Goal: Task Accomplishment & Management: Manage account settings

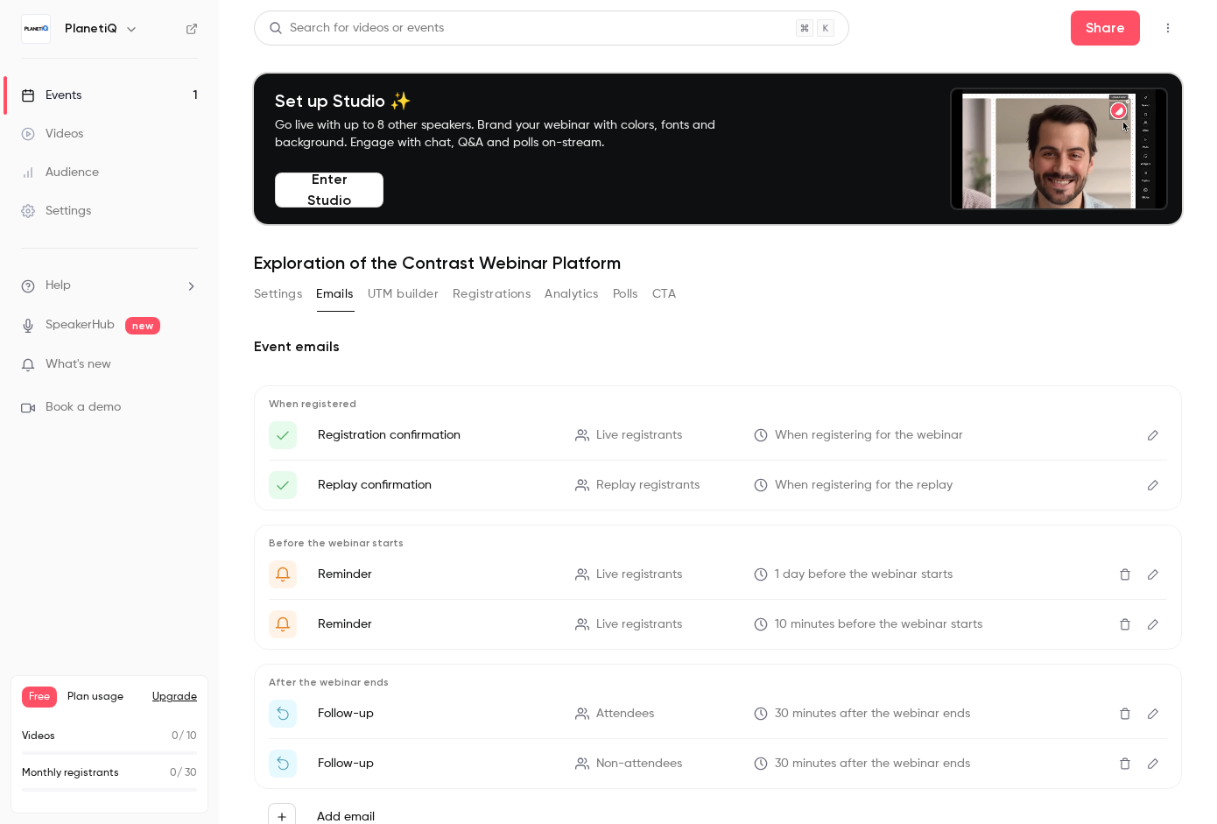
scroll to position [67, 0]
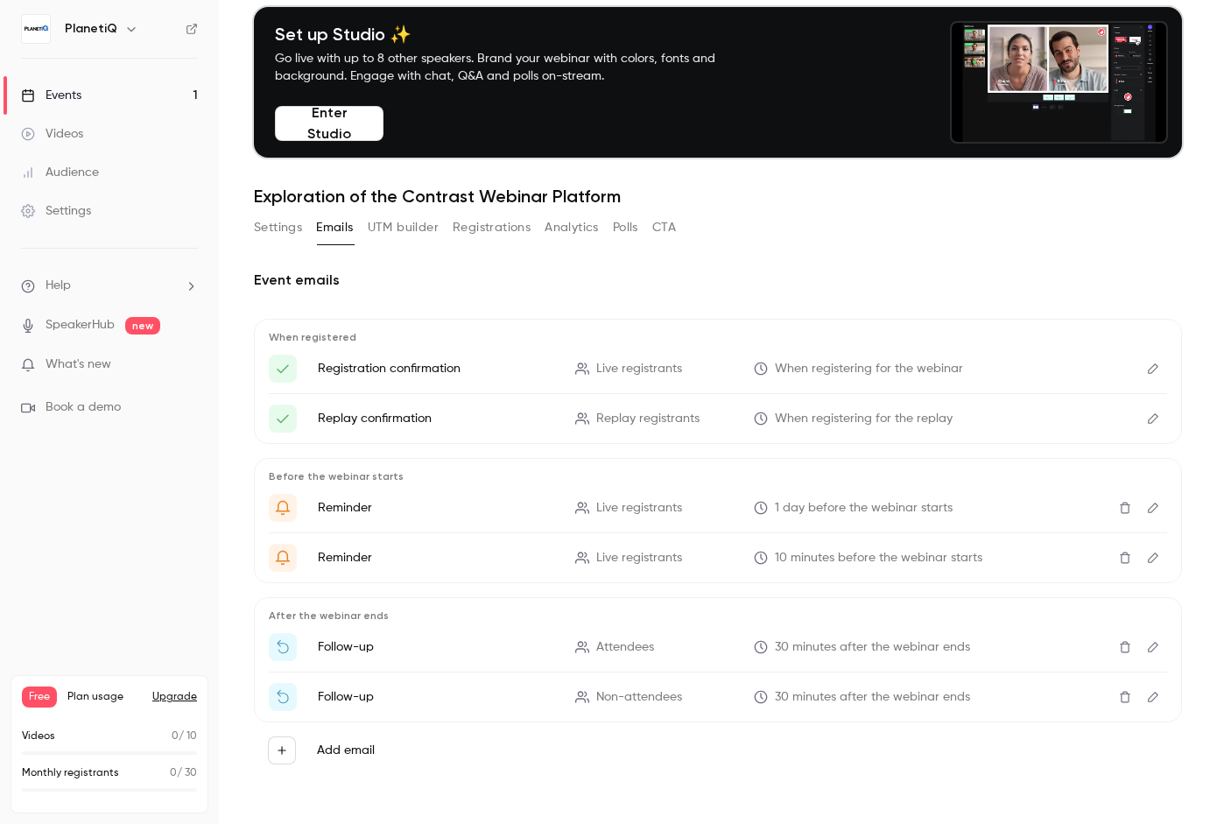
click at [74, 210] on div "Settings" at bounding box center [56, 211] width 70 height 18
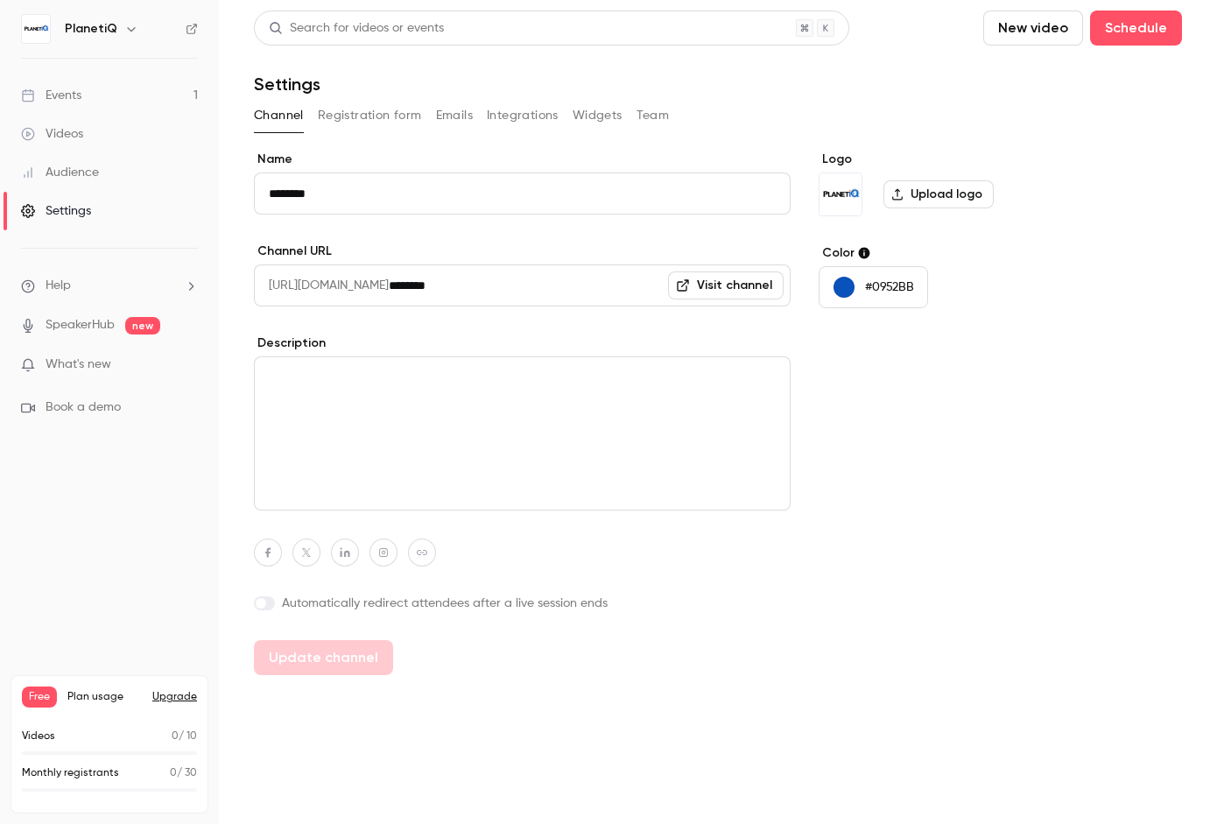
click at [369, 117] on button "Registration form" at bounding box center [370, 116] width 104 height 28
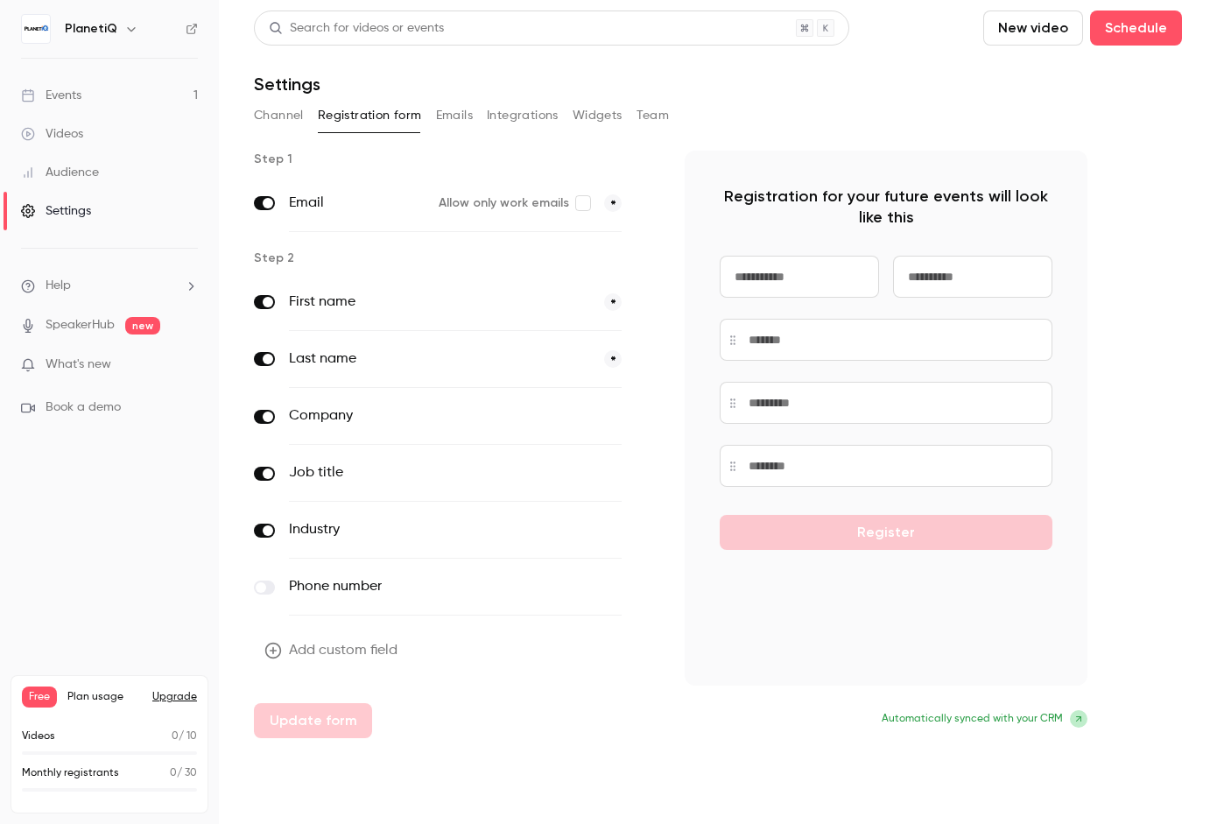
click at [261, 530] on label at bounding box center [264, 531] width 21 height 14
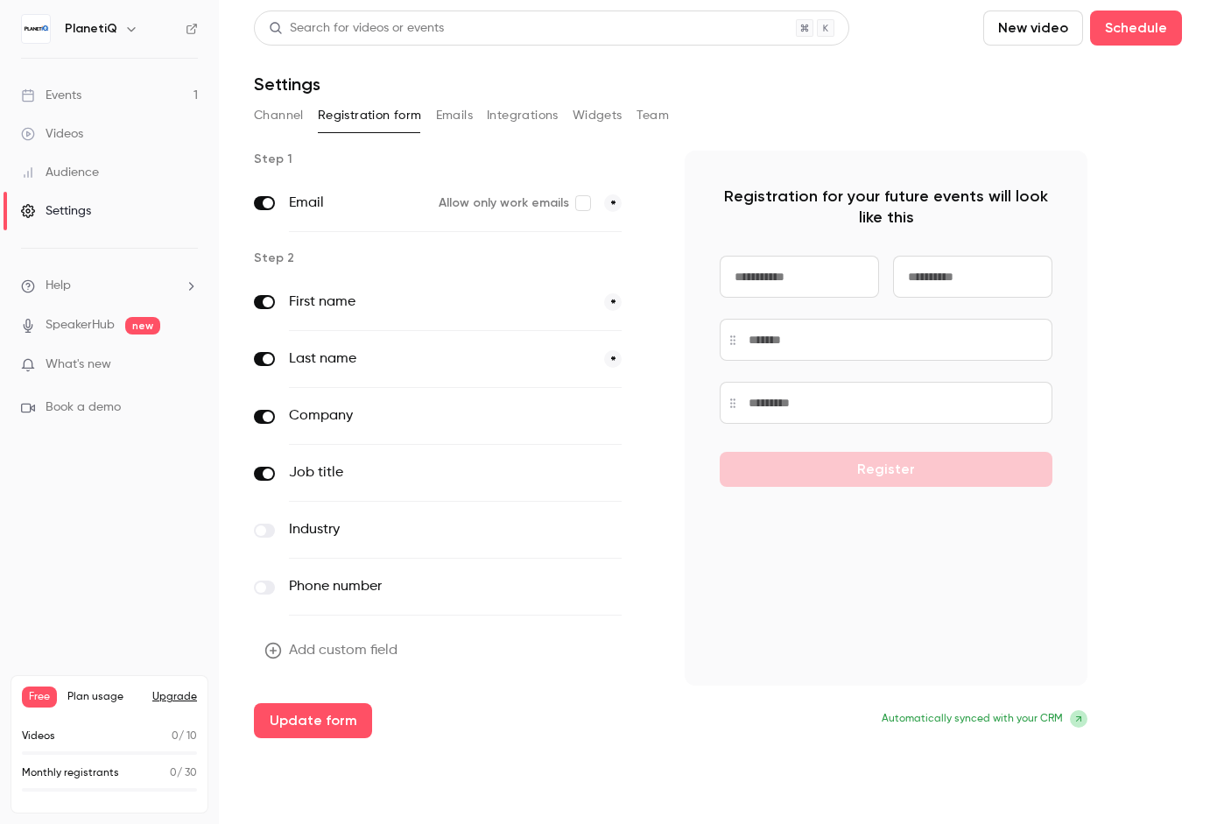
click at [271, 531] on label at bounding box center [264, 531] width 21 height 14
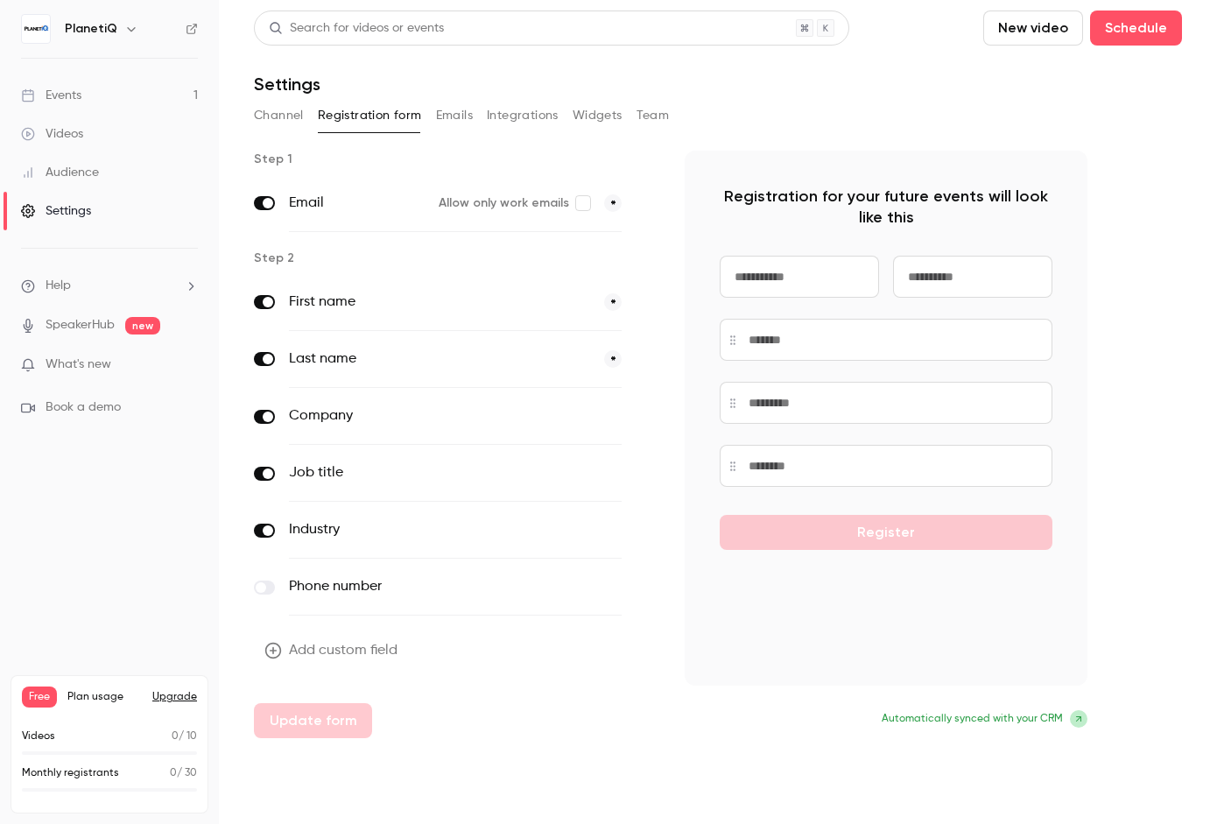
click at [644, 531] on icon "button" at bounding box center [646, 530] width 11 height 11
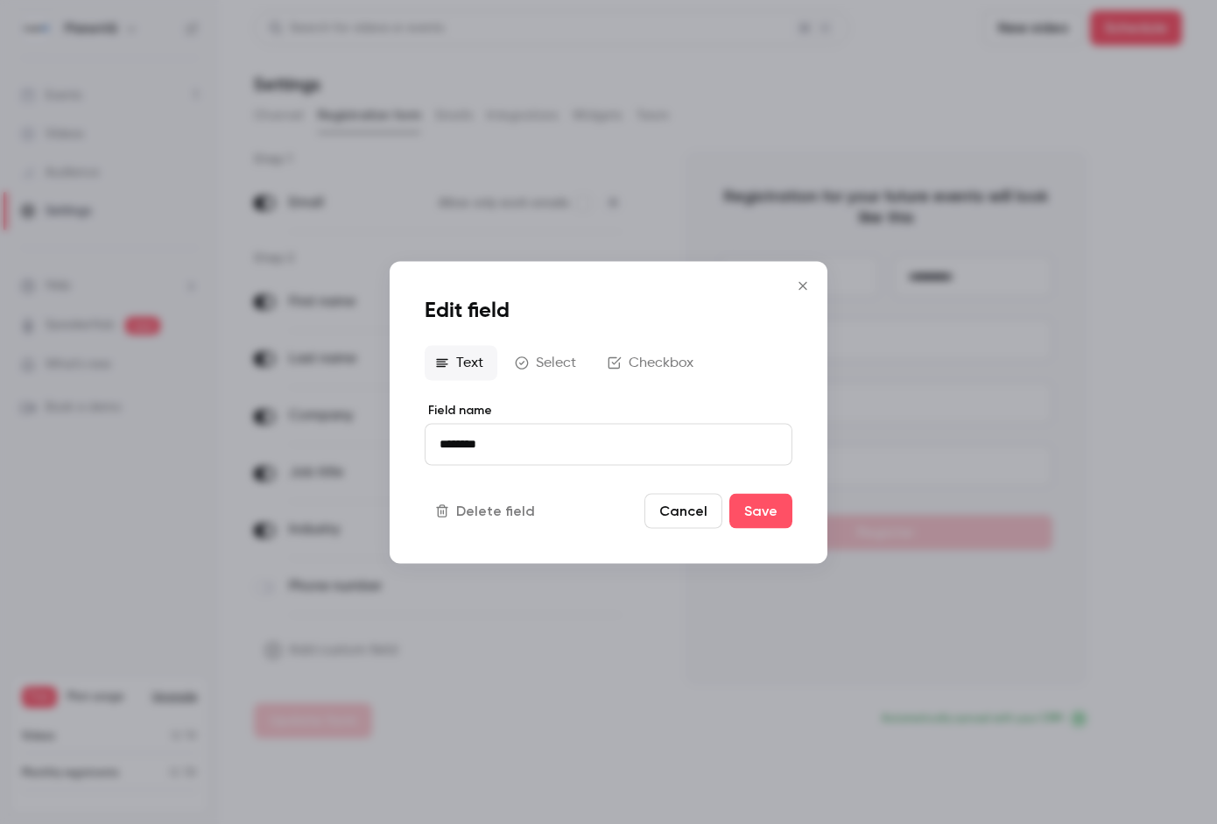
click at [712, 509] on button "Cancel" at bounding box center [683, 510] width 78 height 35
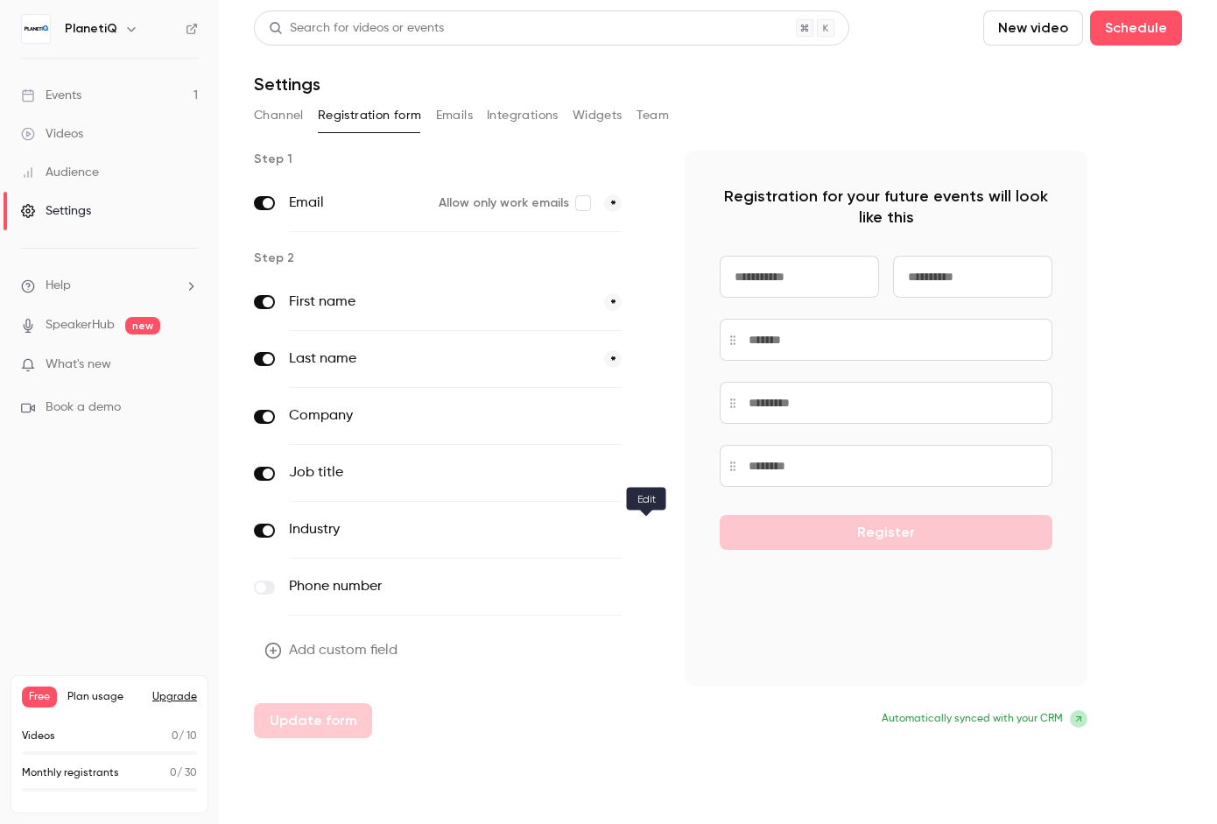
click at [643, 531] on icon "button" at bounding box center [646, 530] width 11 height 11
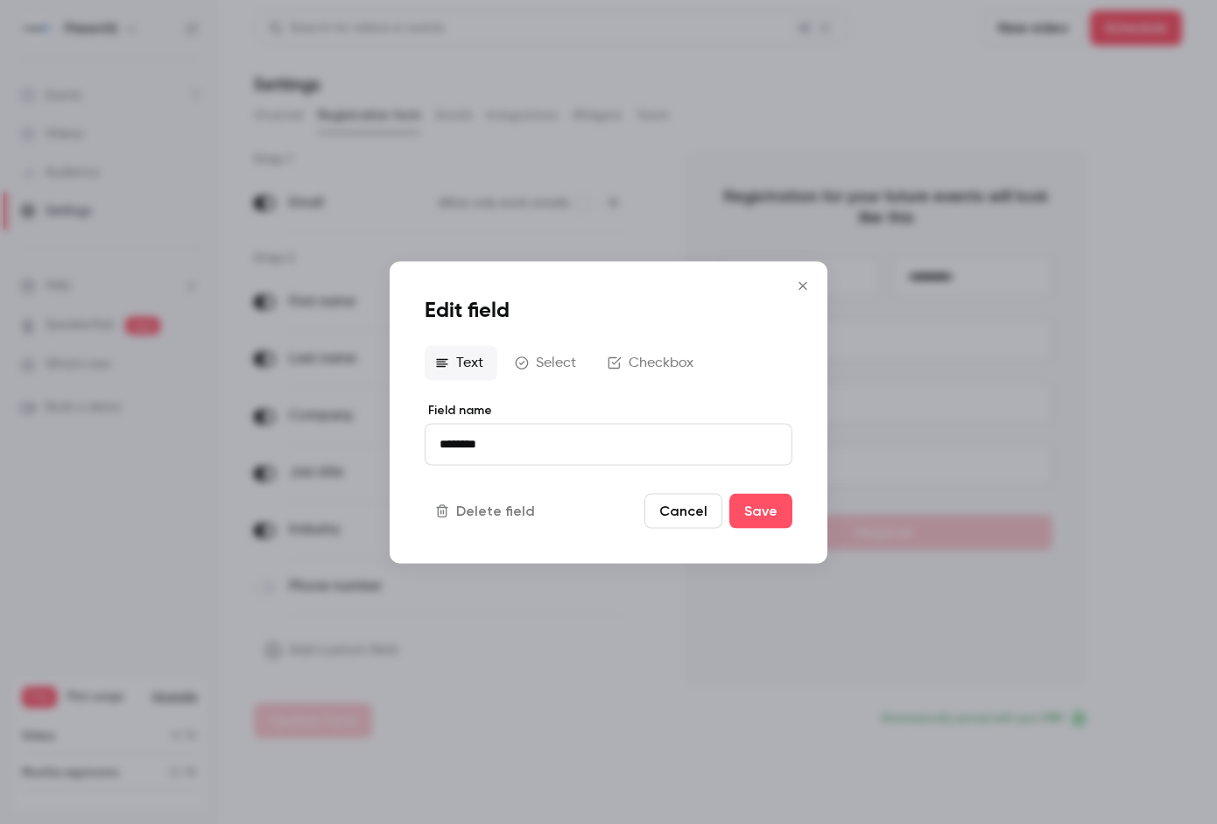
click at [626, 366] on button "Checkbox" at bounding box center [652, 362] width 110 height 35
click at [557, 451] on p "********" at bounding box center [608, 446] width 338 height 18
click at [538, 359] on button "Select" at bounding box center [547, 361] width 86 height 35
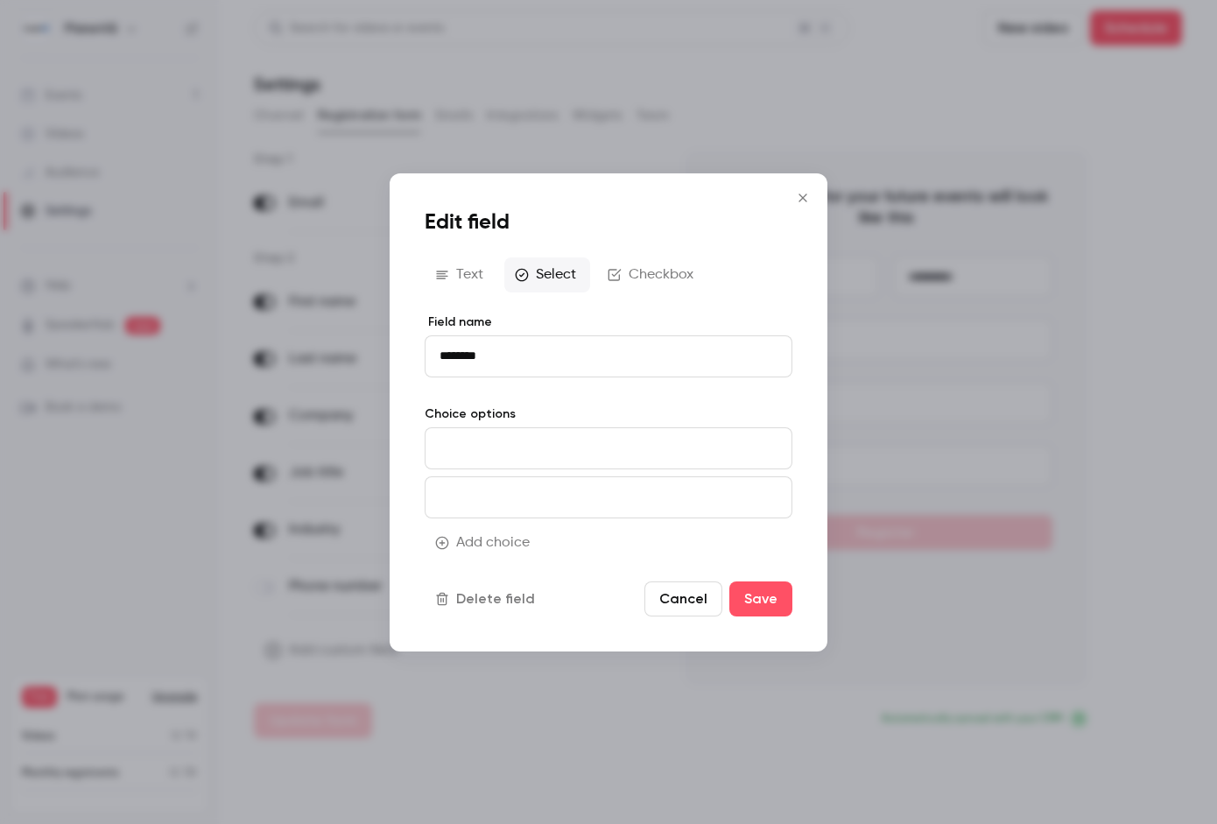
click at [527, 447] on input at bounding box center [609, 448] width 368 height 42
type input "**********"
click at [531, 494] on input at bounding box center [609, 497] width 368 height 42
click at [692, 593] on button "Cancel" at bounding box center [683, 598] width 78 height 35
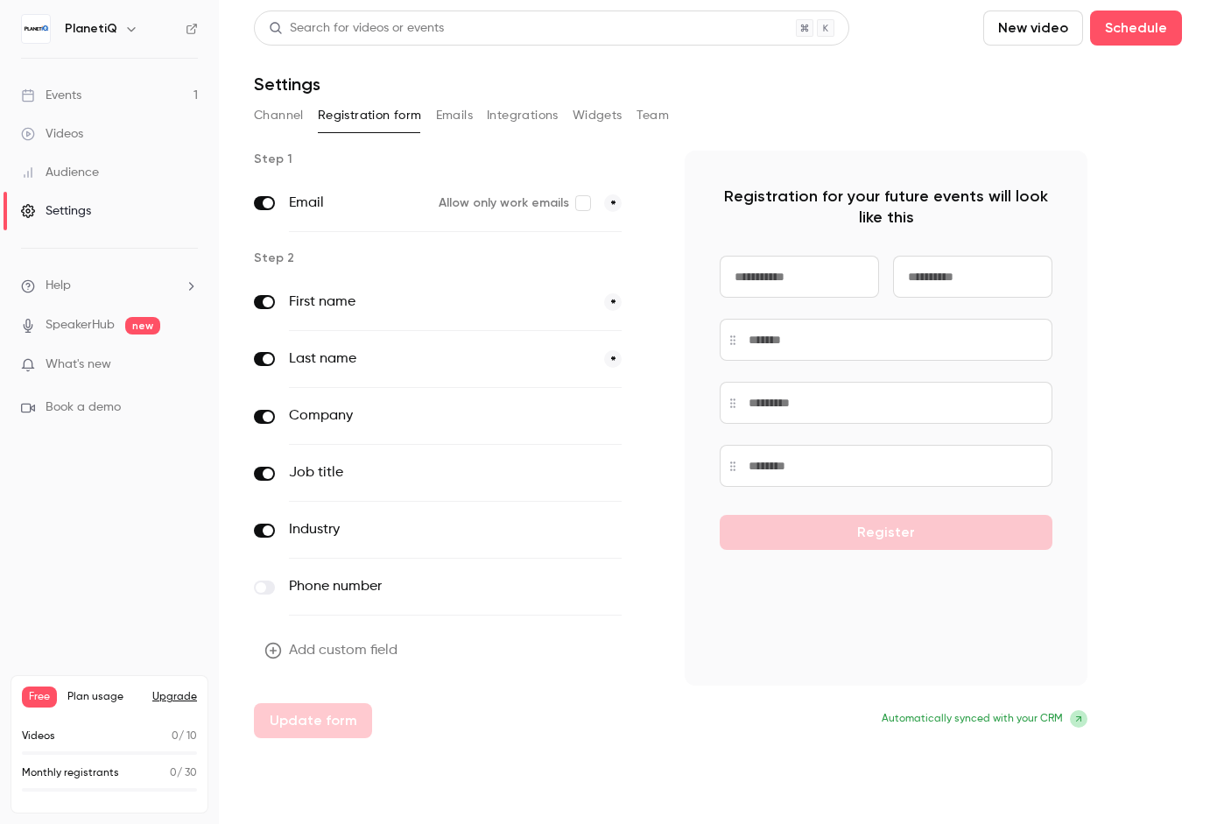
click at [263, 528] on span at bounding box center [268, 530] width 11 height 11
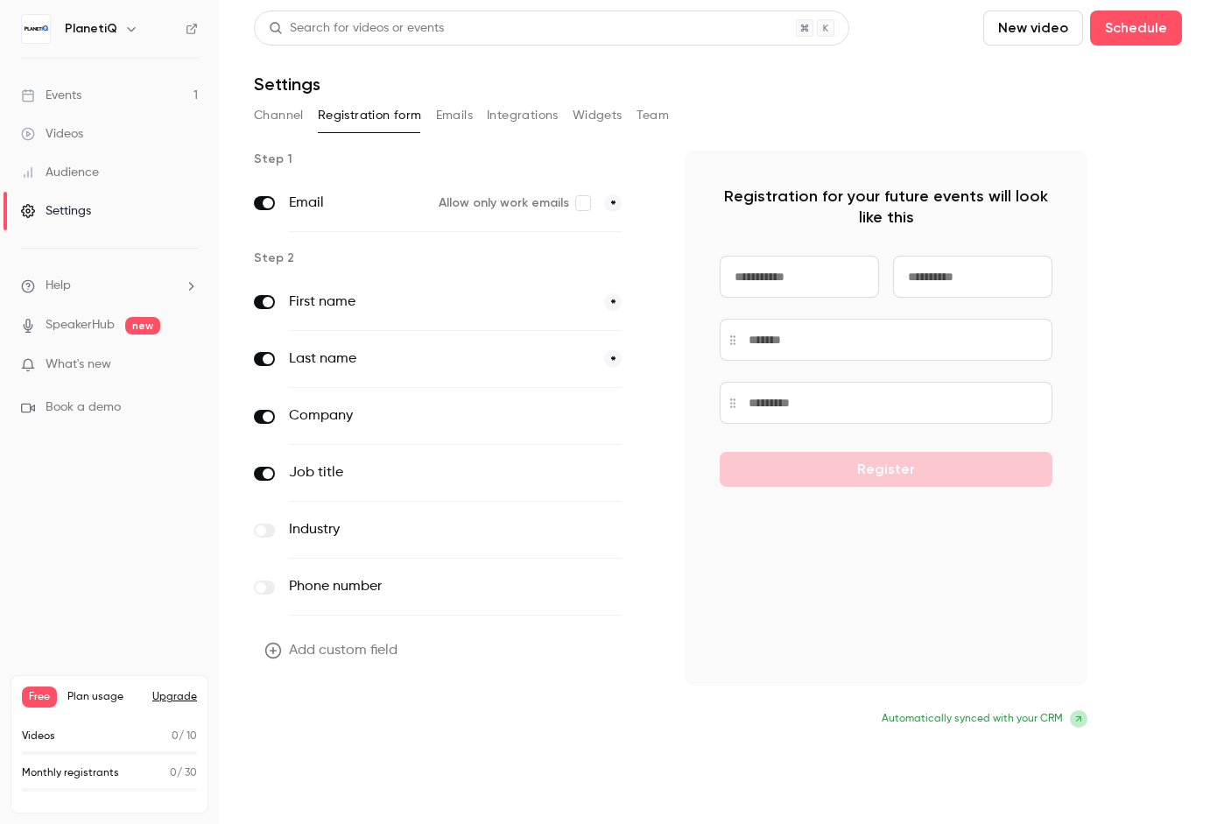
click at [314, 717] on button "Update form" at bounding box center [313, 720] width 118 height 35
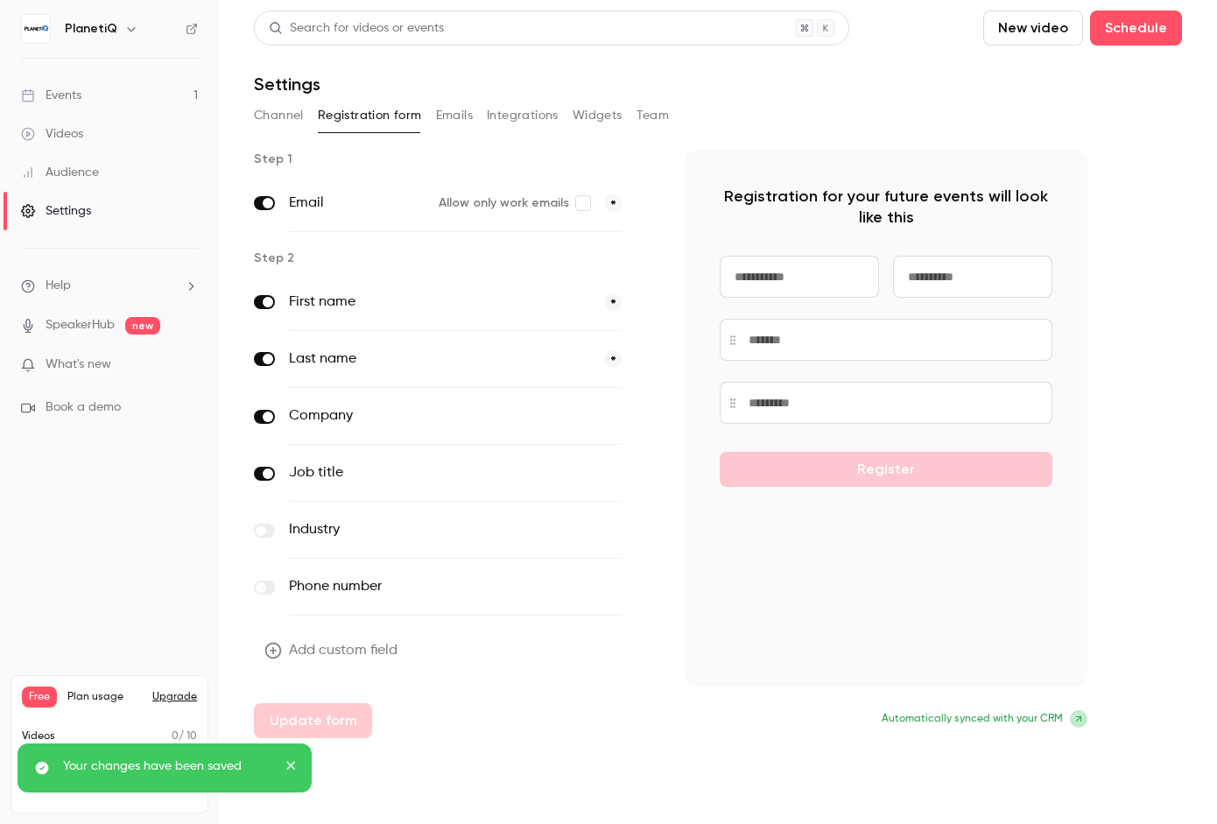
click at [289, 769] on icon "close" at bounding box center [290, 765] width 9 height 9
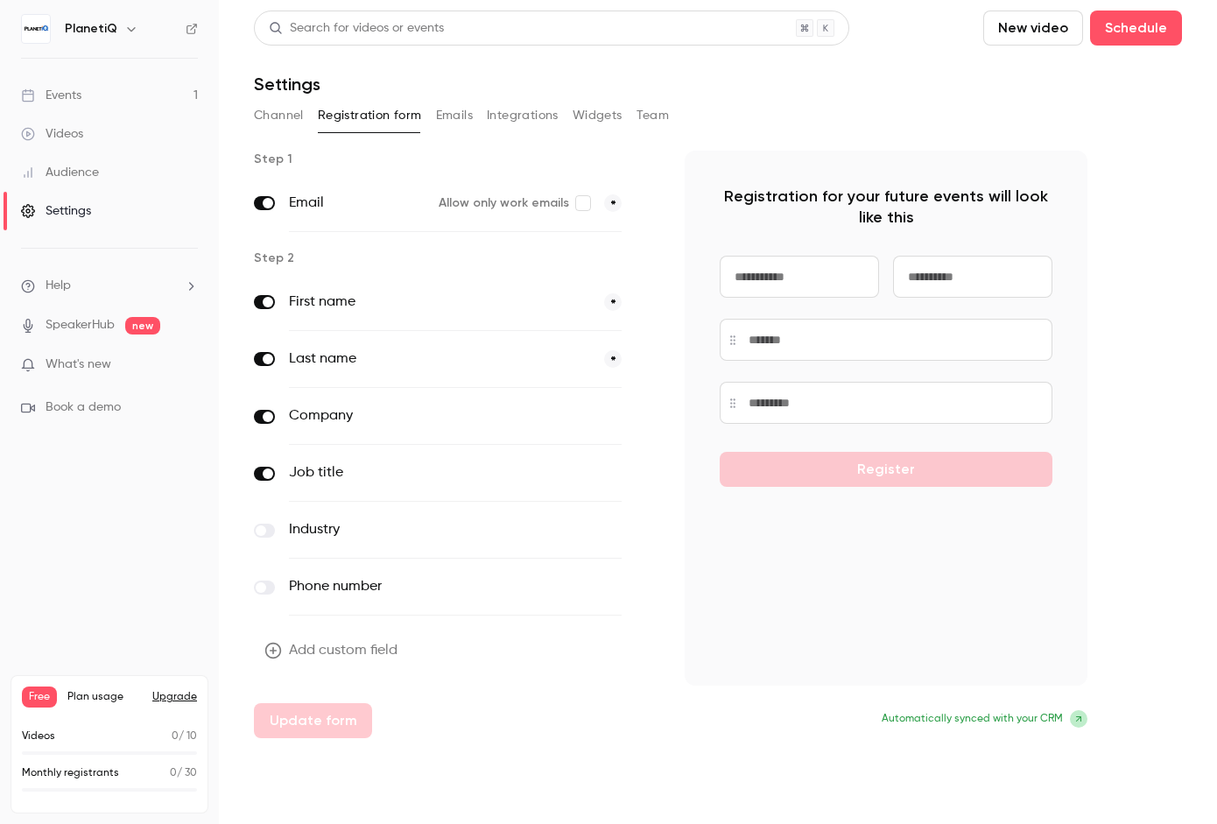
click at [294, 119] on button "Channel" at bounding box center [279, 116] width 50 height 28
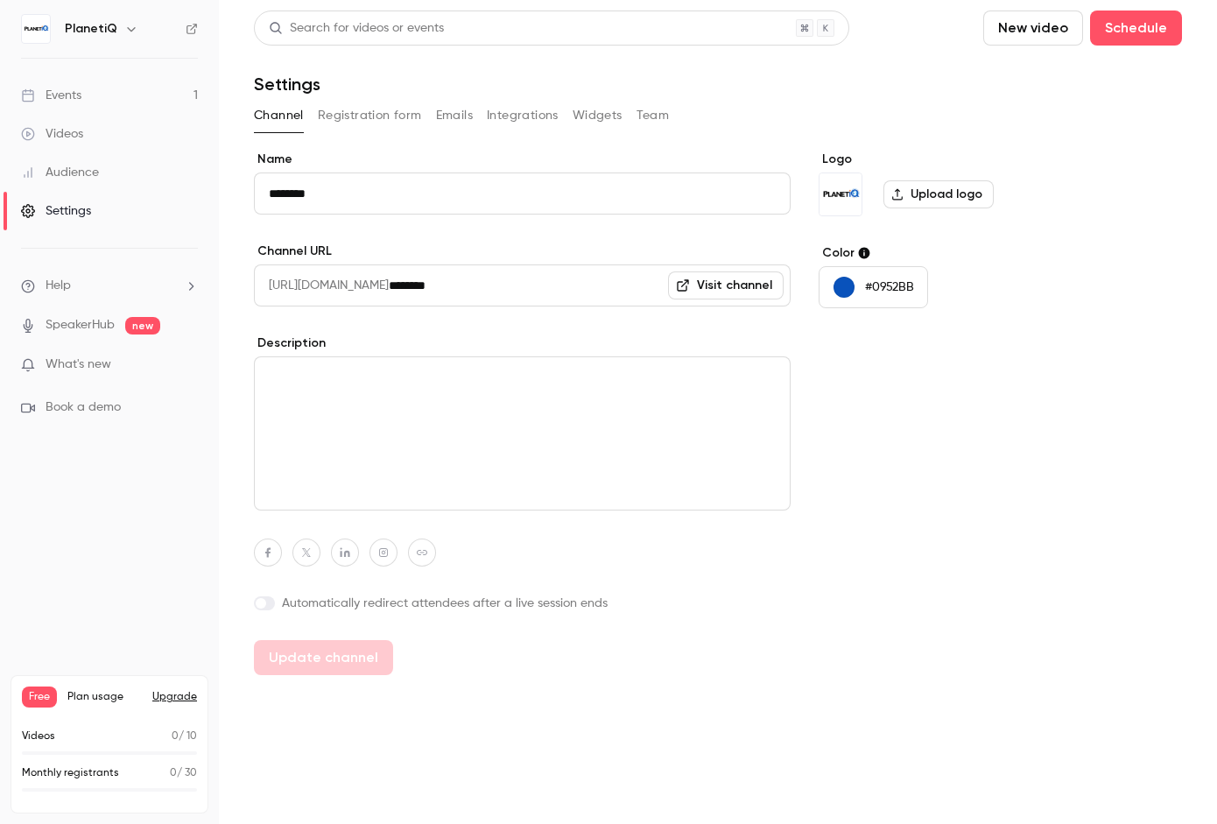
click at [447, 121] on button "Emails" at bounding box center [454, 116] width 37 height 28
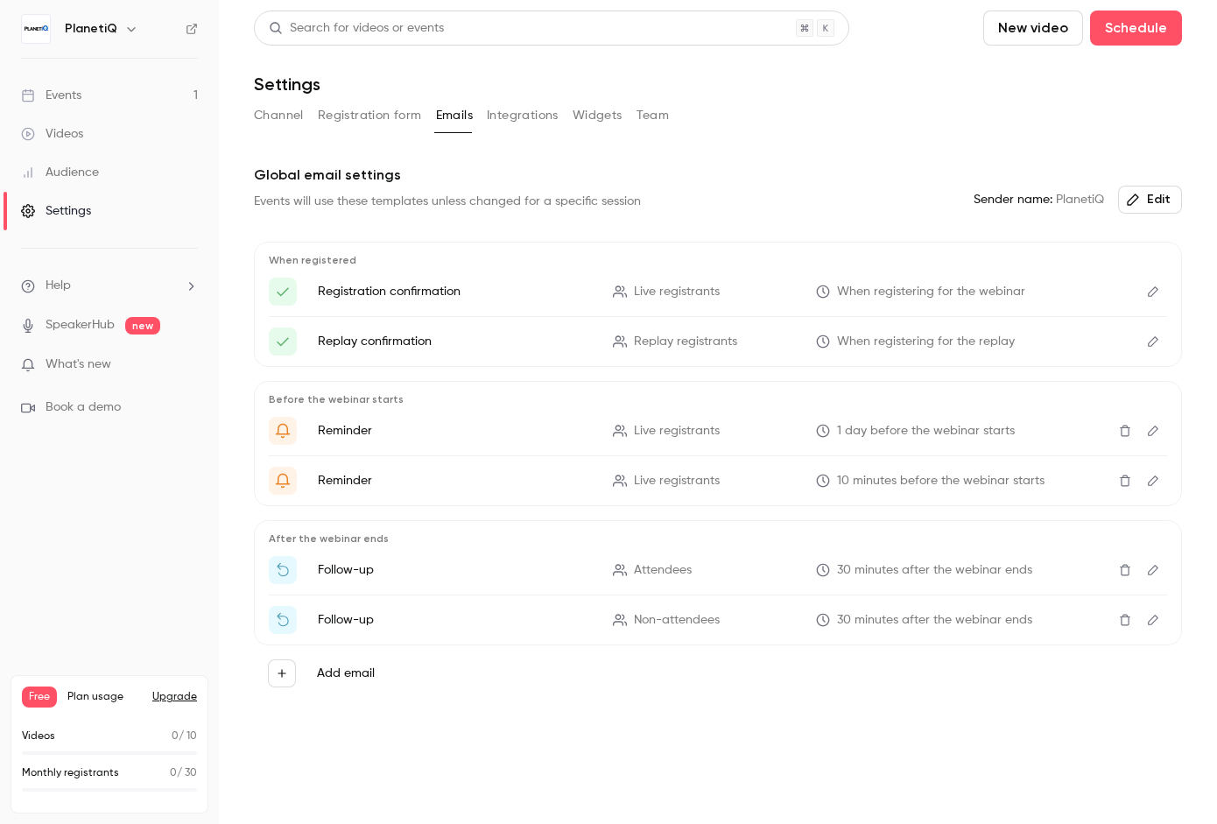
click at [495, 110] on button "Integrations" at bounding box center [523, 116] width 72 height 28
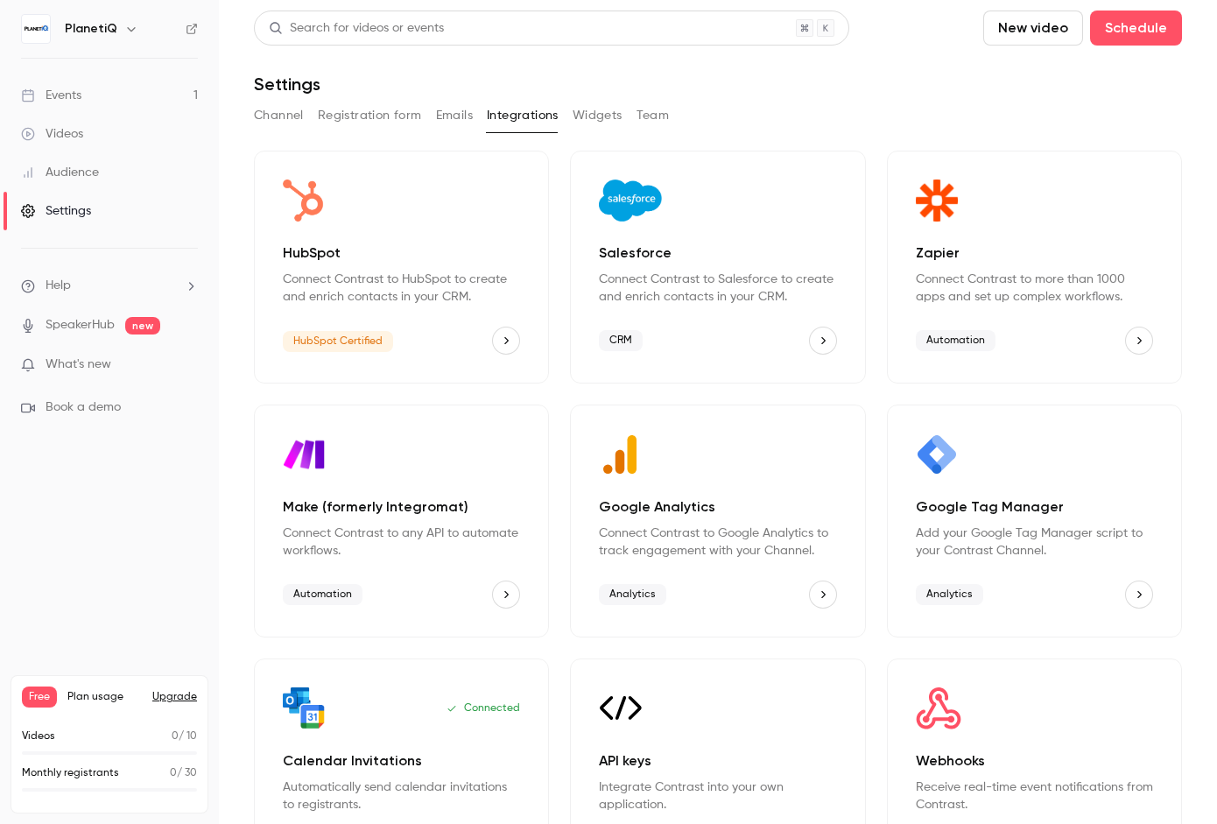
click at [505, 341] on icon "HubSpot" at bounding box center [507, 340] width 4 height 7
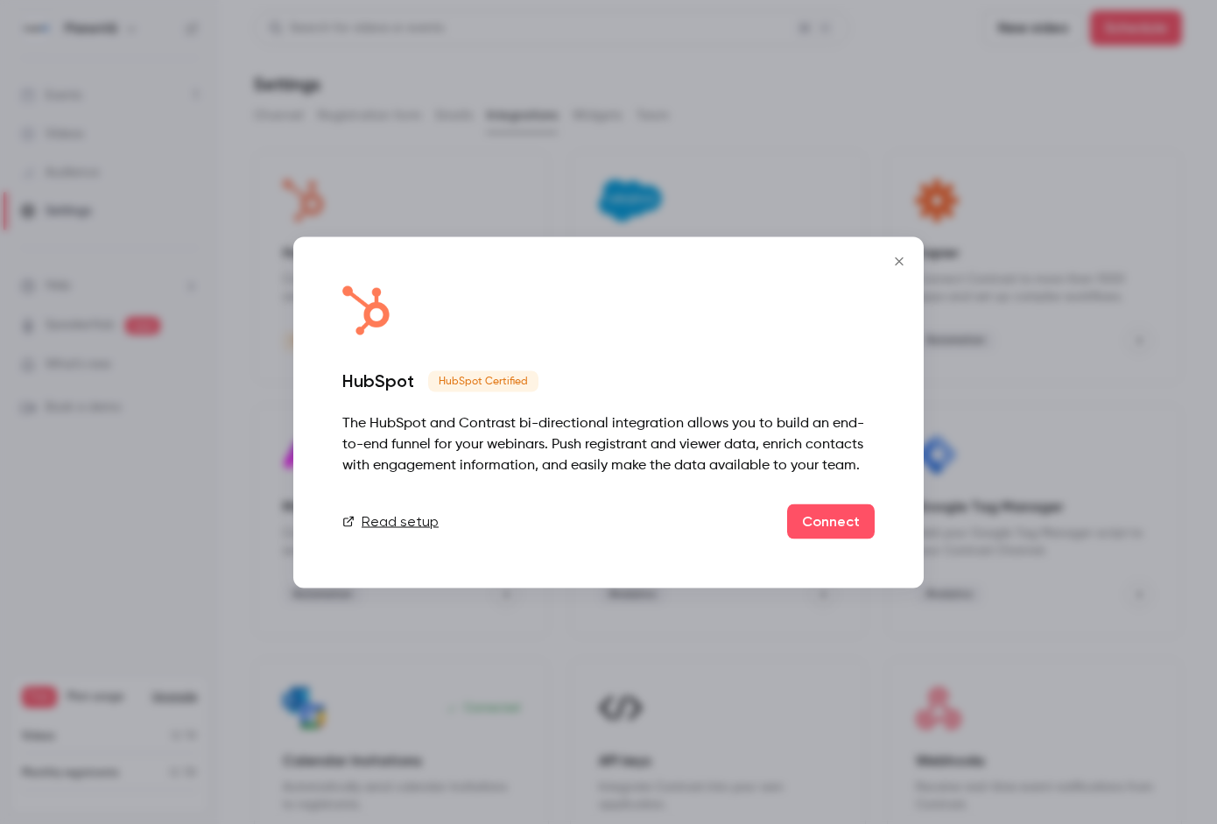
click at [376, 526] on link "Read setup" at bounding box center [390, 520] width 96 height 21
drag, startPoint x: 903, startPoint y: 258, endPoint x: 892, endPoint y: 257, distance: 10.7
click at [903, 257] on icon "Close" at bounding box center [899, 261] width 8 height 8
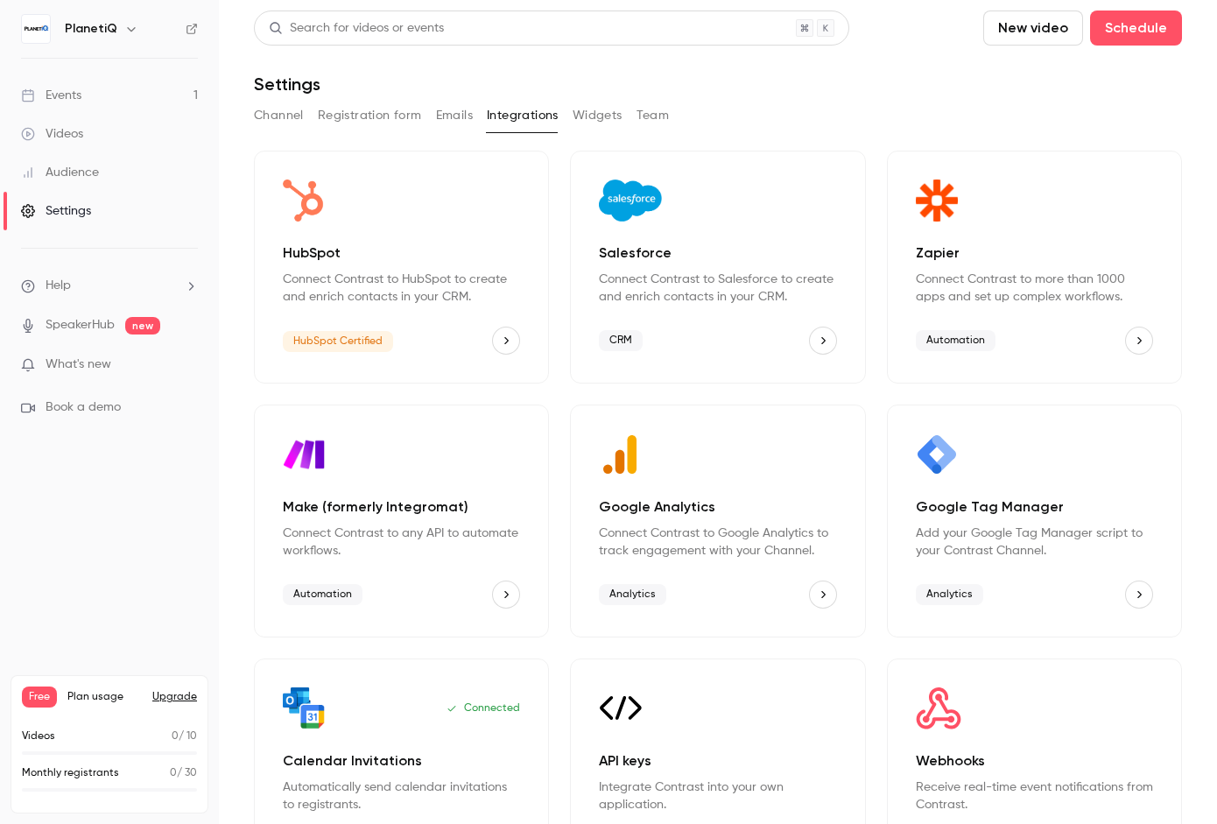
click at [438, 113] on button "Emails" at bounding box center [454, 116] width 37 height 28
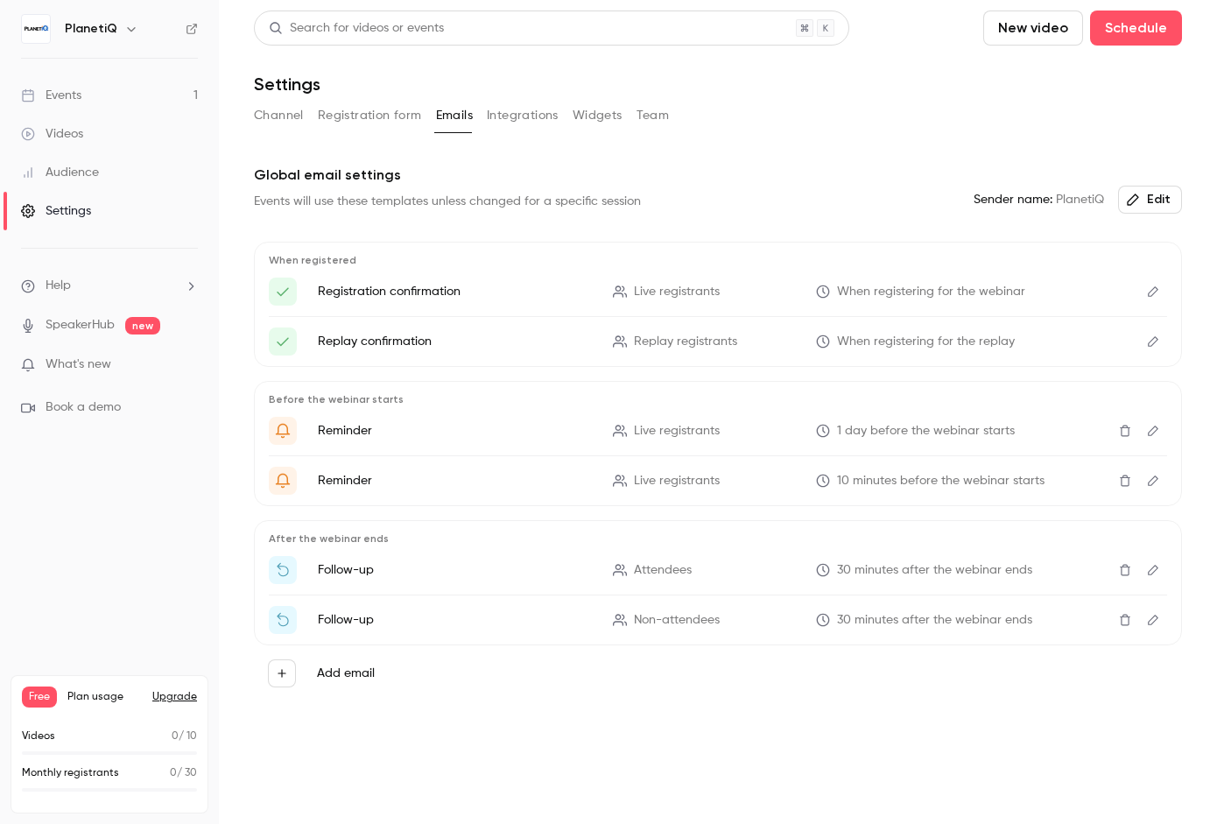
click at [1150, 285] on icon "Edit" at bounding box center [1153, 291] width 14 height 12
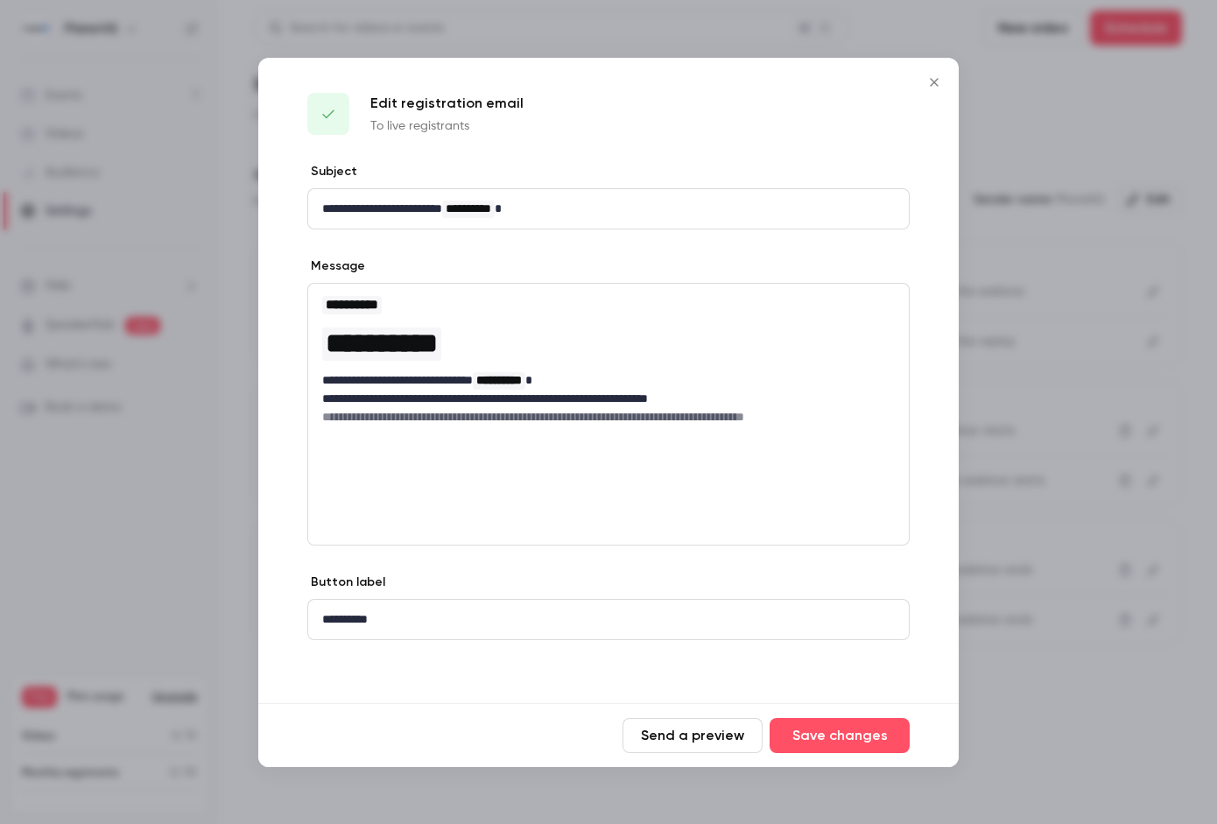
click at [932, 85] on icon "Close" at bounding box center [934, 82] width 21 height 14
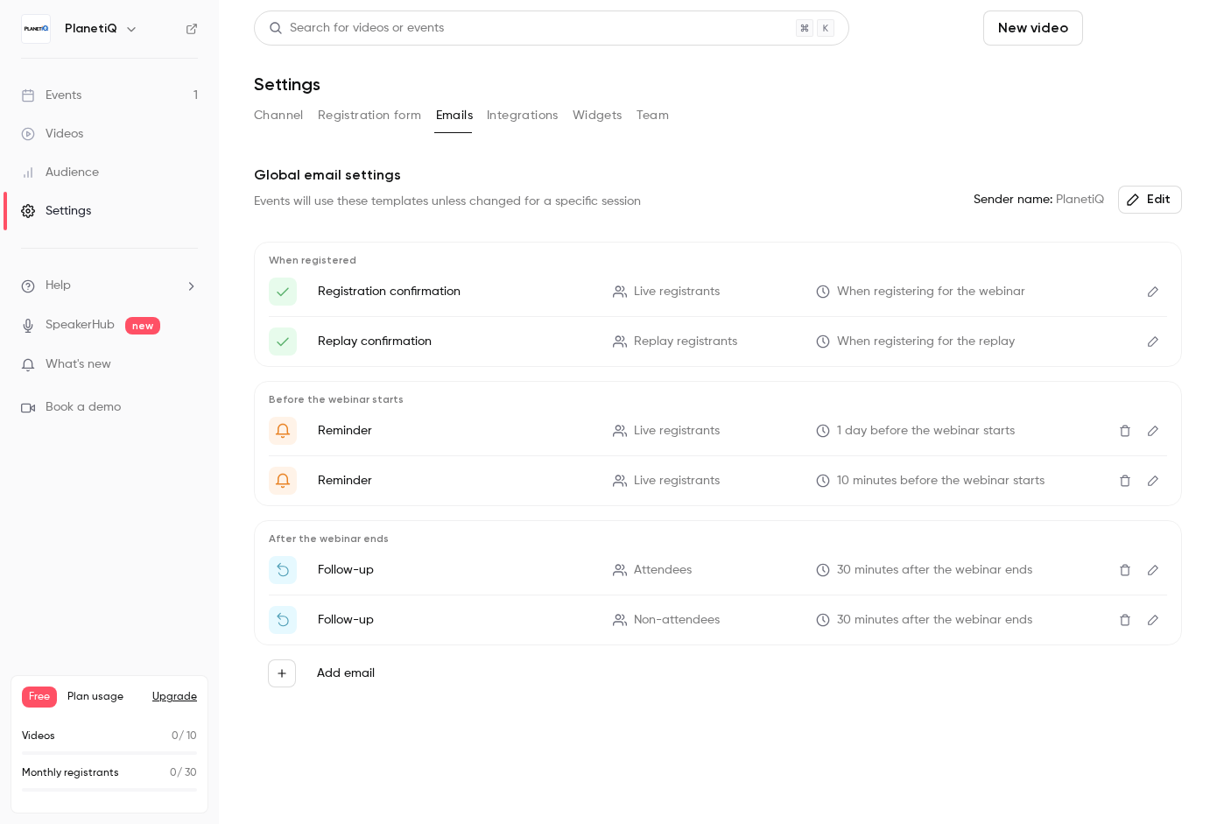
click at [1148, 38] on button "Schedule" at bounding box center [1136, 28] width 92 height 35
click at [929, 116] on div at bounding box center [608, 412] width 1217 height 824
click at [779, 144] on div "Search for videos or events New video Schedule Settings Channel Registration fo…" at bounding box center [718, 388] width 928 height 754
click at [642, 116] on button "Team" at bounding box center [652, 116] width 33 height 28
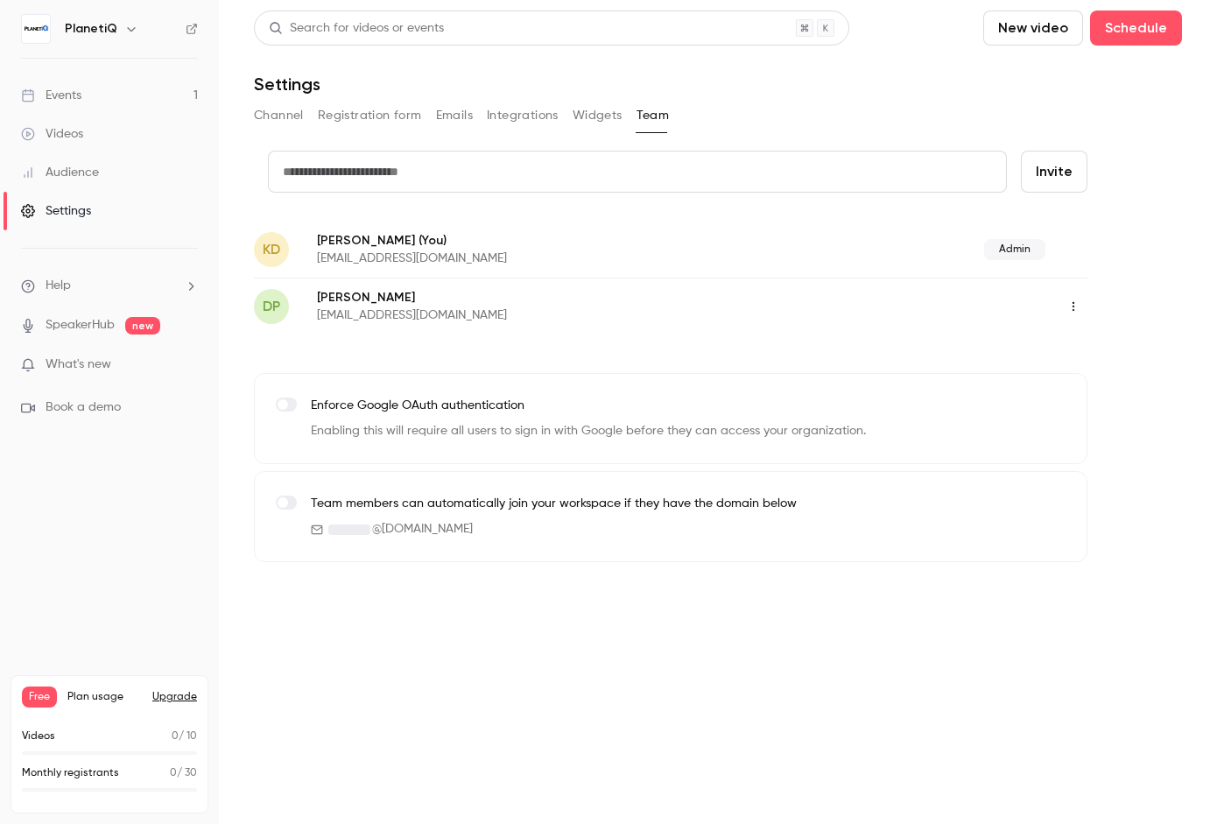
click at [1078, 303] on icon "button" at bounding box center [1073, 306] width 14 height 12
click at [1072, 355] on div "Assign admin role" at bounding box center [1121, 351] width 133 height 18
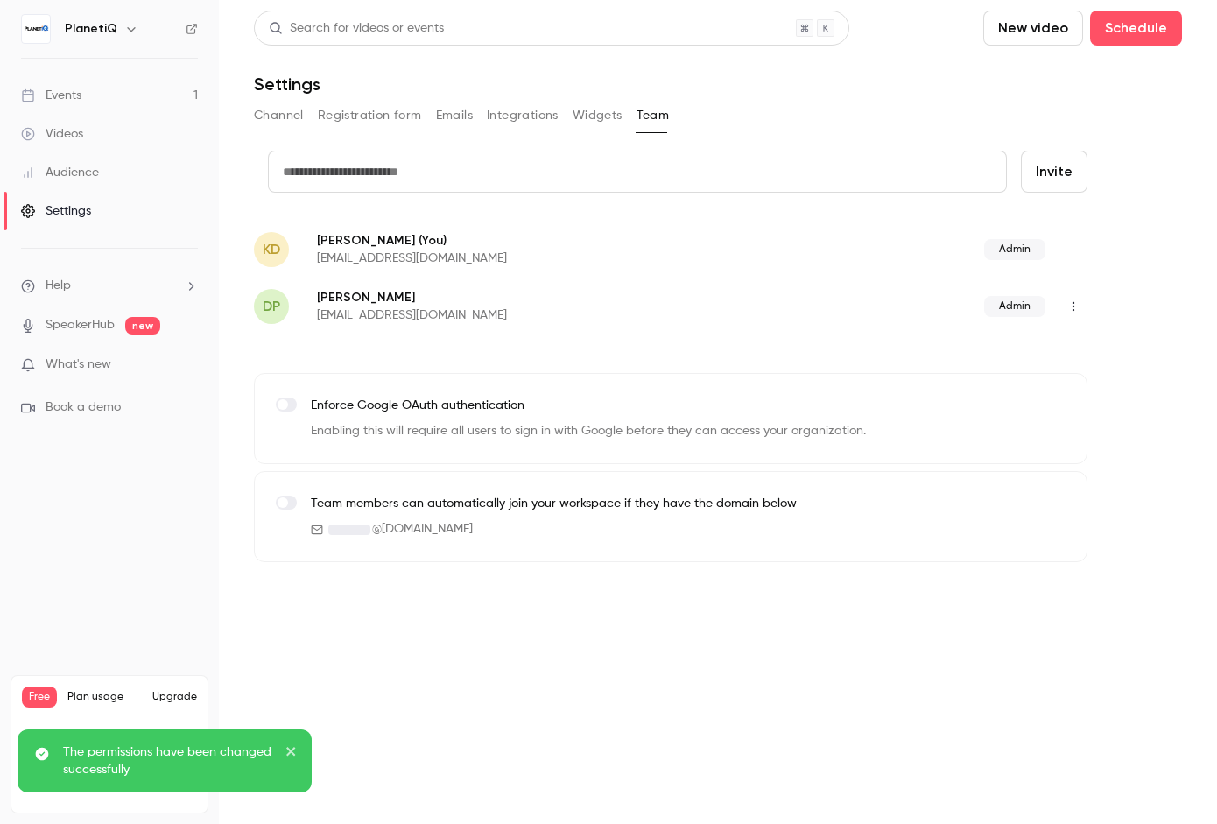
click at [297, 749] on icon "close" at bounding box center [291, 751] width 12 height 14
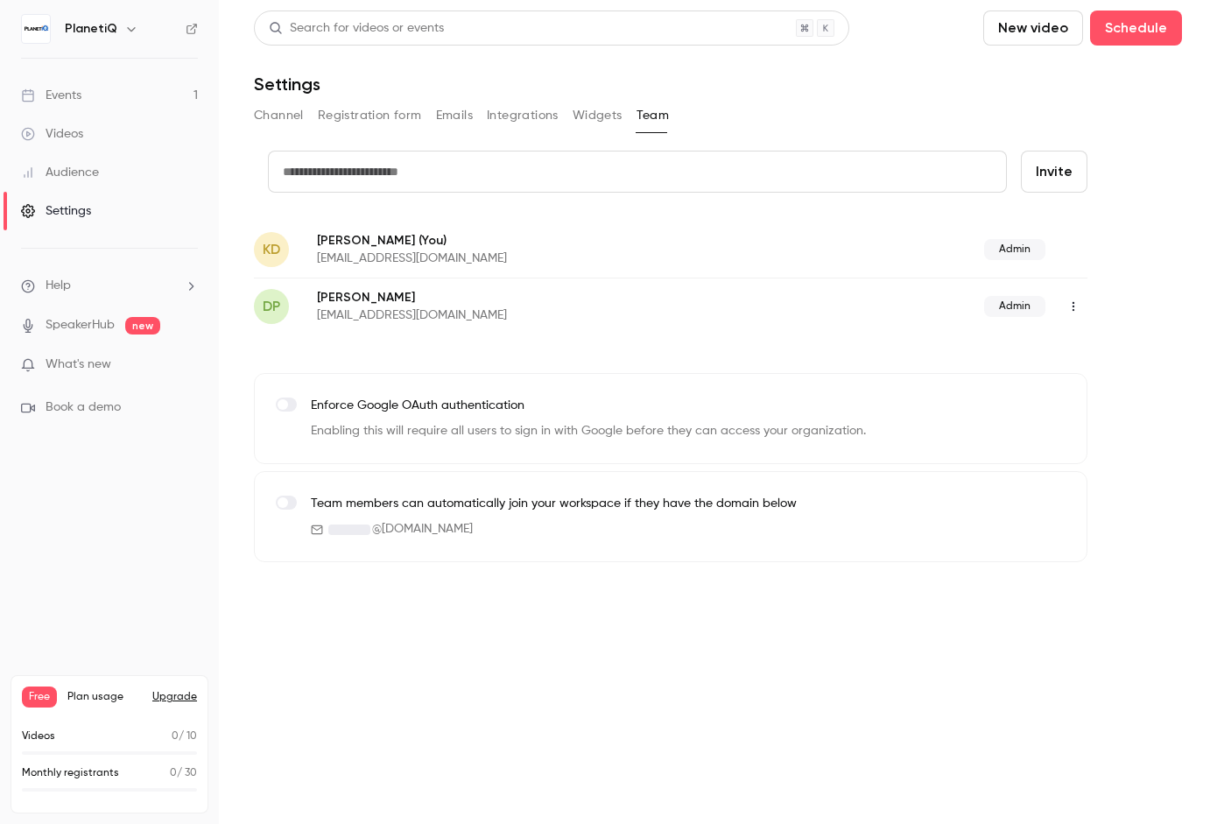
click at [71, 171] on div "Audience" at bounding box center [60, 173] width 78 height 18
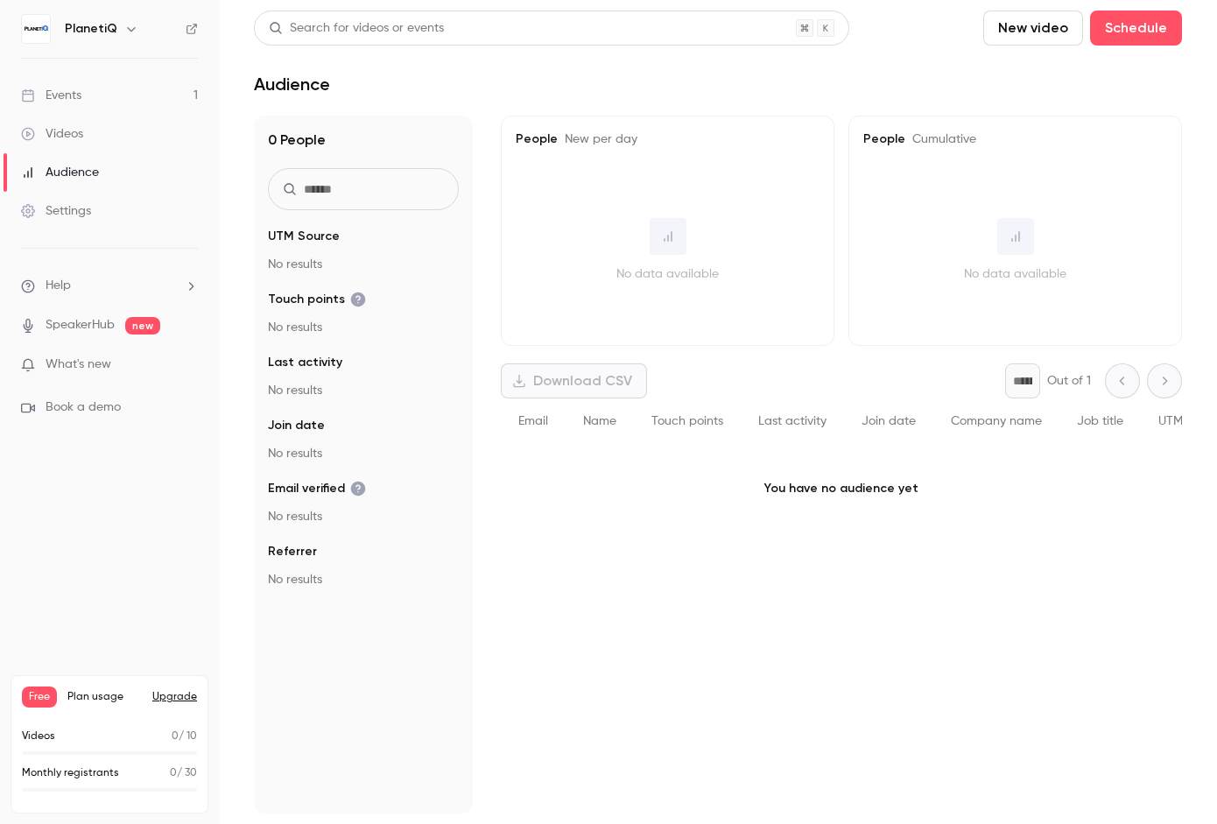
click at [54, 144] on link "Videos" at bounding box center [109, 134] width 219 height 39
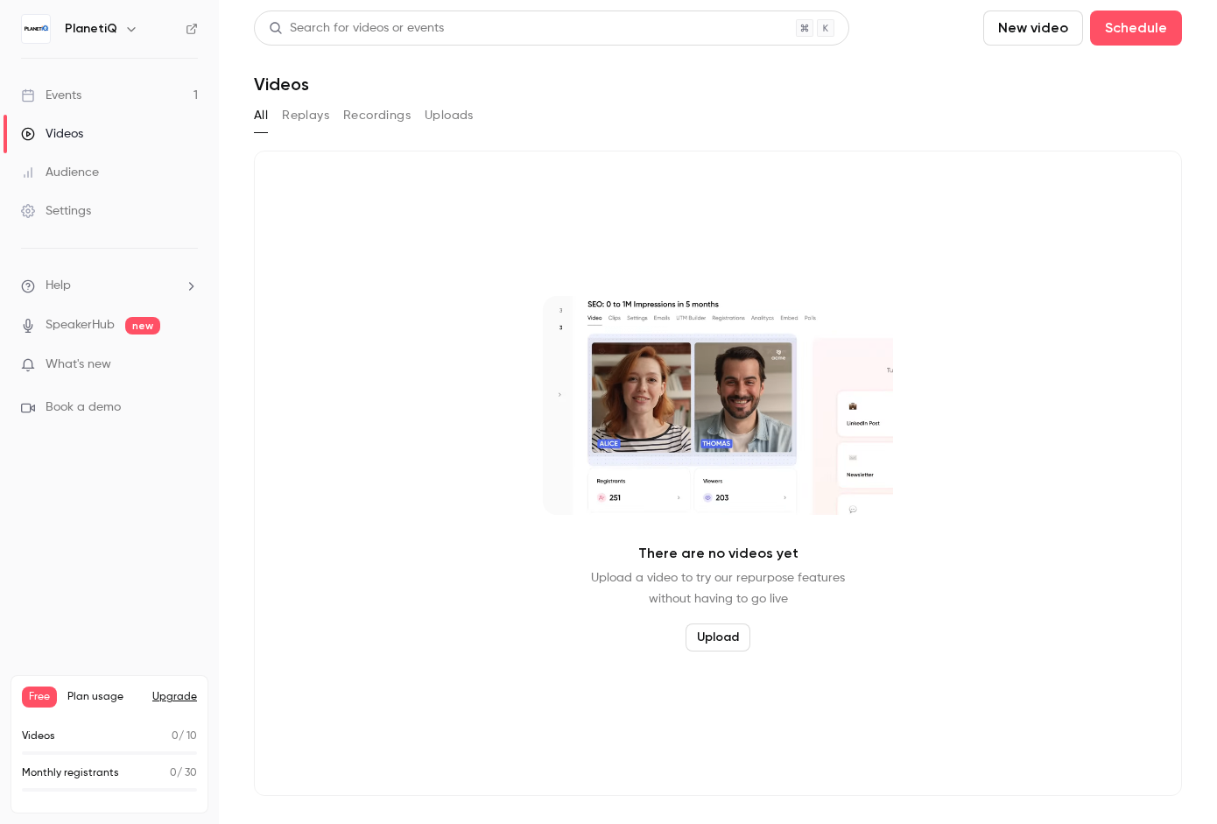
click at [313, 122] on button "Replays" at bounding box center [305, 116] width 47 height 28
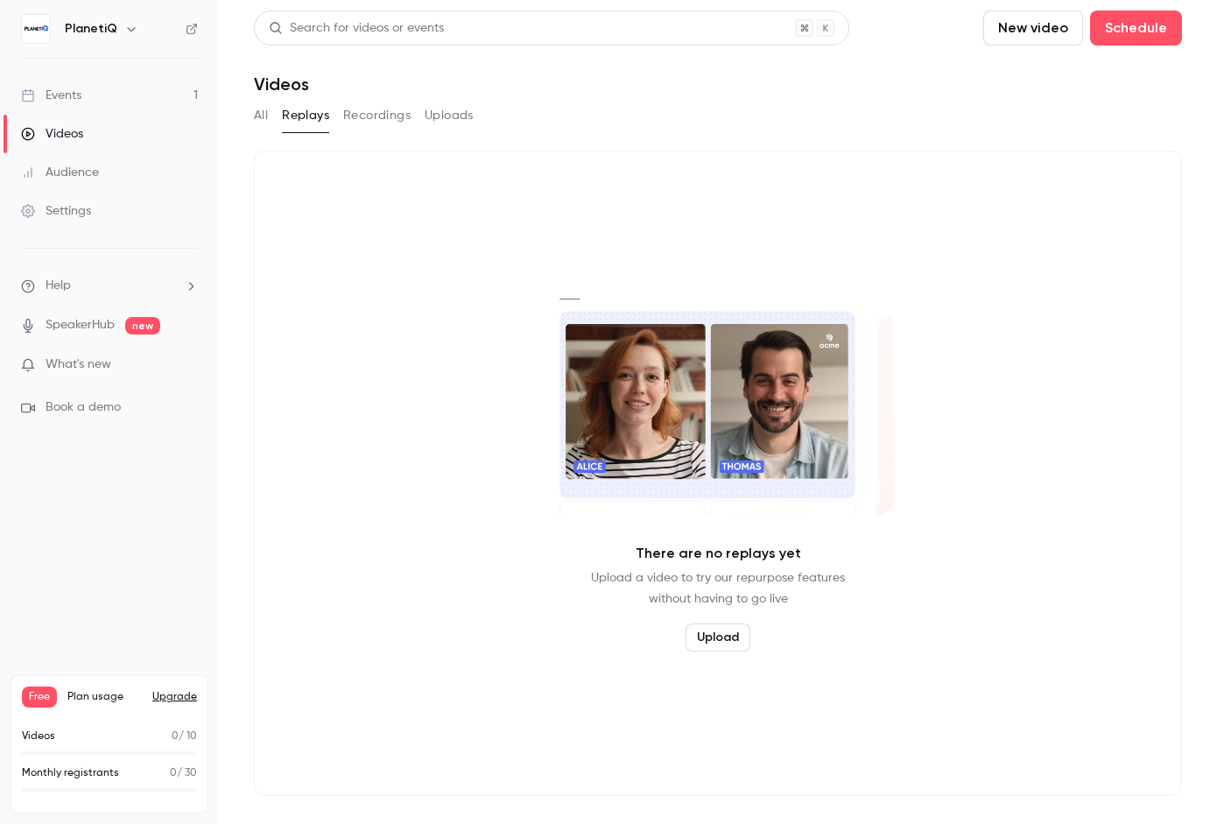
click at [396, 118] on button "Recordings" at bounding box center [376, 116] width 67 height 28
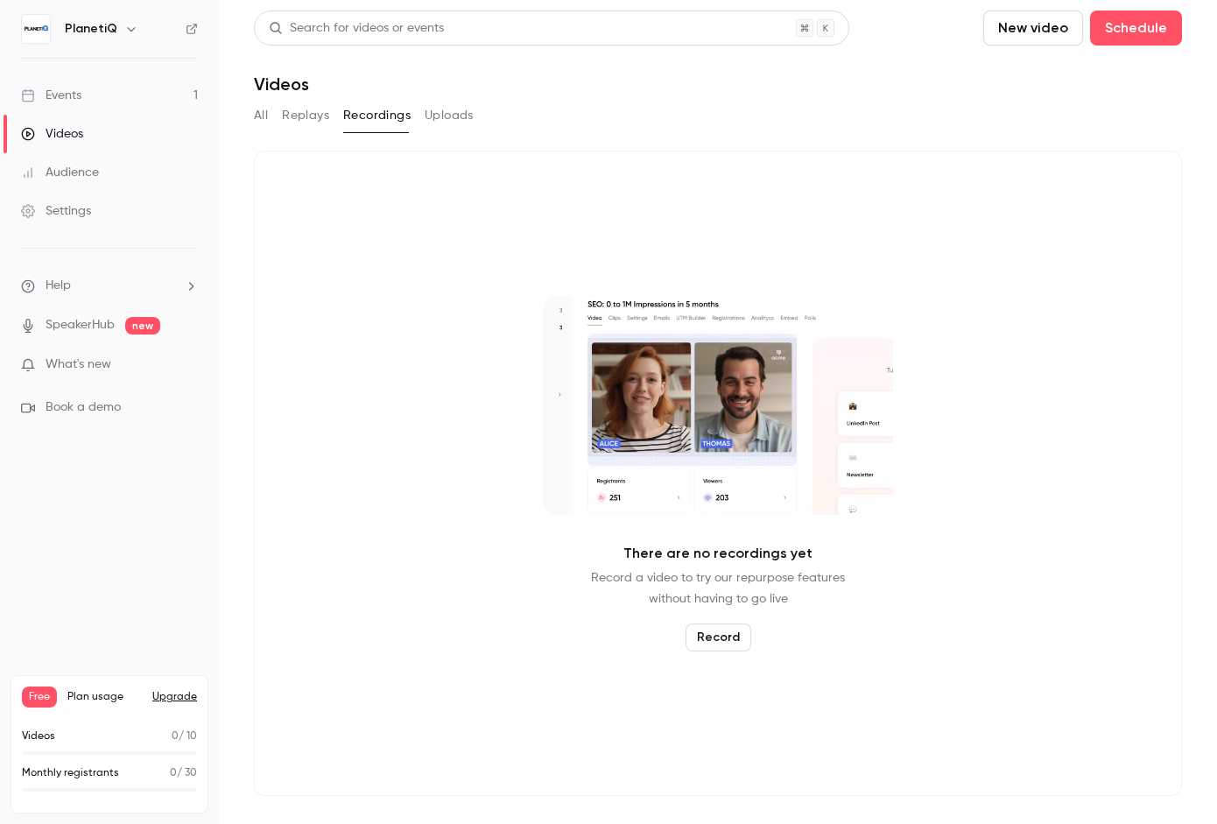
click at [453, 118] on button "Uploads" at bounding box center [449, 116] width 49 height 28
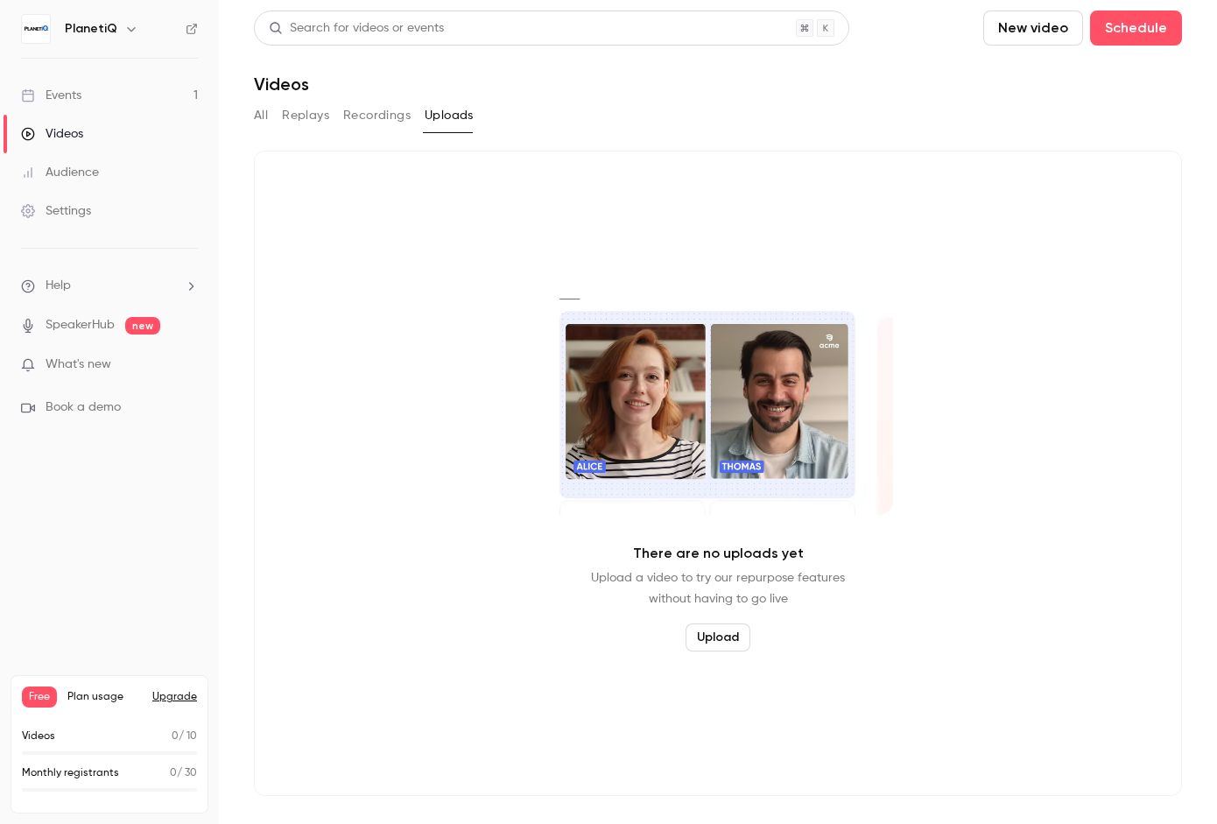
click at [67, 91] on div "Events" at bounding box center [51, 96] width 60 height 18
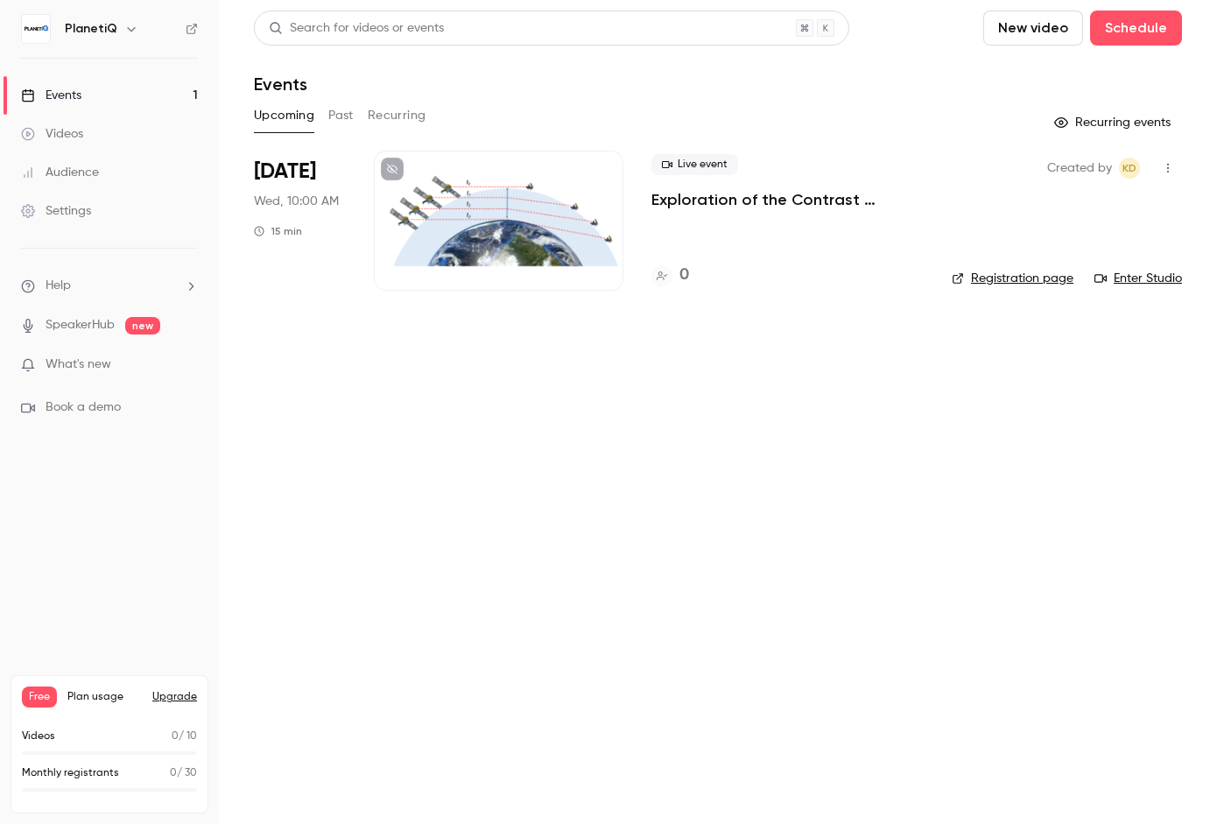
click at [538, 243] on div at bounding box center [499, 221] width 250 height 140
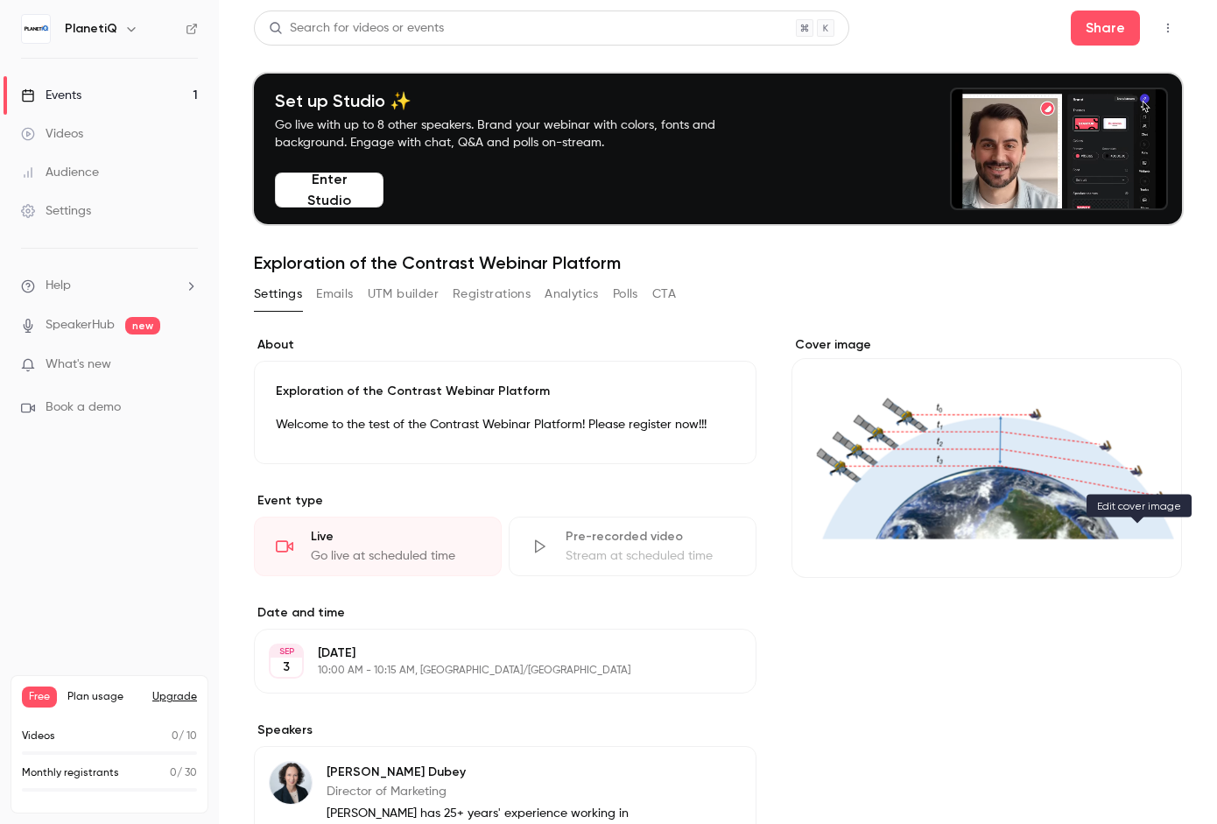
click at [1145, 549] on icon "Cover image" at bounding box center [1150, 546] width 19 height 14
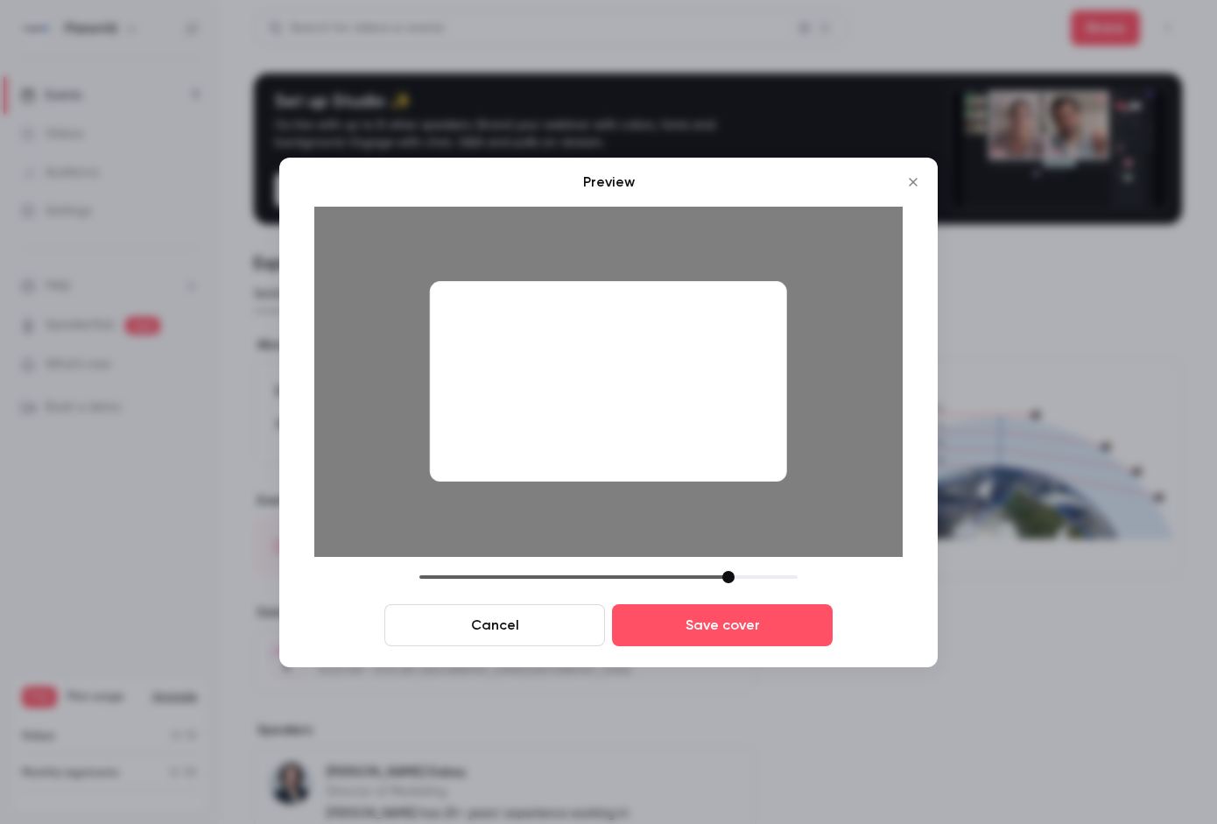
drag, startPoint x: 545, startPoint y: 580, endPoint x: 728, endPoint y: 580, distance: 183.0
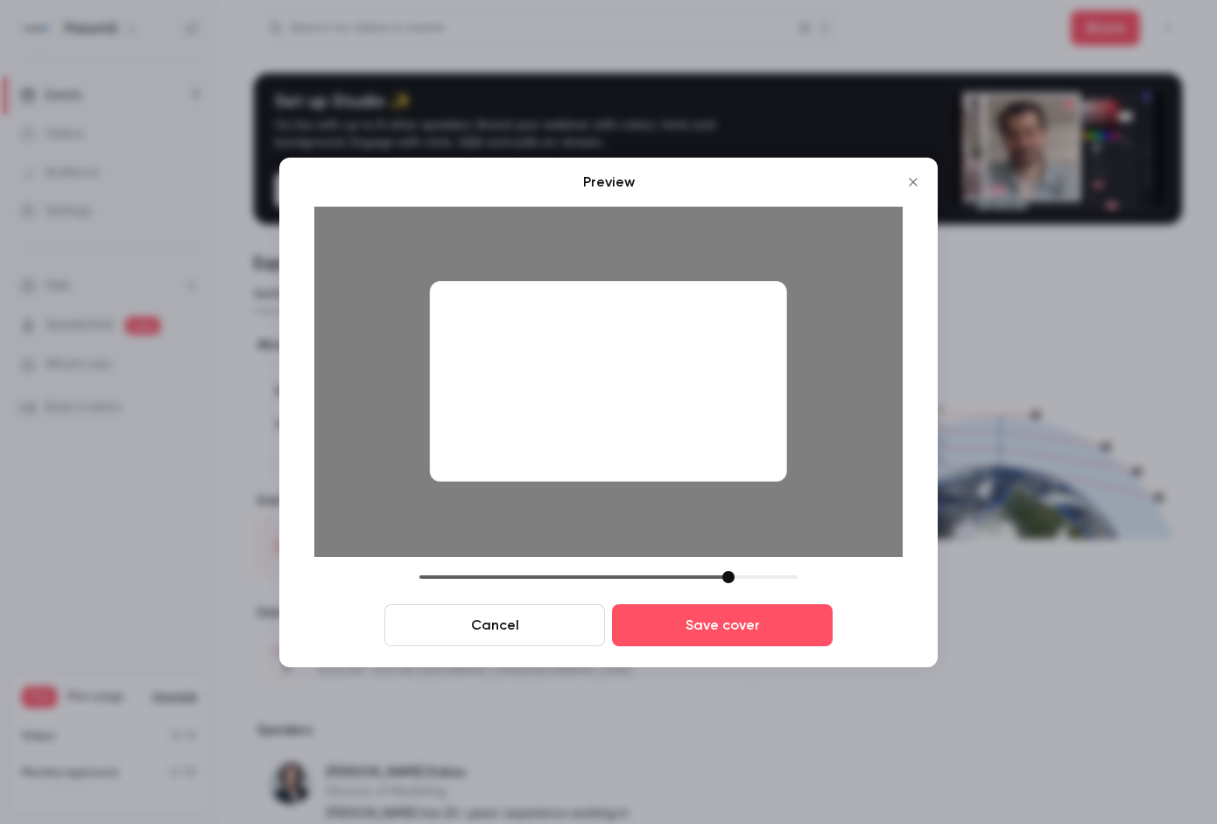
click at [728, 580] on div at bounding box center [728, 577] width 12 height 12
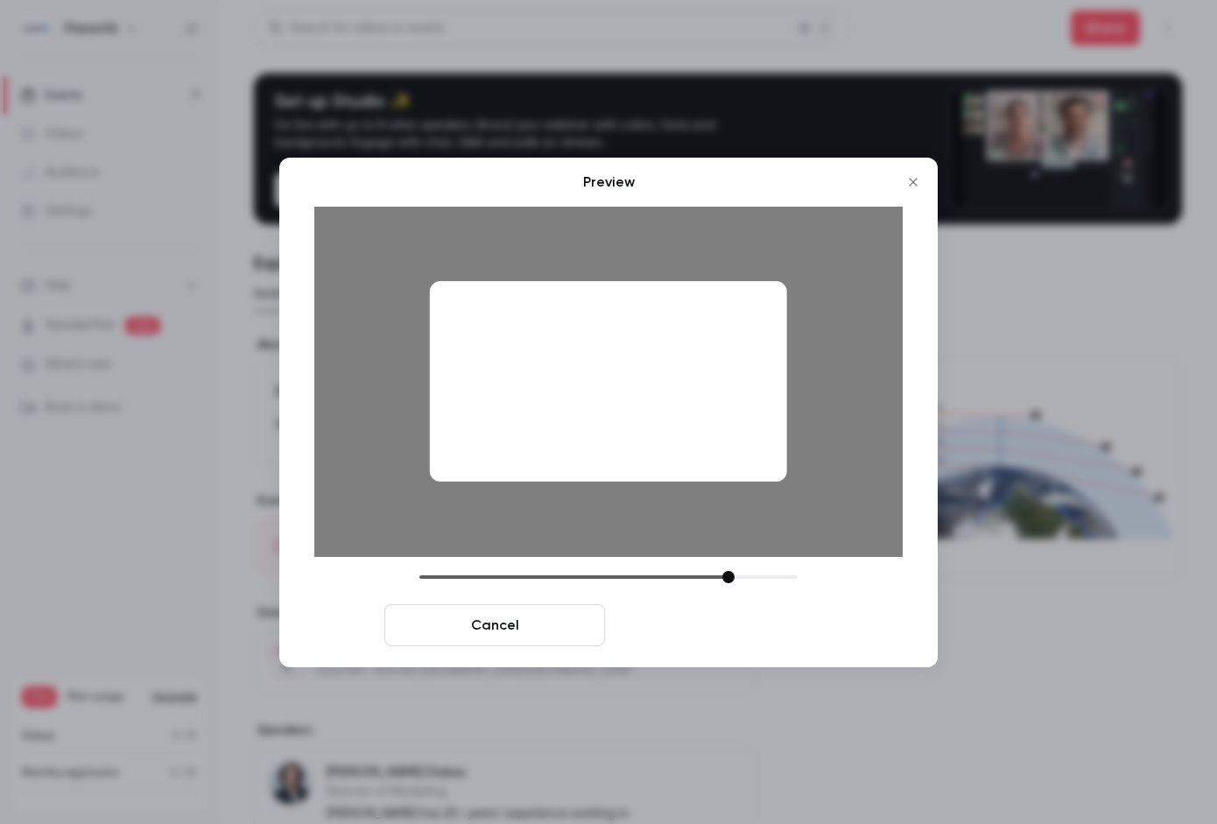
click at [754, 638] on button "Save cover" at bounding box center [722, 625] width 221 height 42
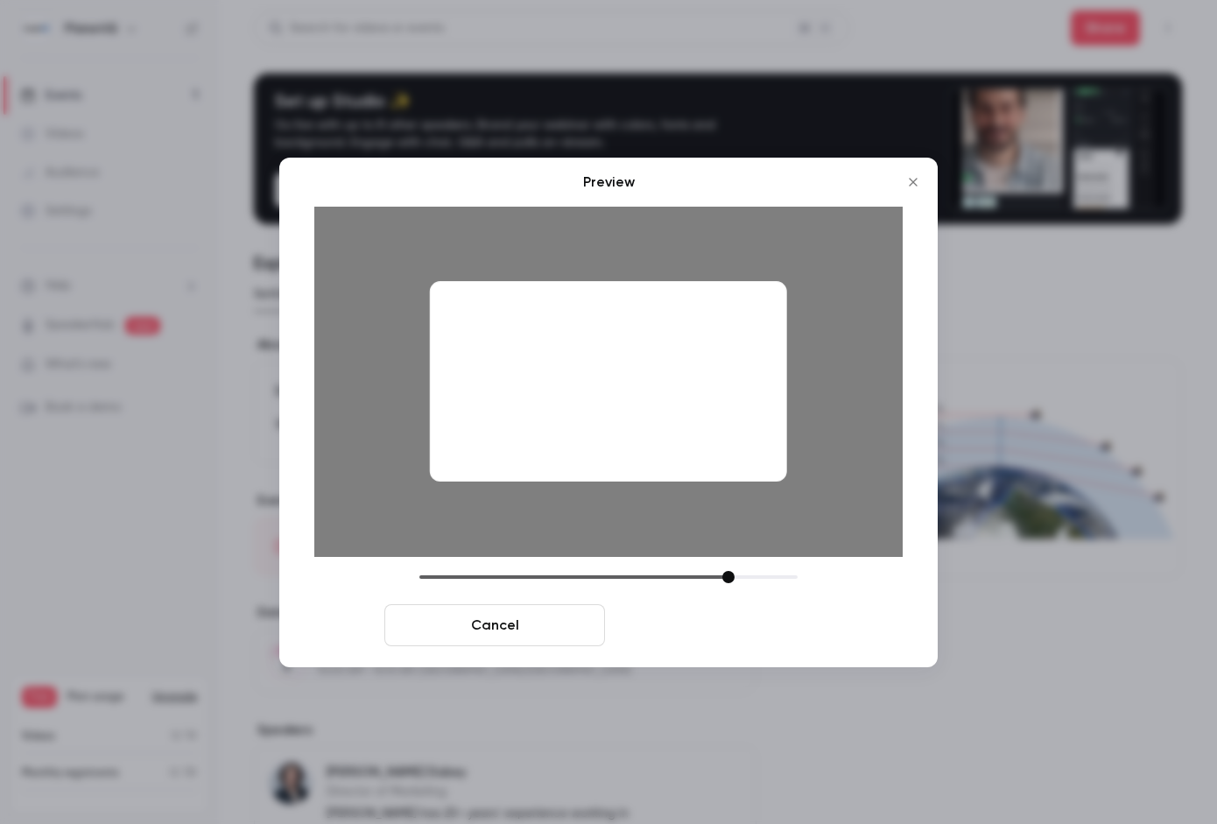
click at [778, 627] on button "Save cover" at bounding box center [722, 625] width 221 height 42
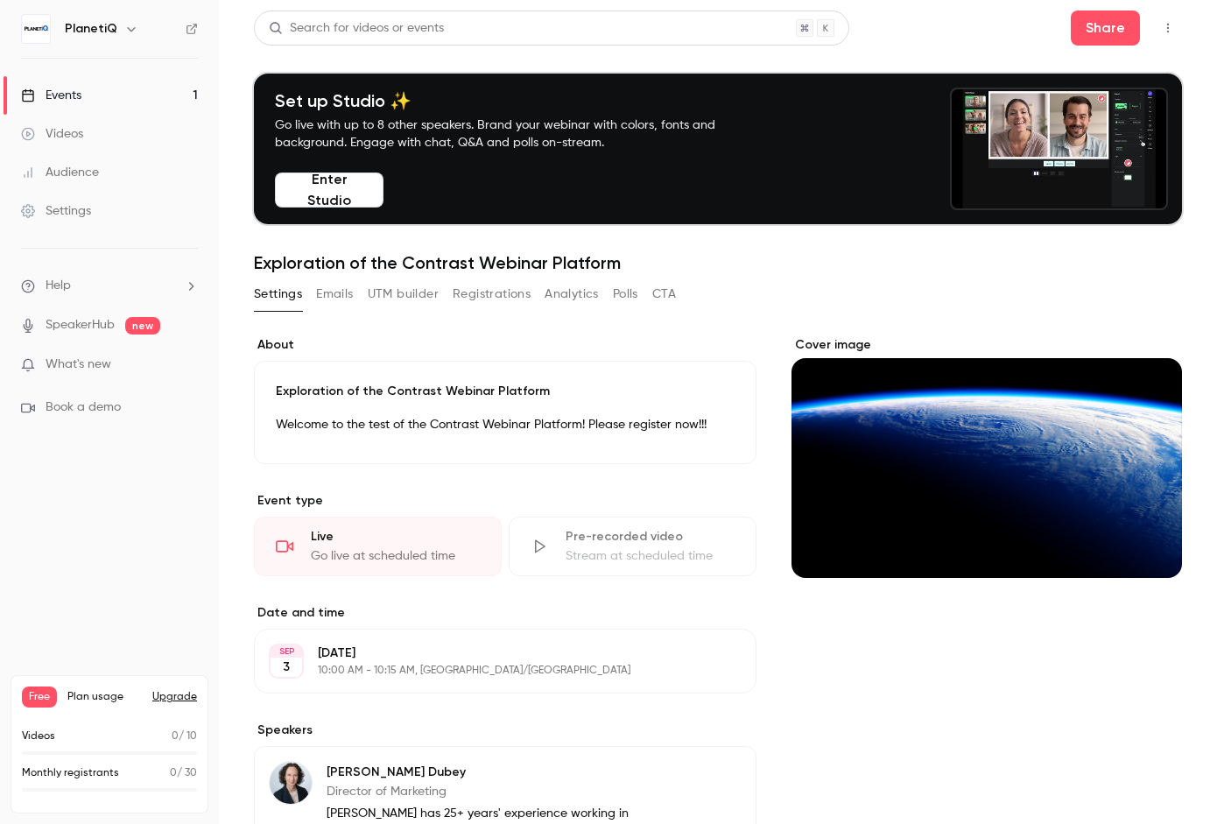
drag, startPoint x: 955, startPoint y: 541, endPoint x: 961, endPoint y: 615, distance: 74.7
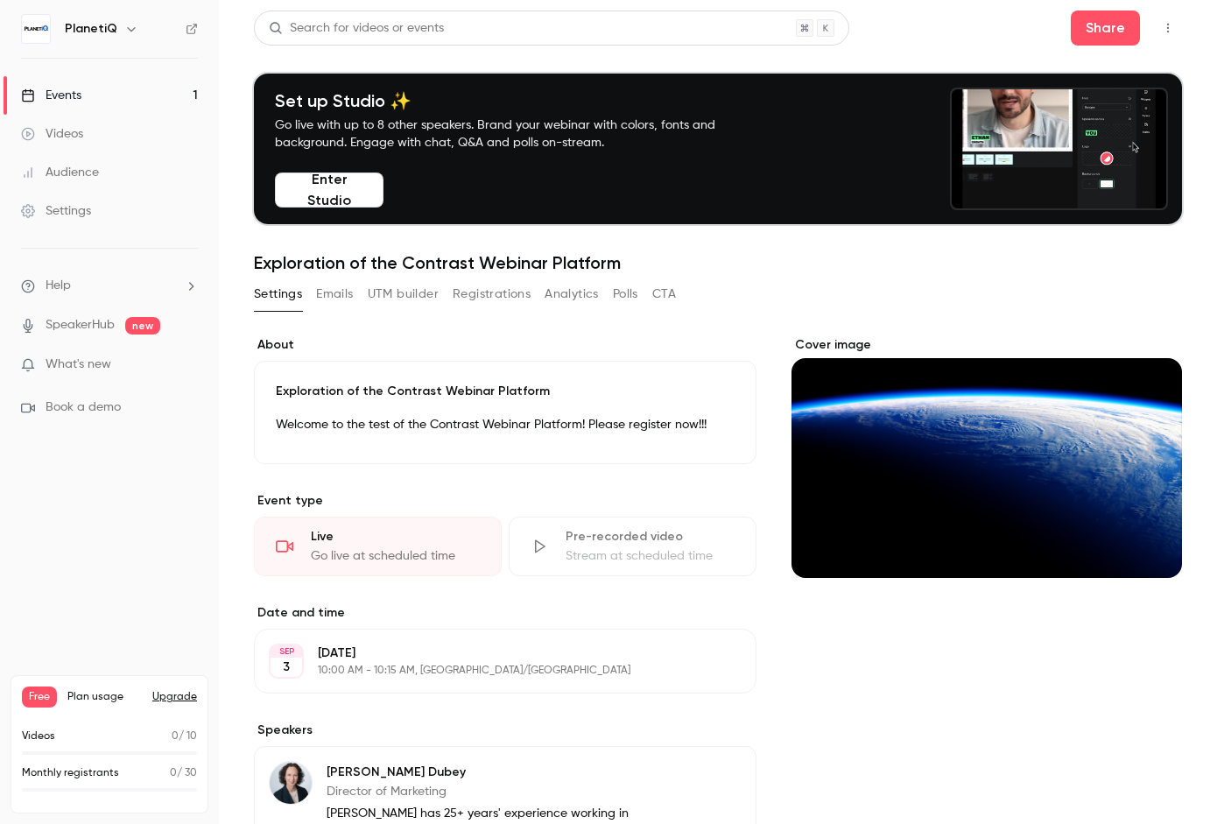
click at [961, 615] on div "Cover image" at bounding box center [986, 662] width 390 height 653
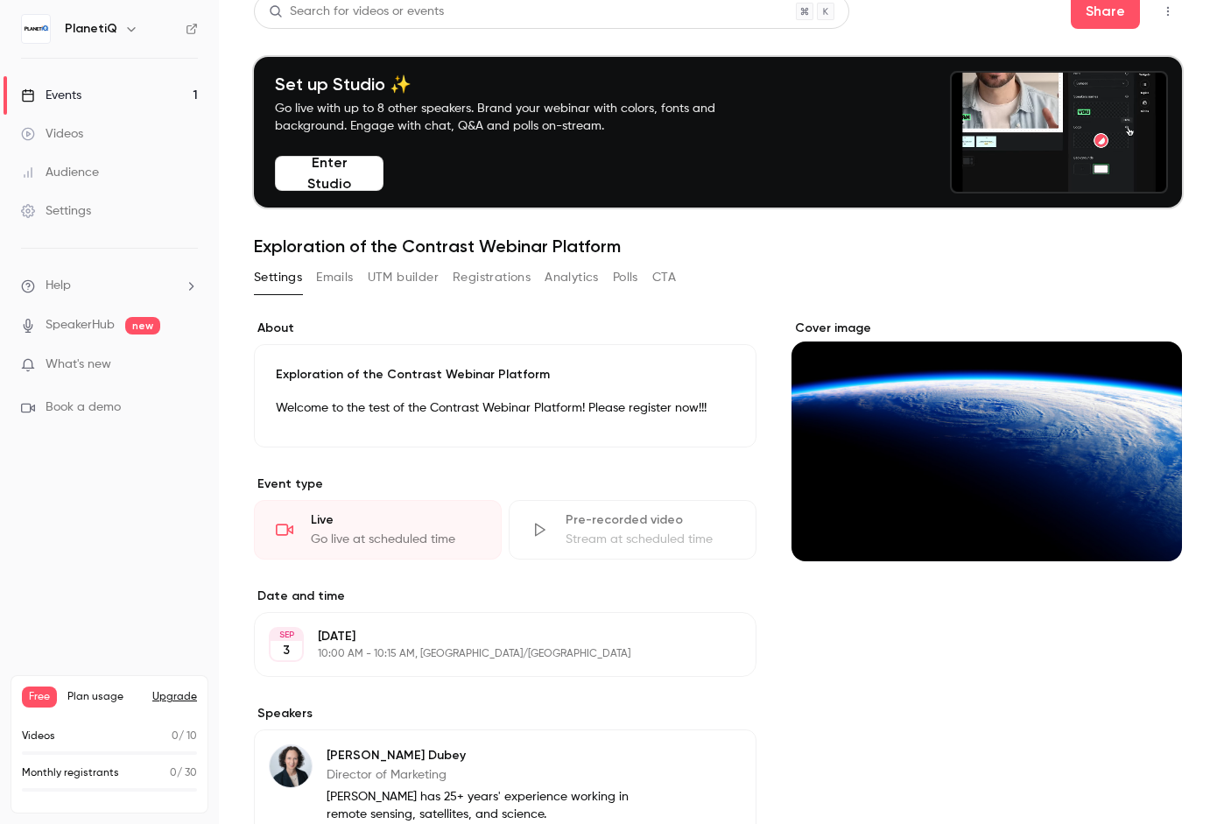
scroll to position [218, 0]
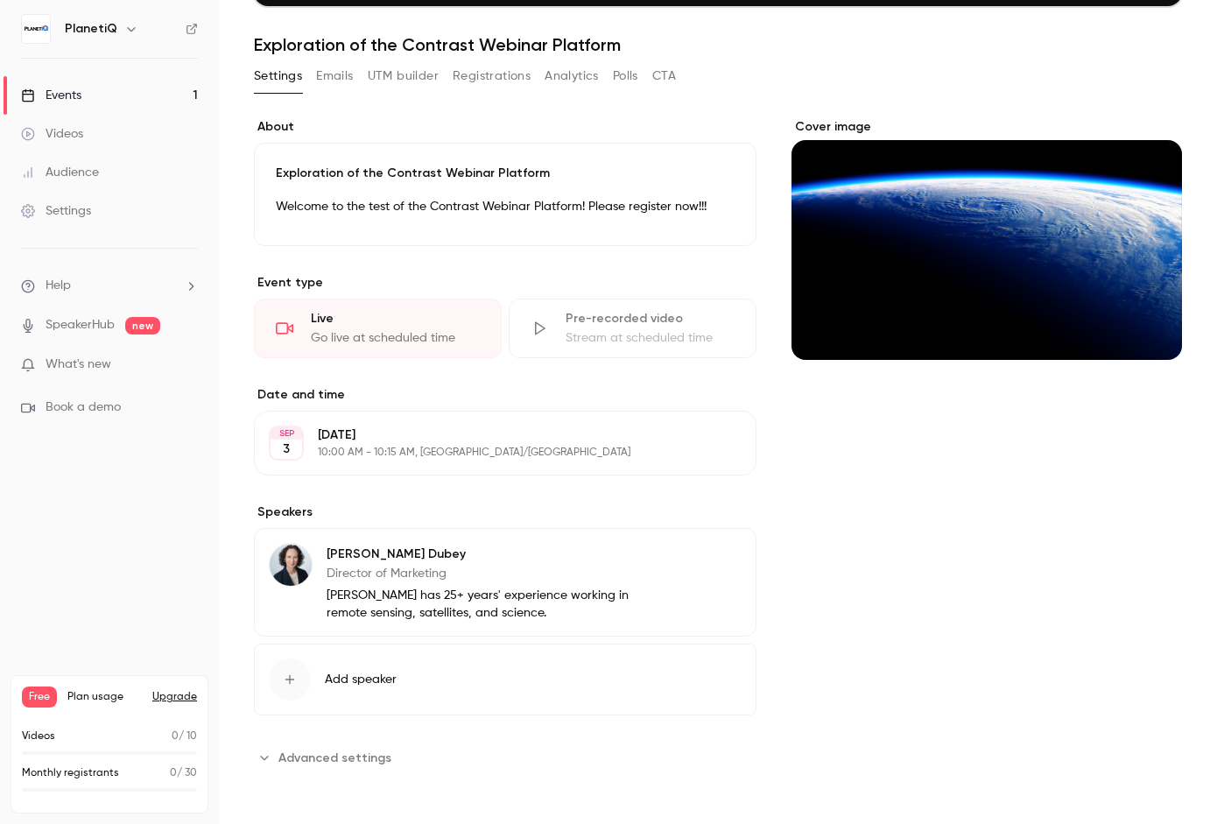
click at [359, 755] on span "Advanced settings" at bounding box center [334, 758] width 113 height 18
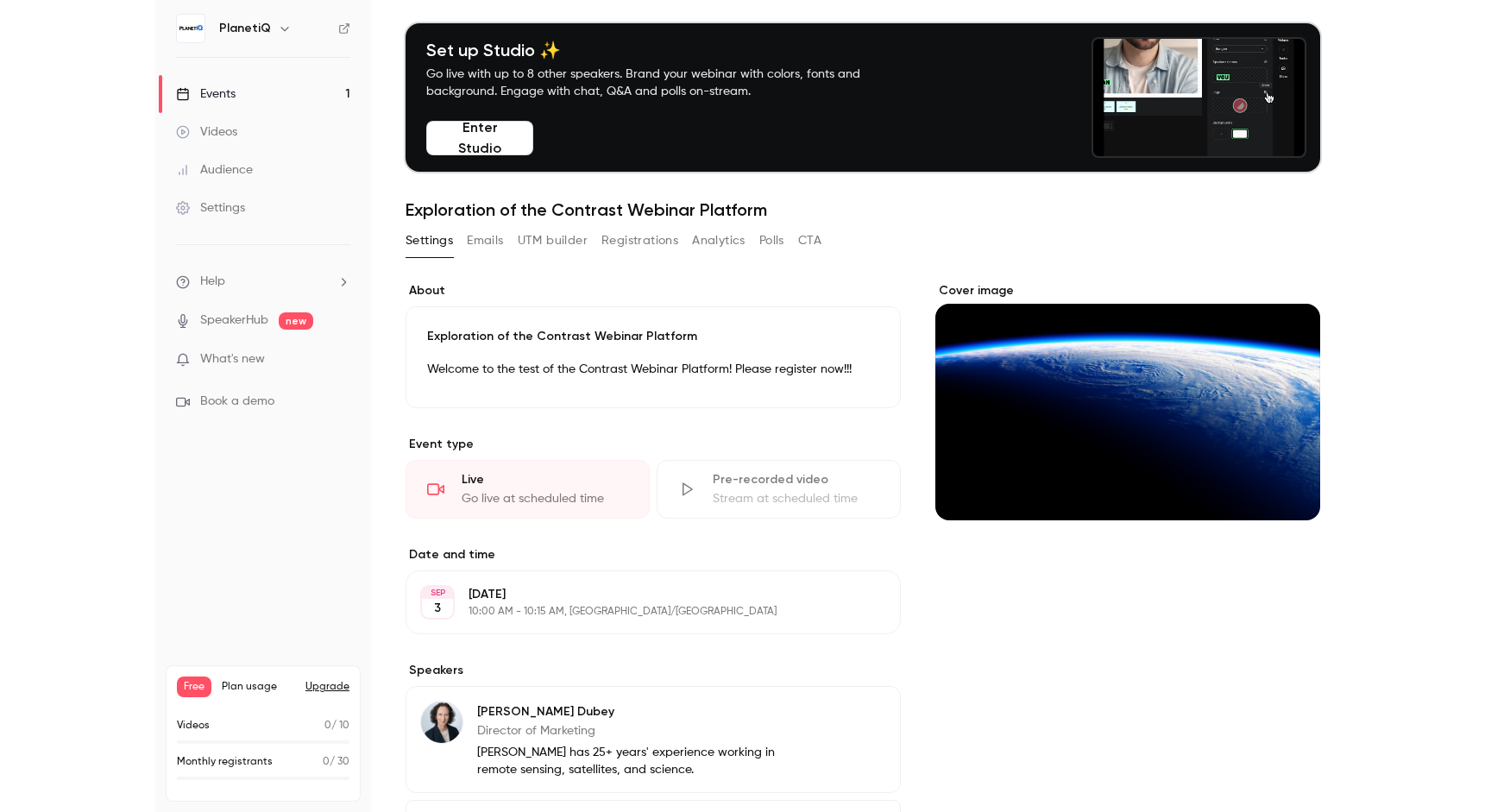
scroll to position [0, 0]
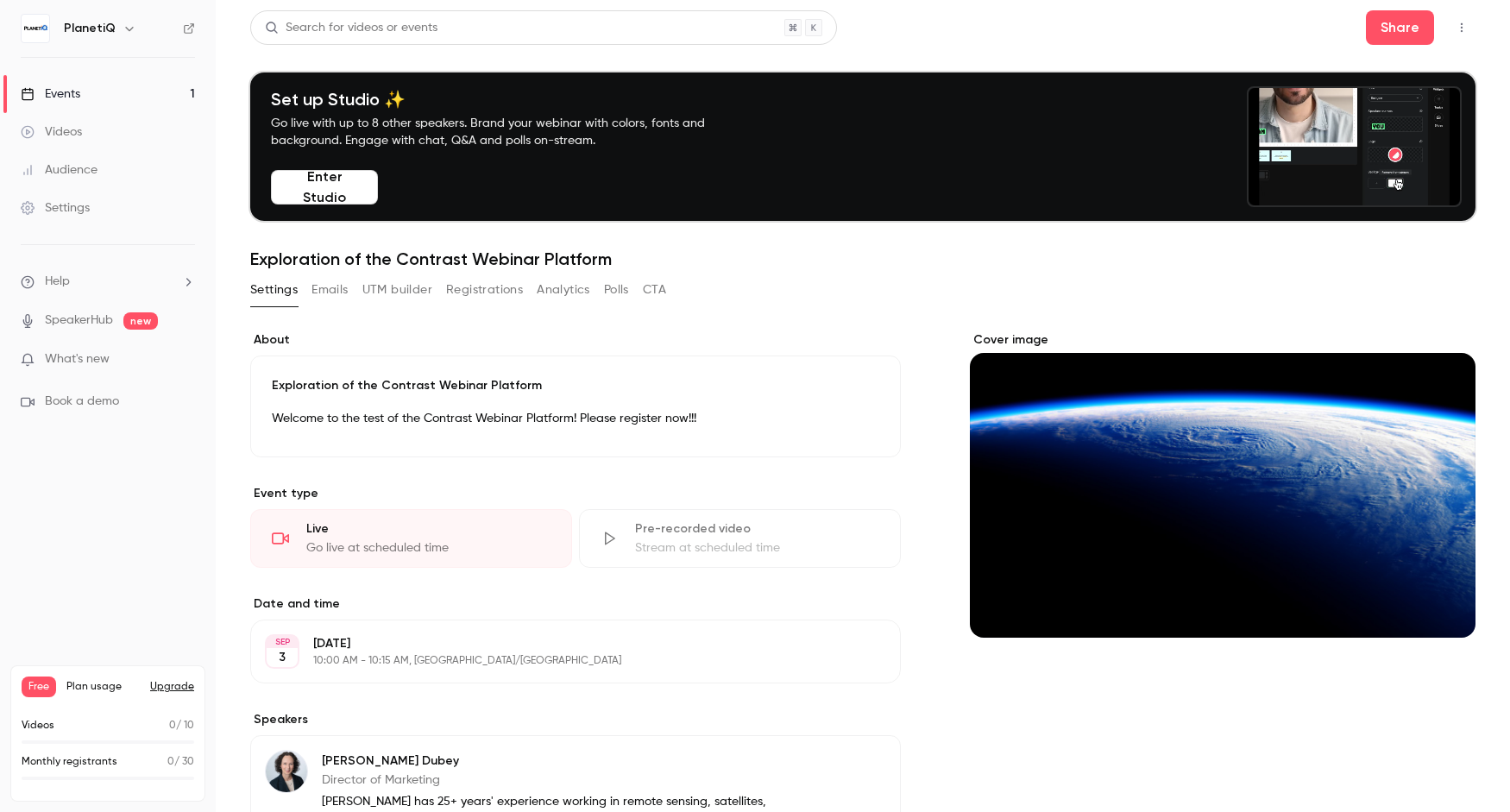
click at [56, 128] on div "Videos" at bounding box center [51, 132] width 61 height 18
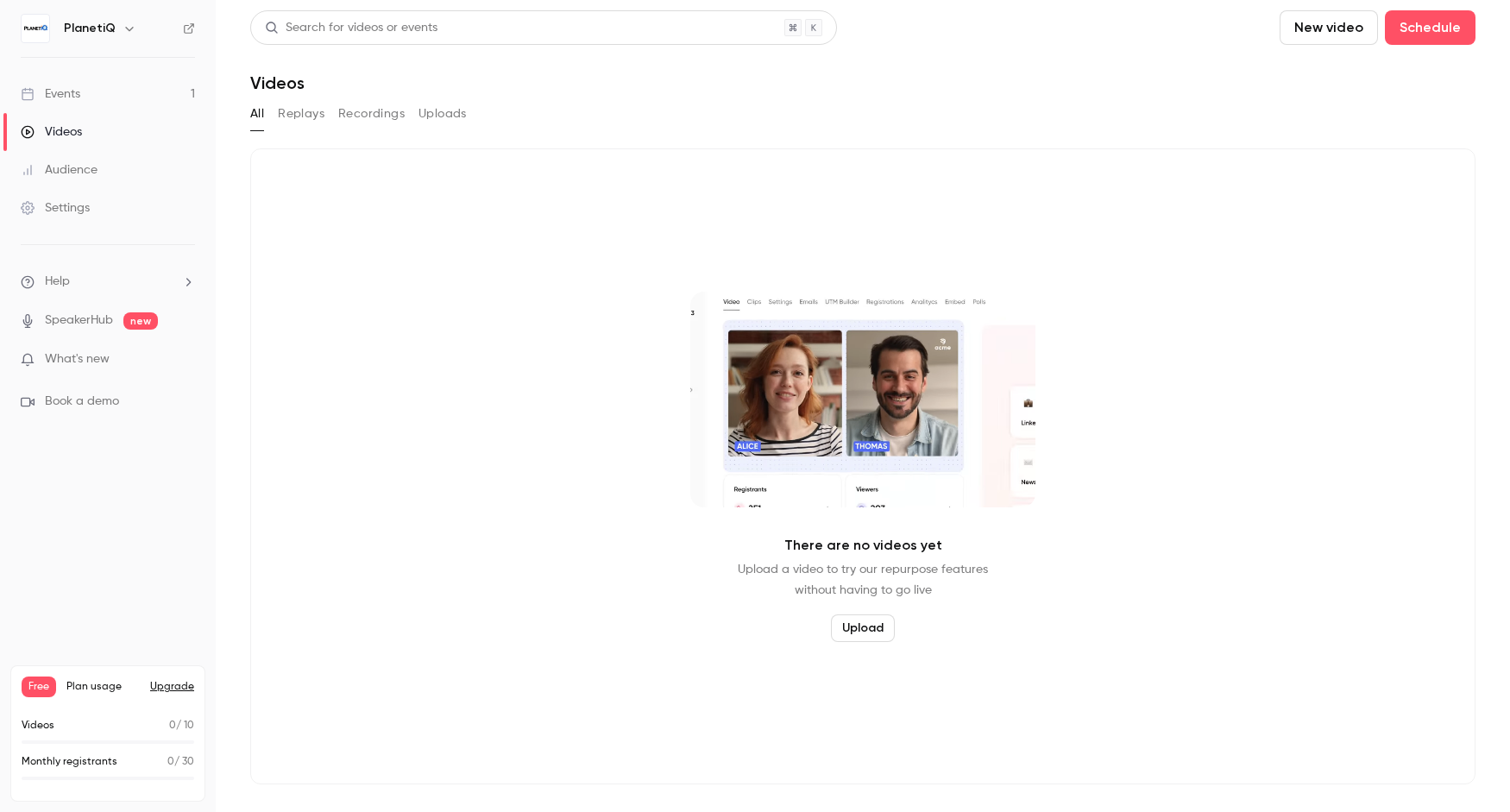
click at [304, 119] on button "Replays" at bounding box center [301, 114] width 46 height 28
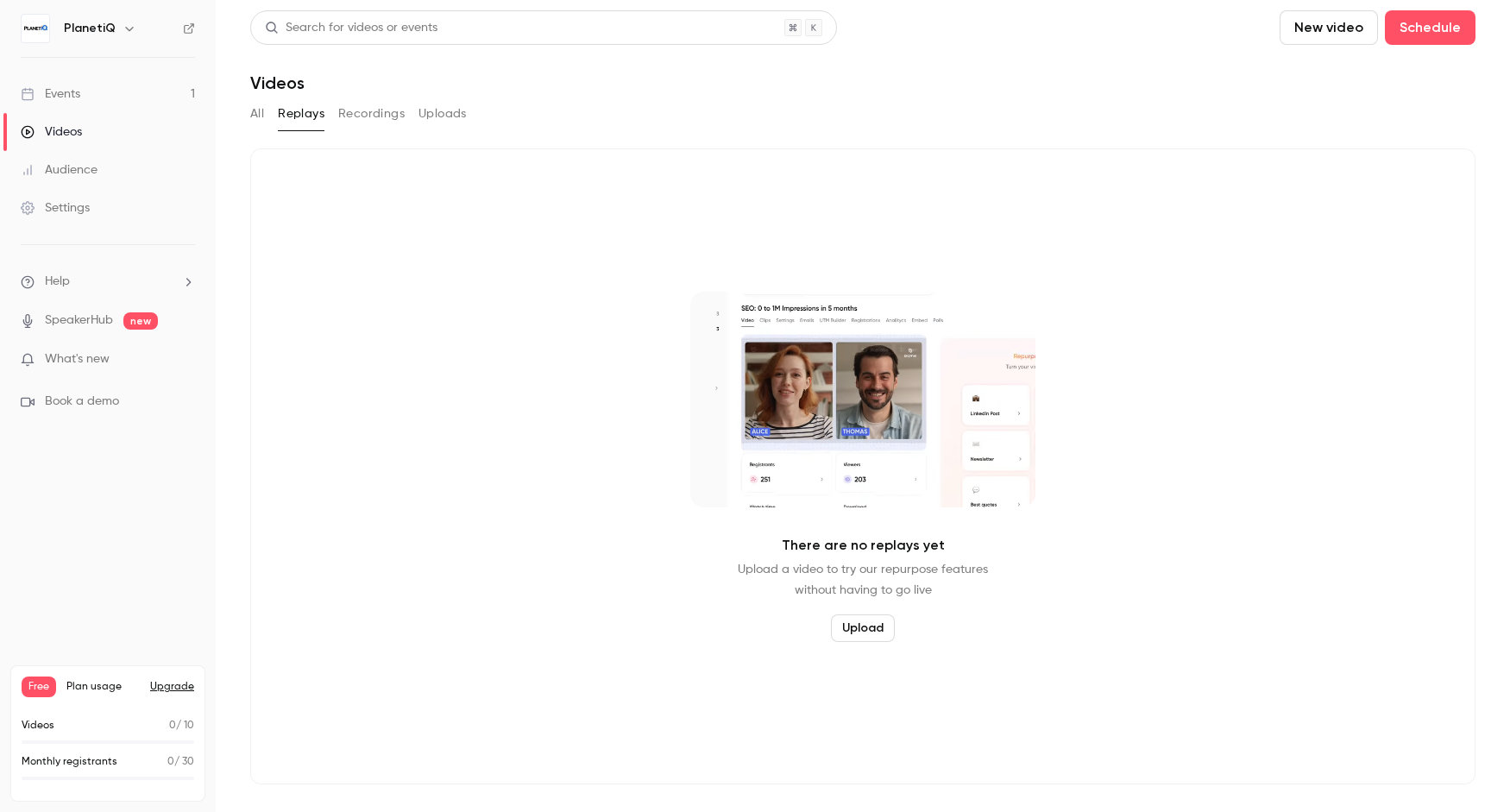
click at [357, 127] on button "Recordings" at bounding box center [371, 114] width 66 height 28
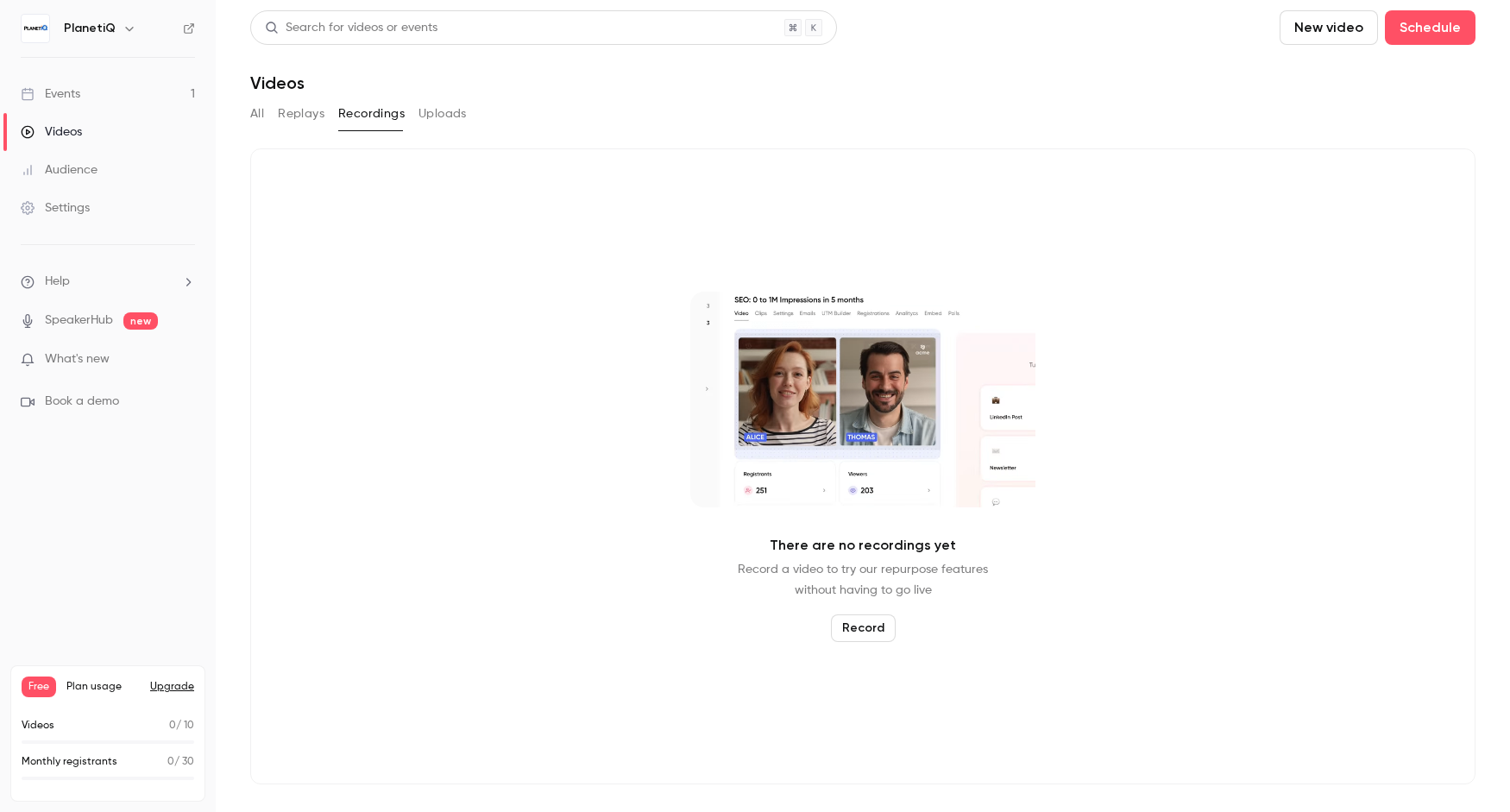
click at [439, 116] on button "Uploads" at bounding box center [443, 114] width 48 height 28
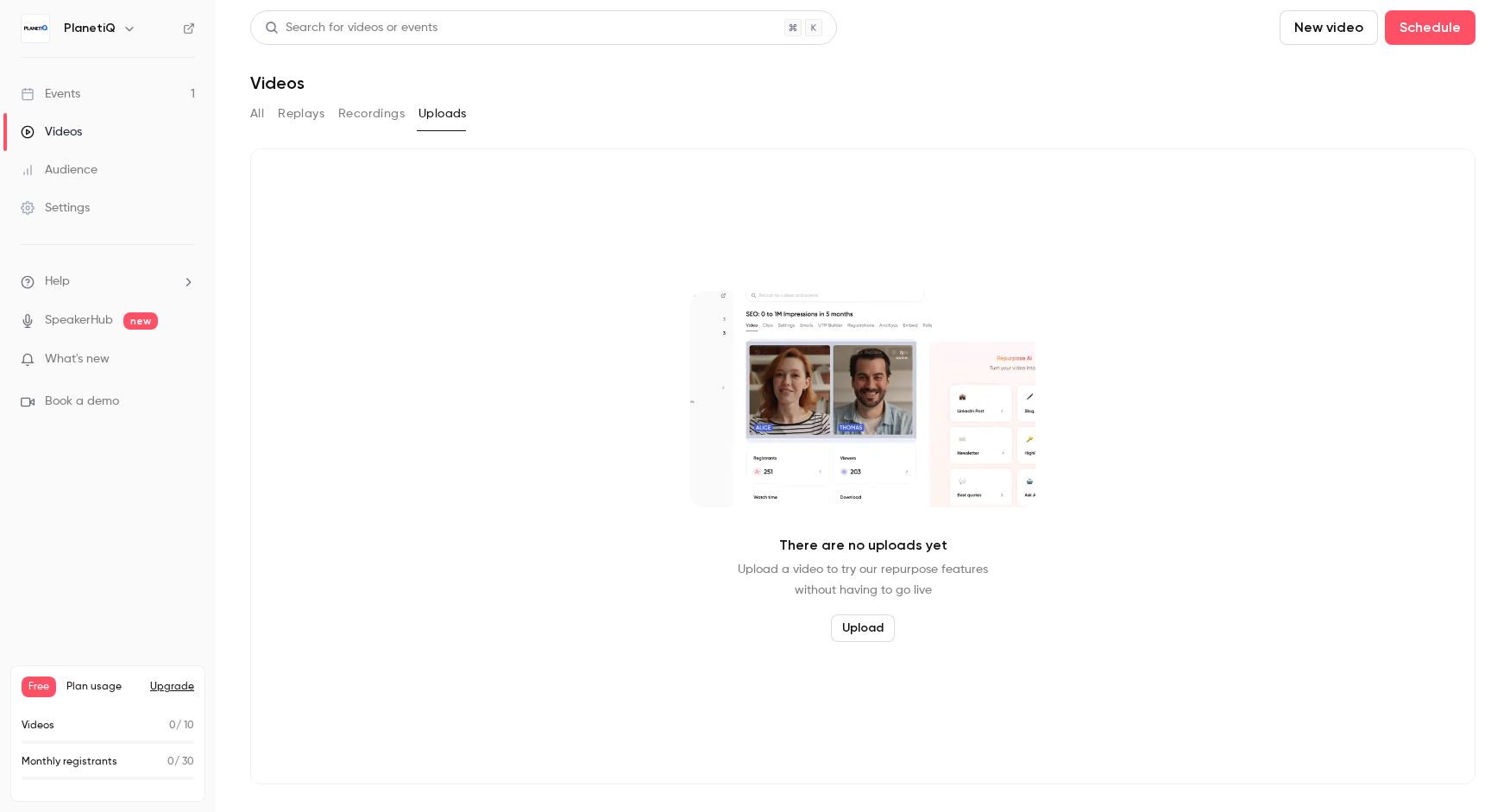
click at [257, 112] on button "All" at bounding box center [257, 114] width 14 height 28
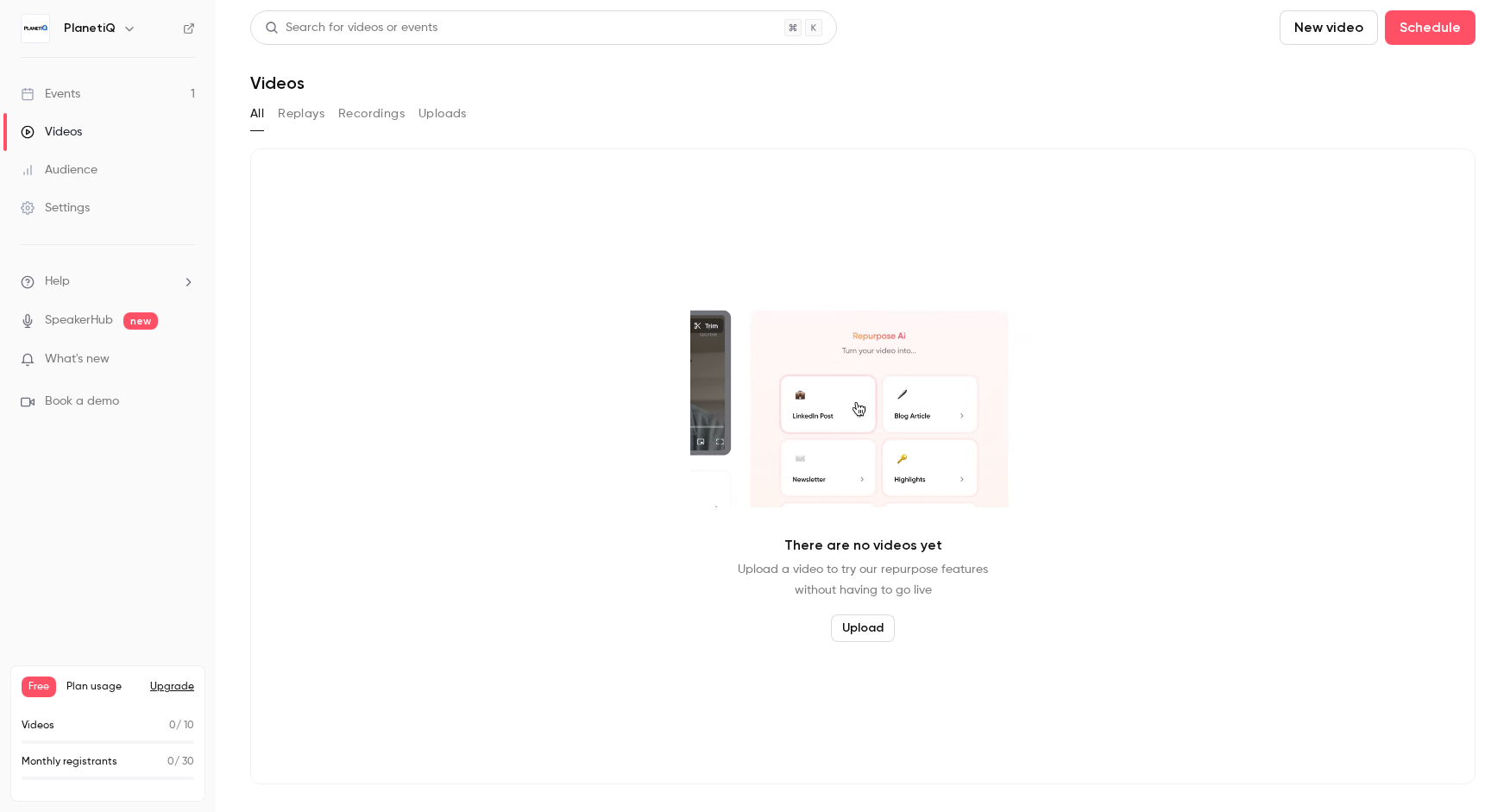
click at [68, 101] on div "Events" at bounding box center [50, 95] width 59 height 18
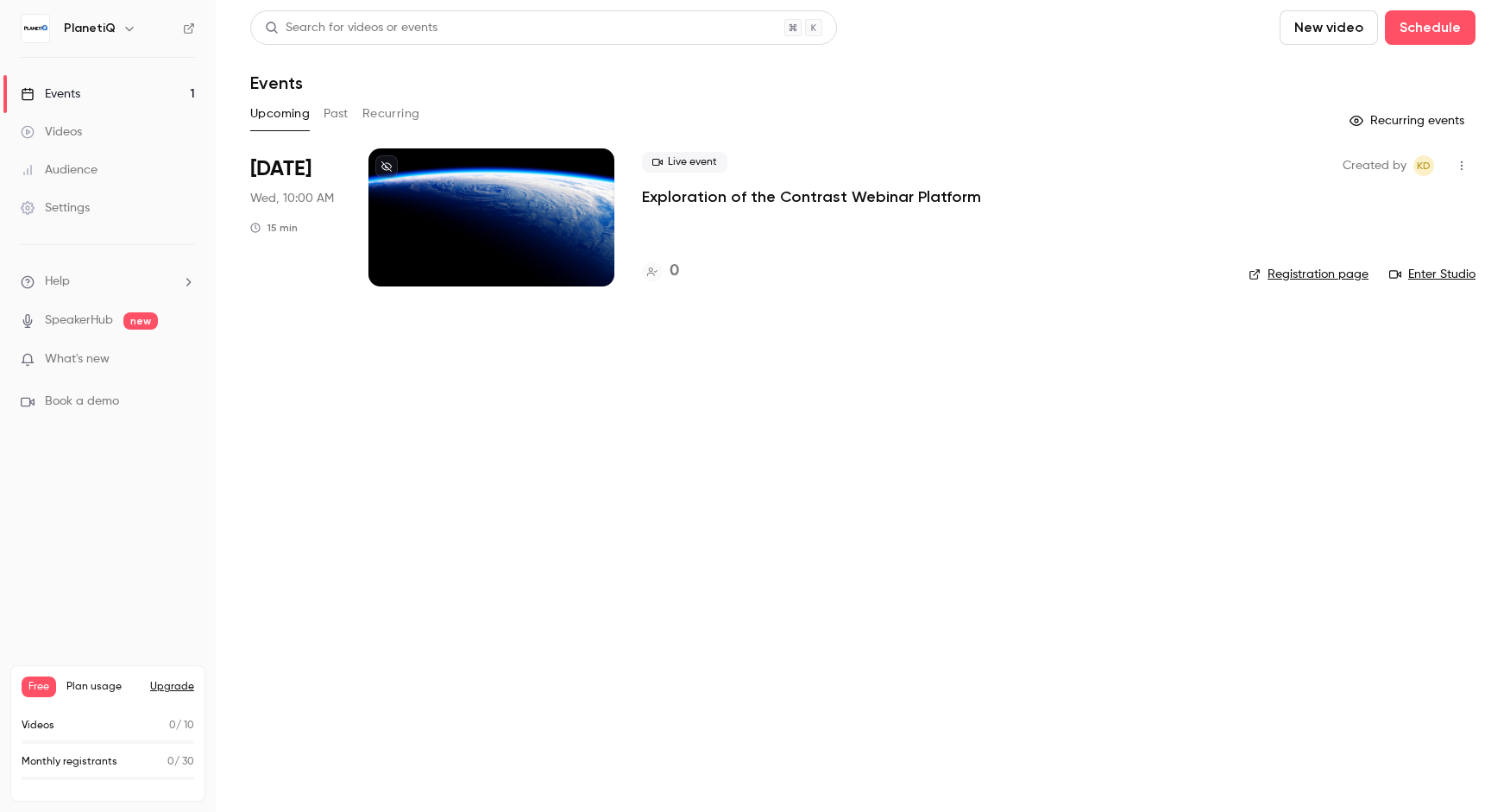
click at [539, 214] on div at bounding box center [492, 218] width 246 height 138
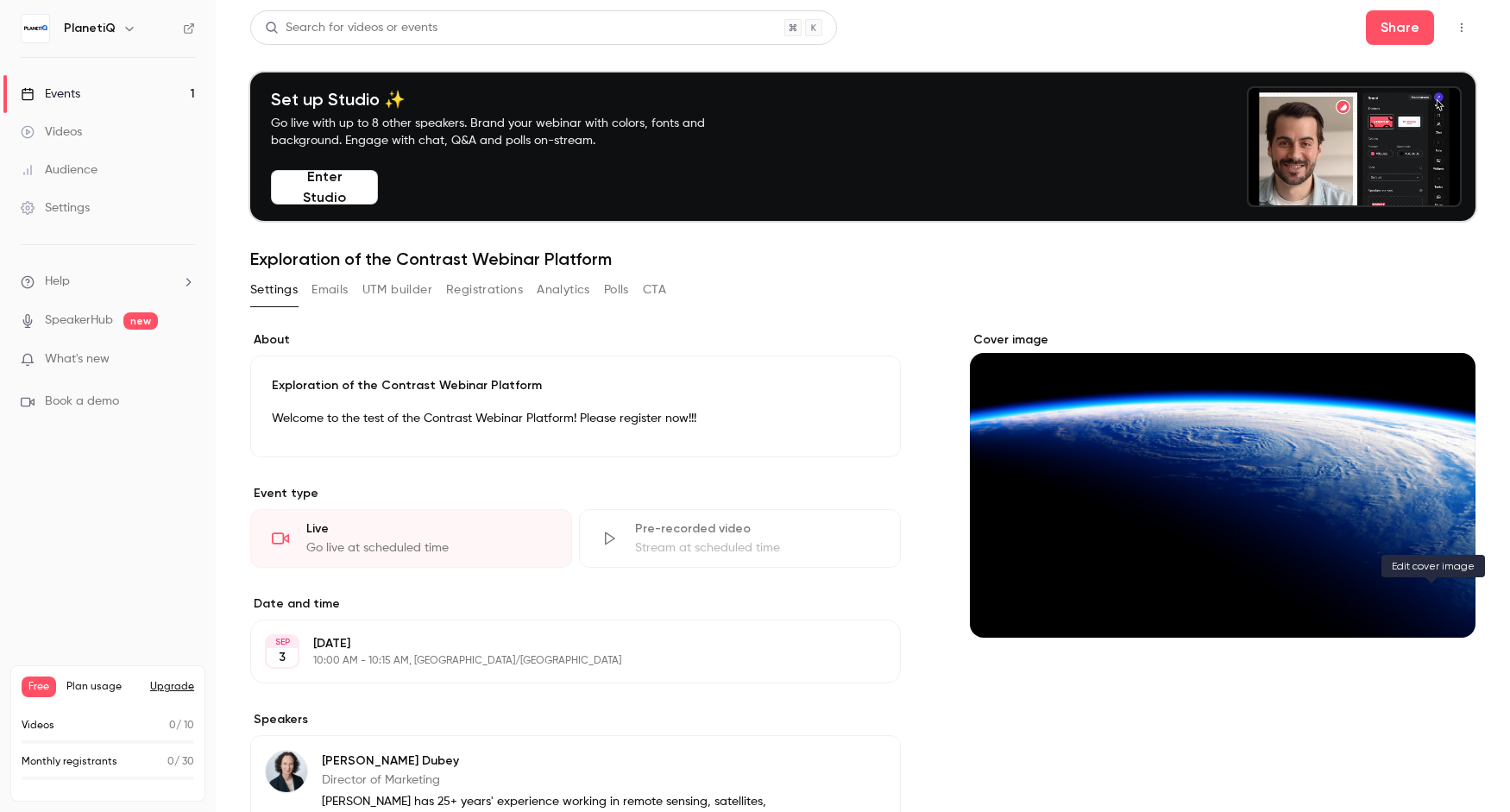
click at [1199, 592] on button "Cover image" at bounding box center [1444, 606] width 34 height 34
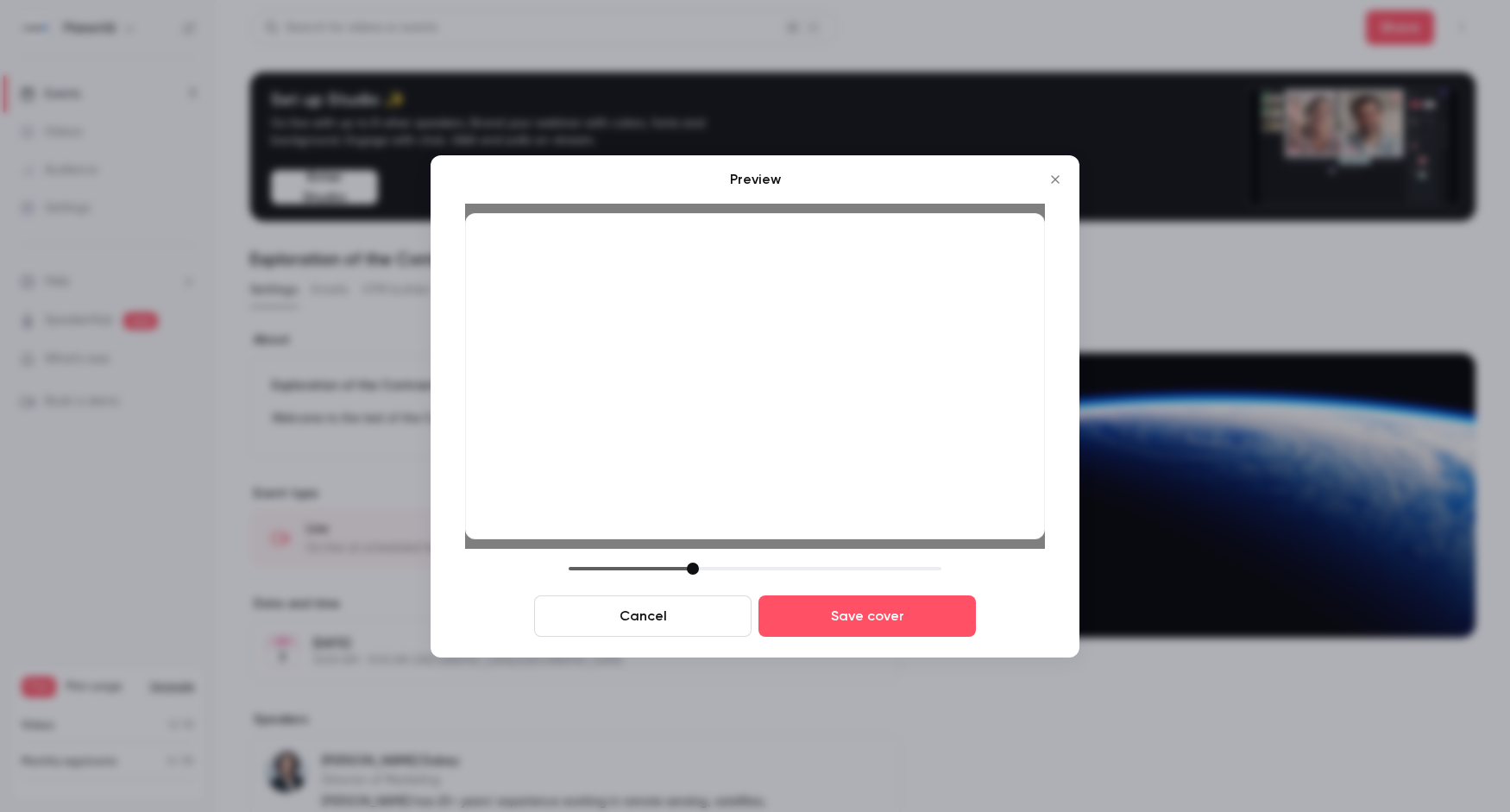
click at [694, 564] on div at bounding box center [693, 569] width 12 height 12
click at [869, 621] on button "Save cover" at bounding box center [867, 616] width 218 height 41
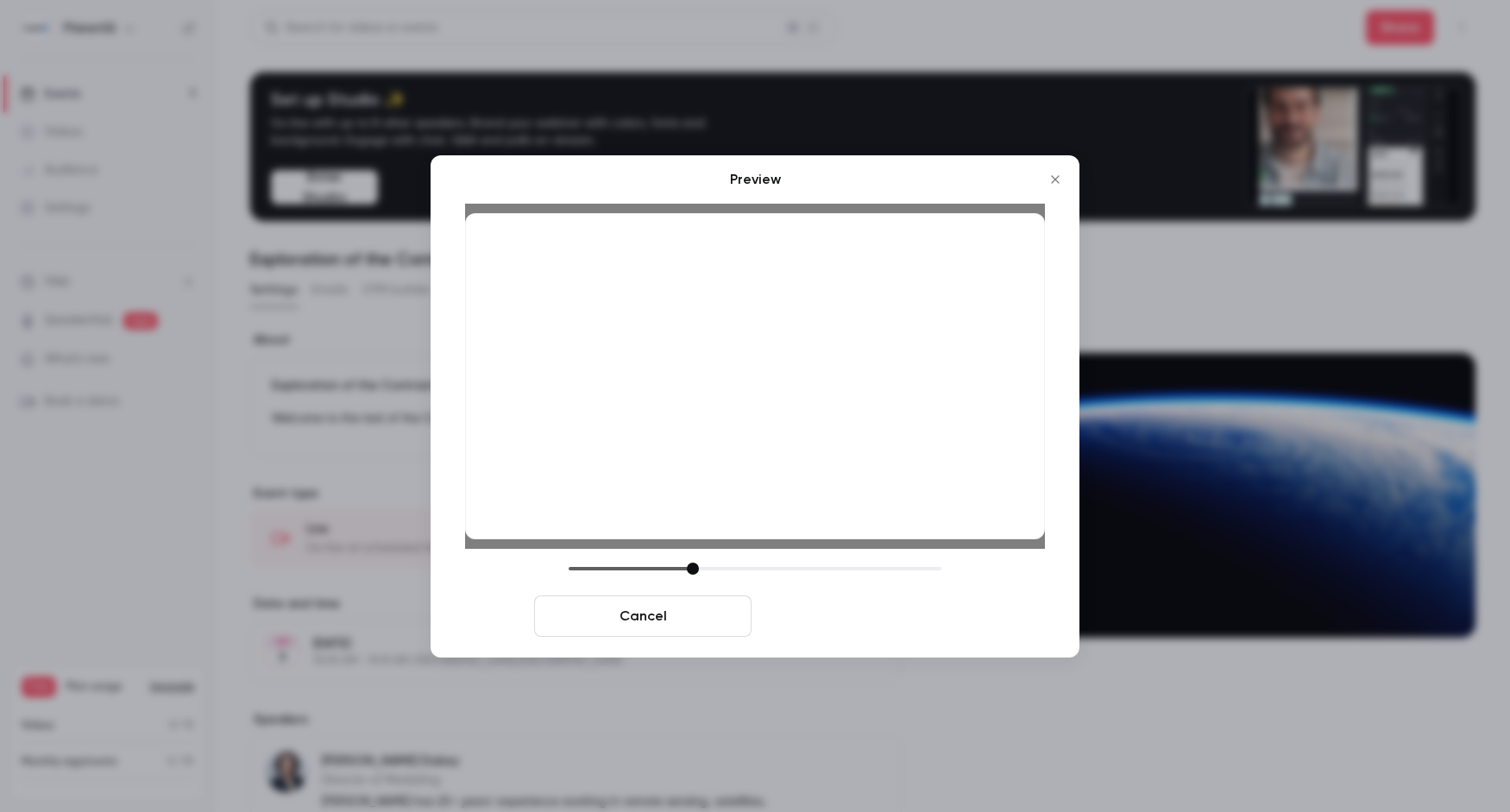
click at [900, 610] on button "Save cover" at bounding box center [867, 616] width 218 height 41
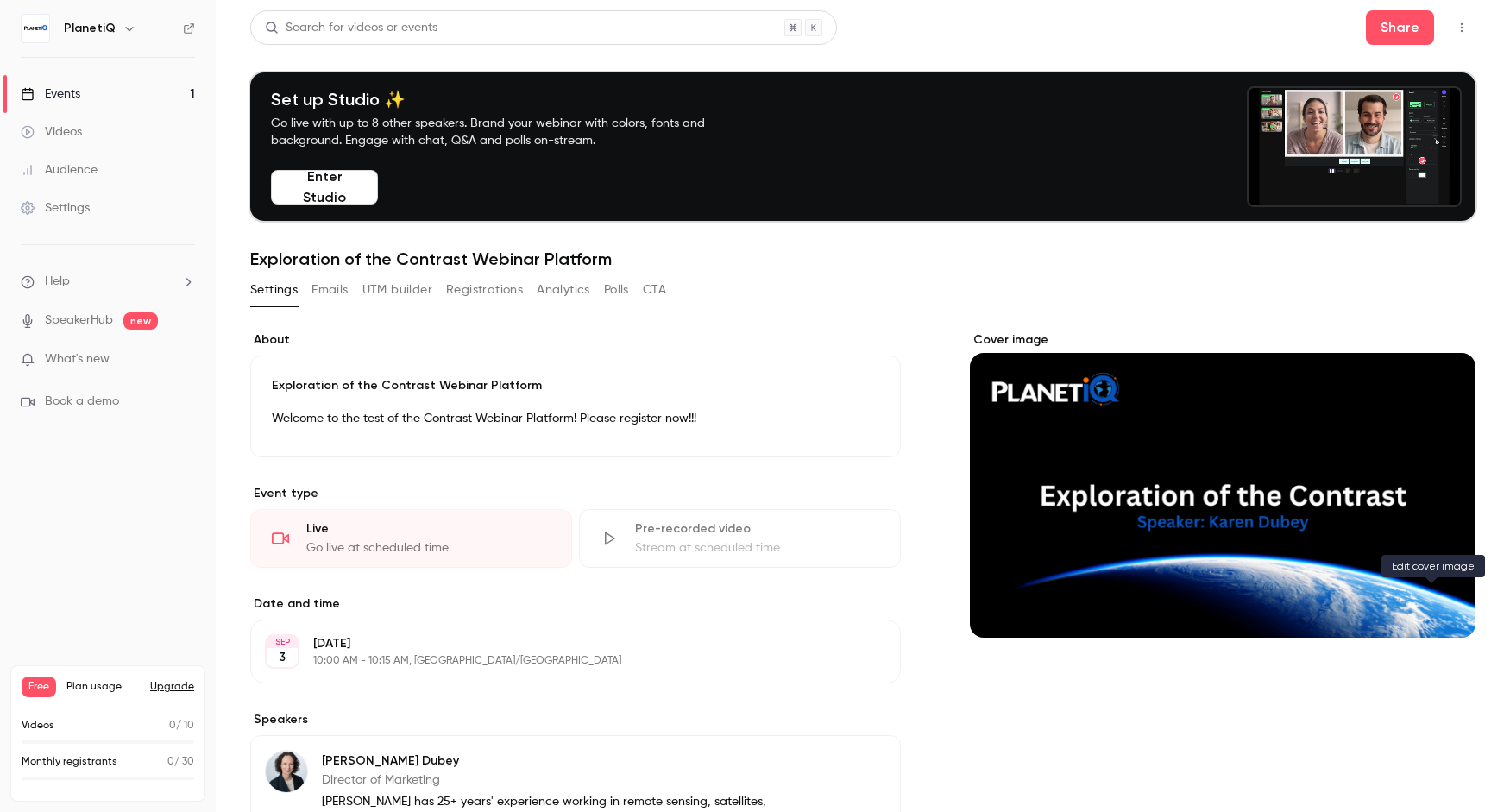
click at [1199, 599] on icon "Cover image" at bounding box center [1444, 606] width 19 height 14
click at [1199, 611] on button "Cover image" at bounding box center [1444, 606] width 34 height 34
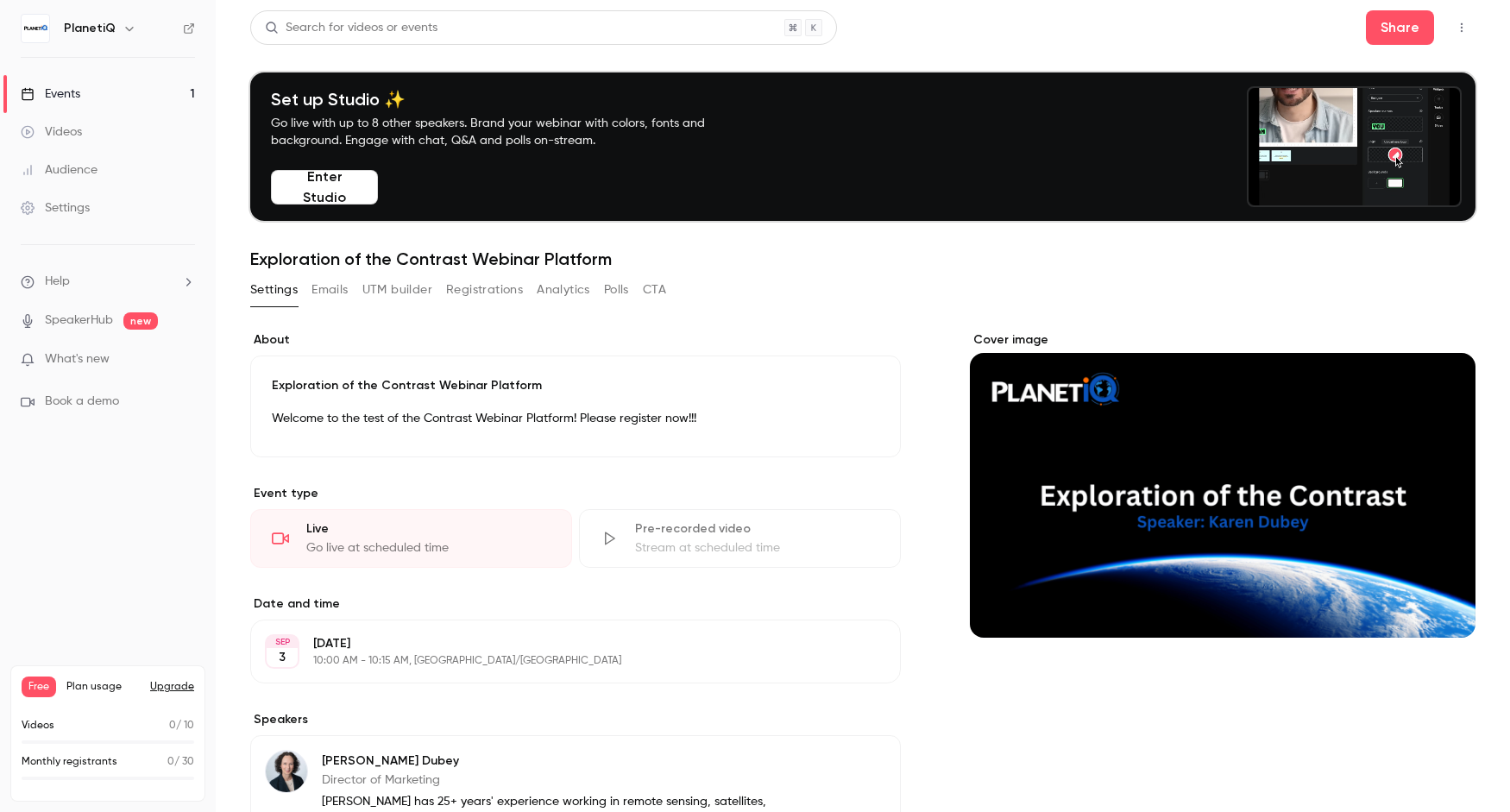
click at [1077, 470] on div "Cover image" at bounding box center [1222, 484] width 506 height 306
click at [0, 0] on input "Cover image" at bounding box center [0, 0] width 0 height 0
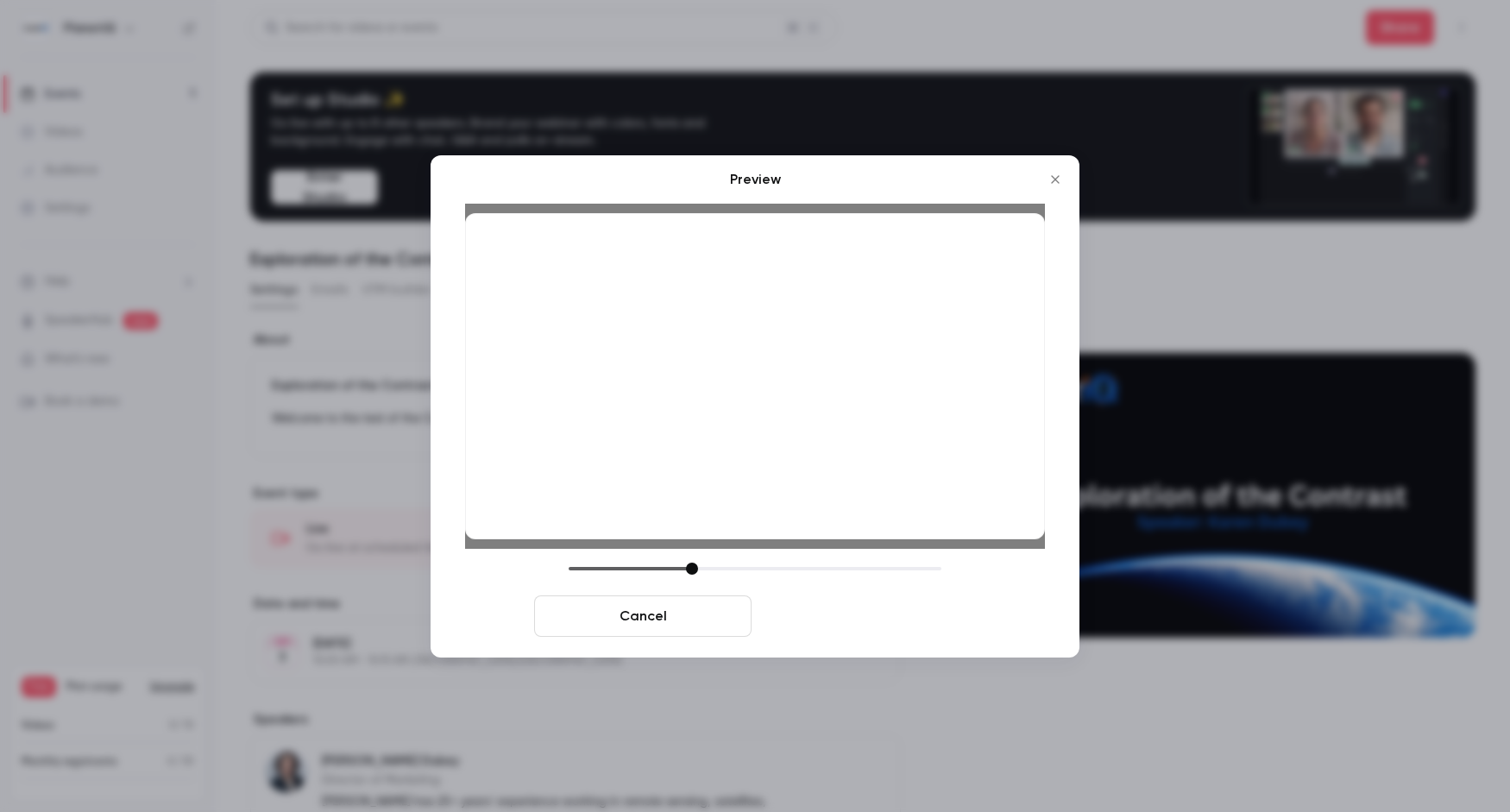
click at [821, 614] on button "Save cover" at bounding box center [867, 616] width 218 height 41
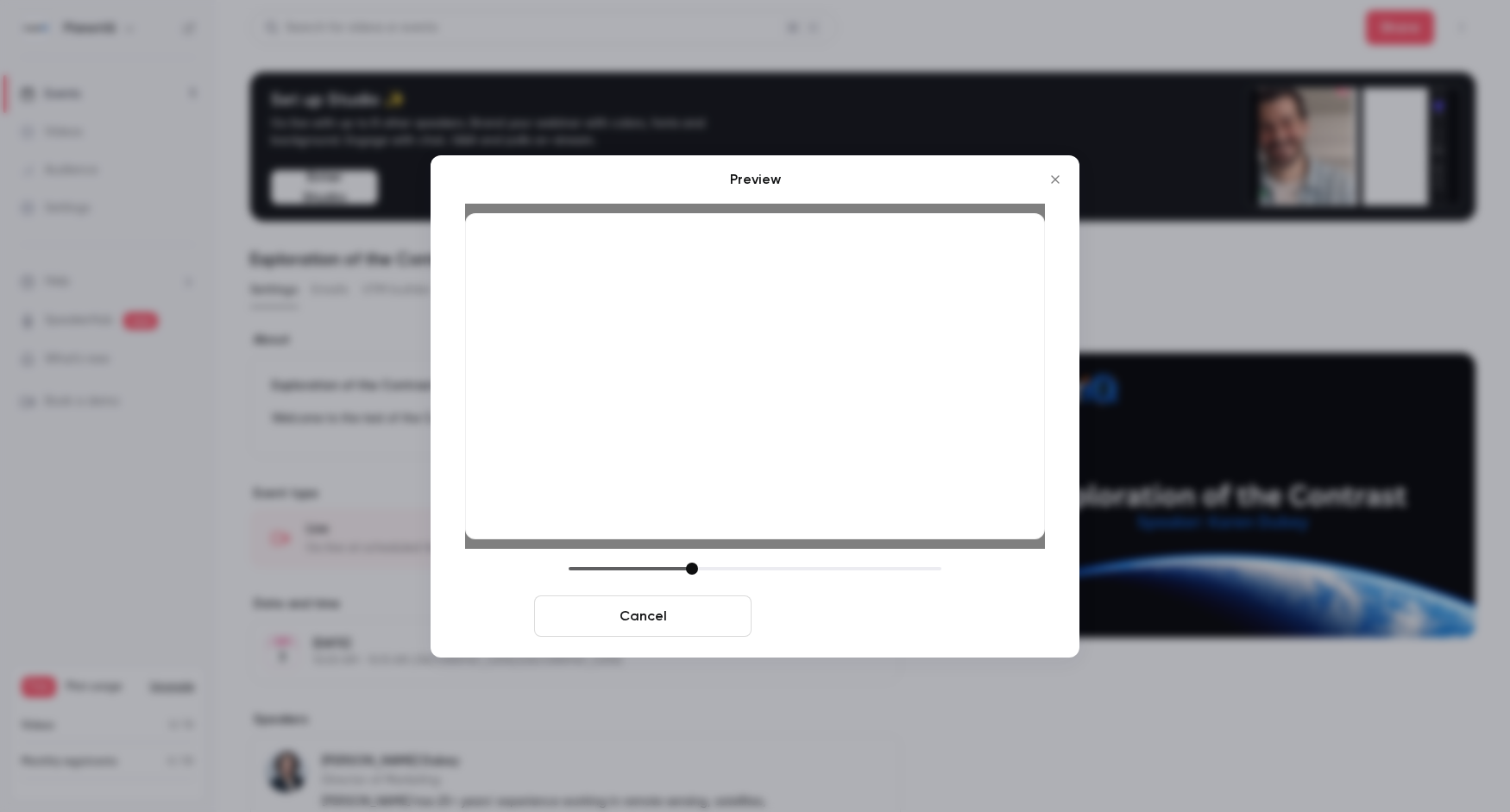
click at [822, 619] on button "Save cover" at bounding box center [867, 616] width 218 height 41
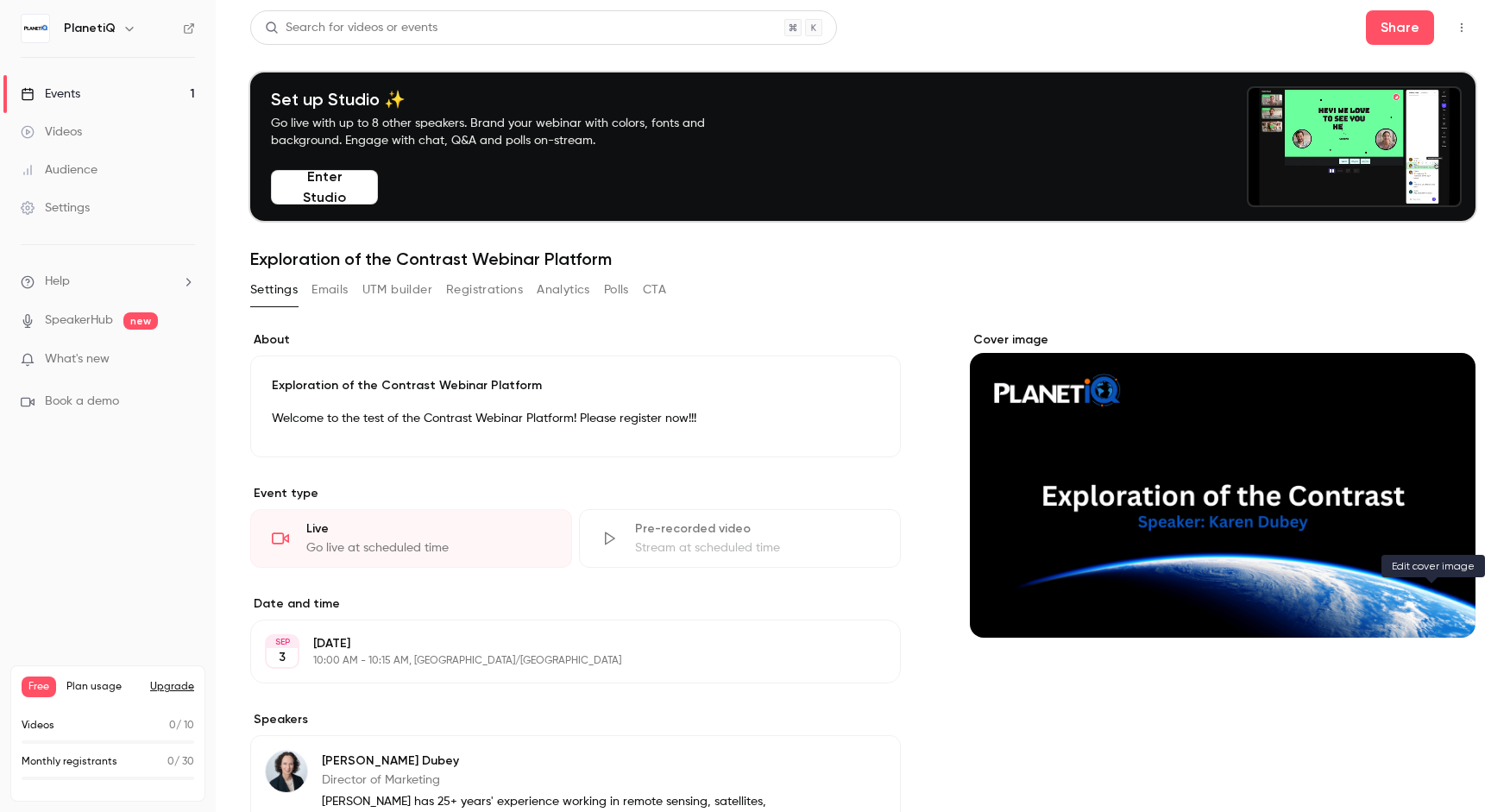
click at [1199, 599] on icon "Cover image" at bounding box center [1444, 606] width 19 height 14
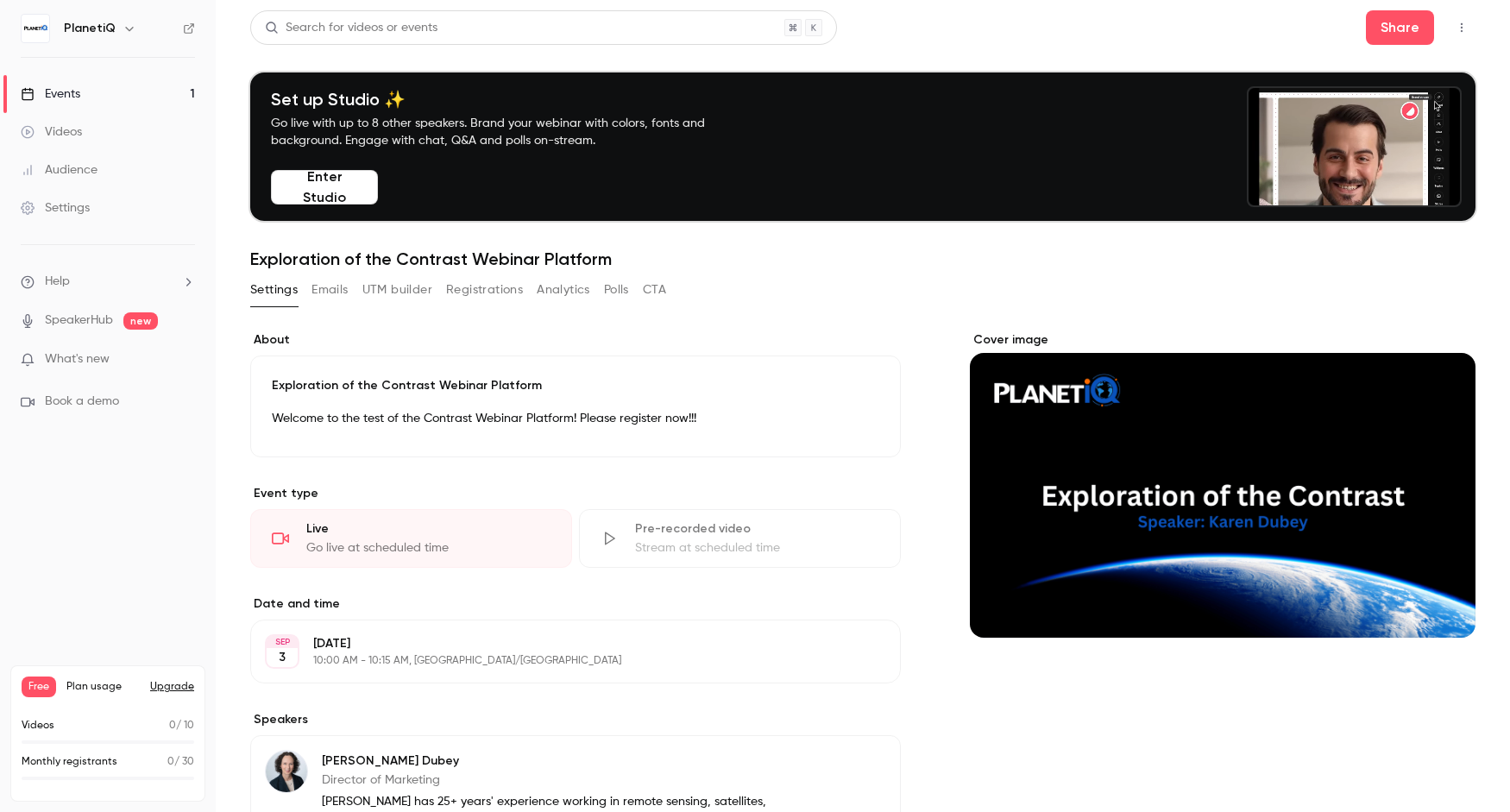
click at [1189, 721] on div "Cover image" at bounding box center [1222, 652] width 506 height 643
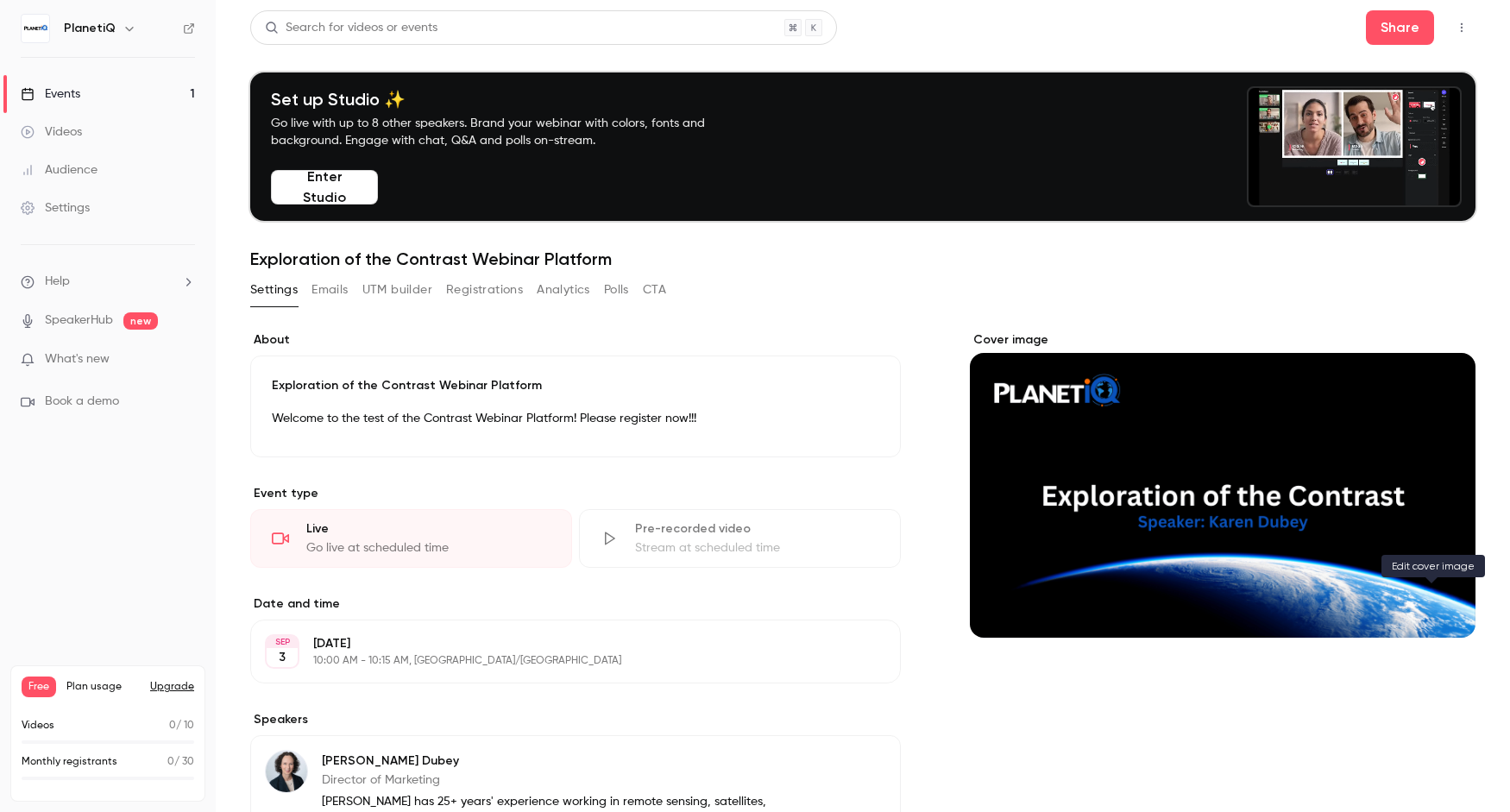
click at [1199, 604] on icon "Cover image" at bounding box center [1444, 606] width 19 height 14
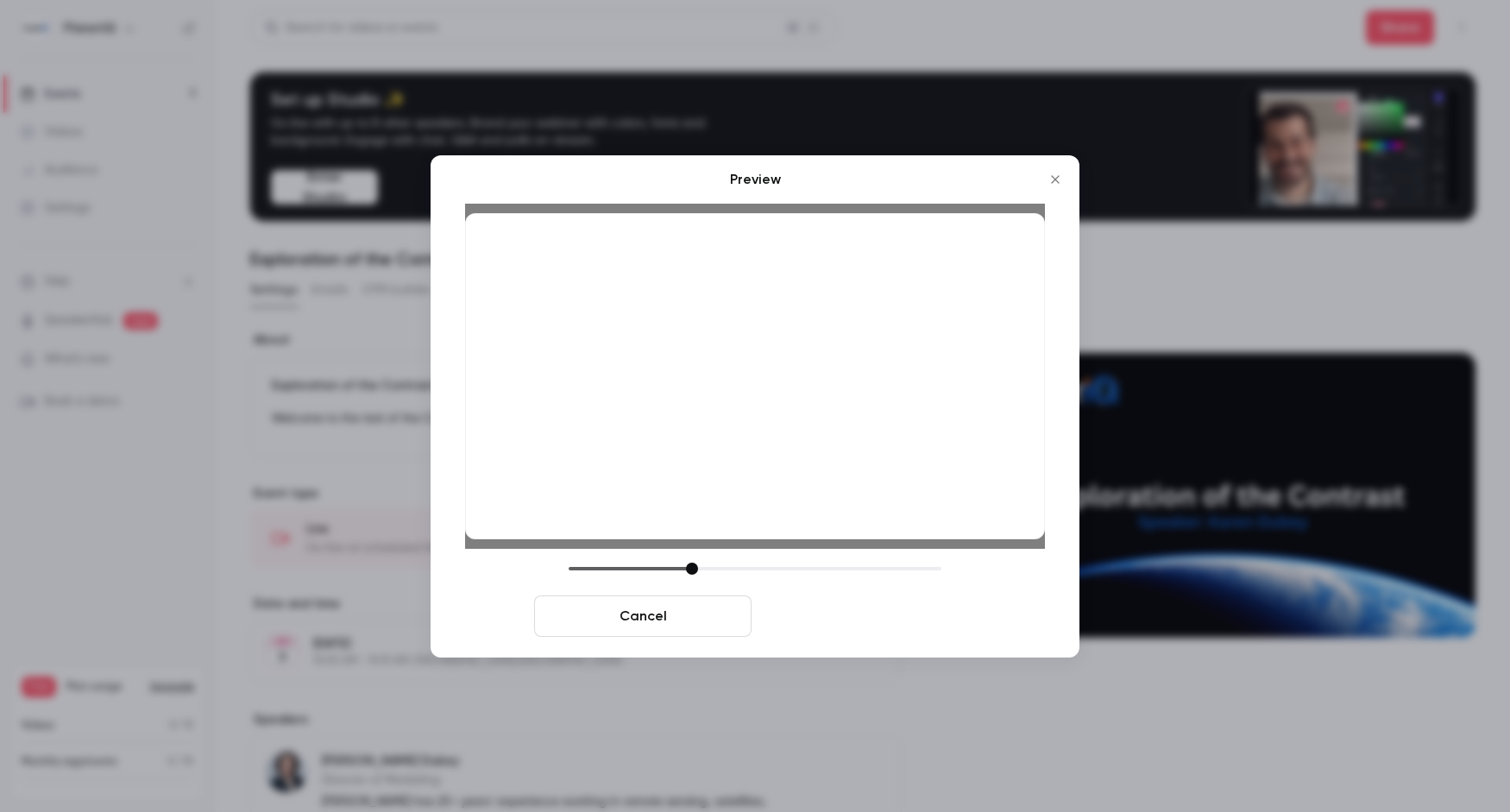
click at [840, 611] on button "Save cover" at bounding box center [867, 616] width 218 height 41
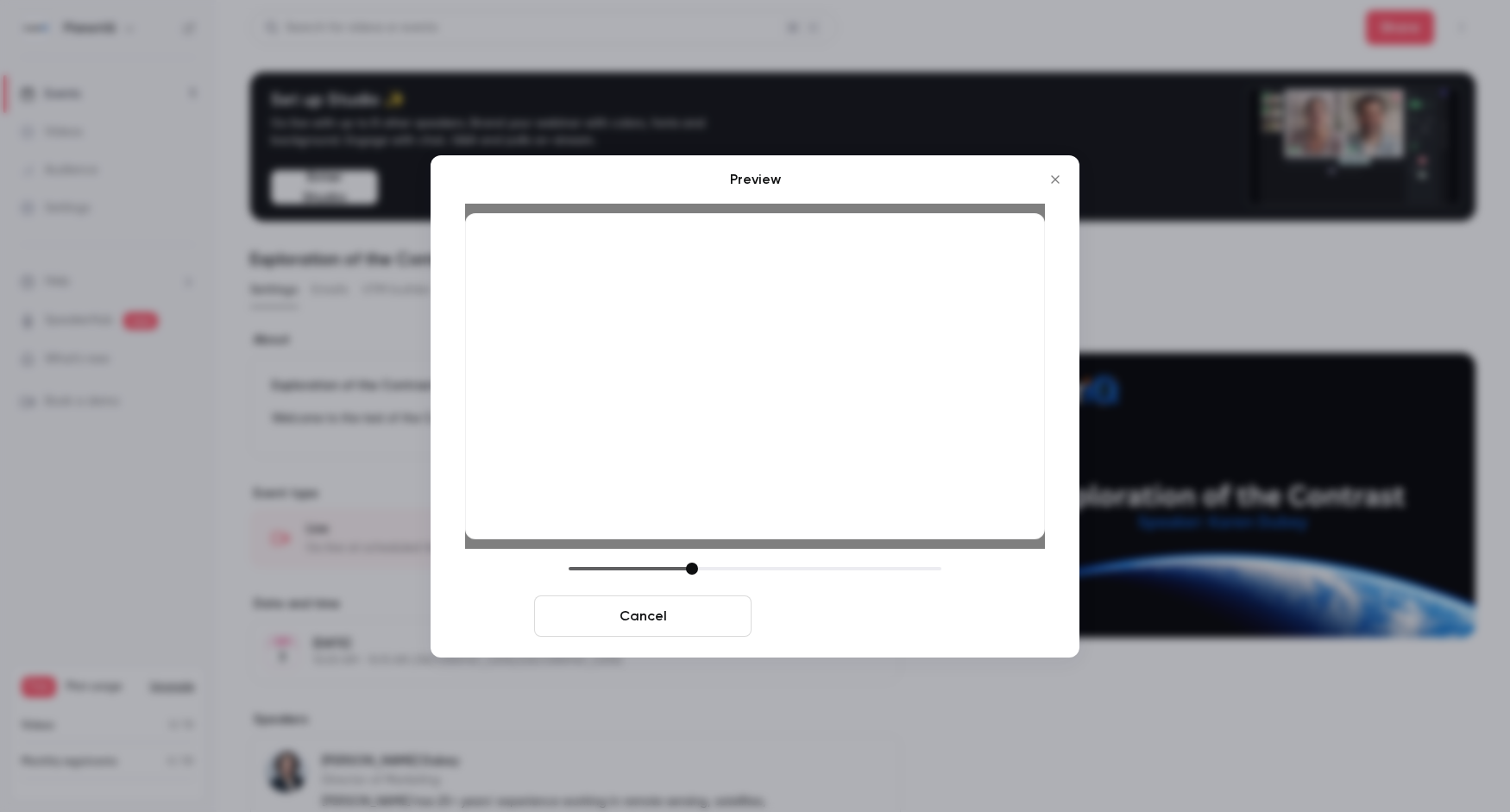
click at [877, 626] on button "Save cover" at bounding box center [867, 616] width 218 height 41
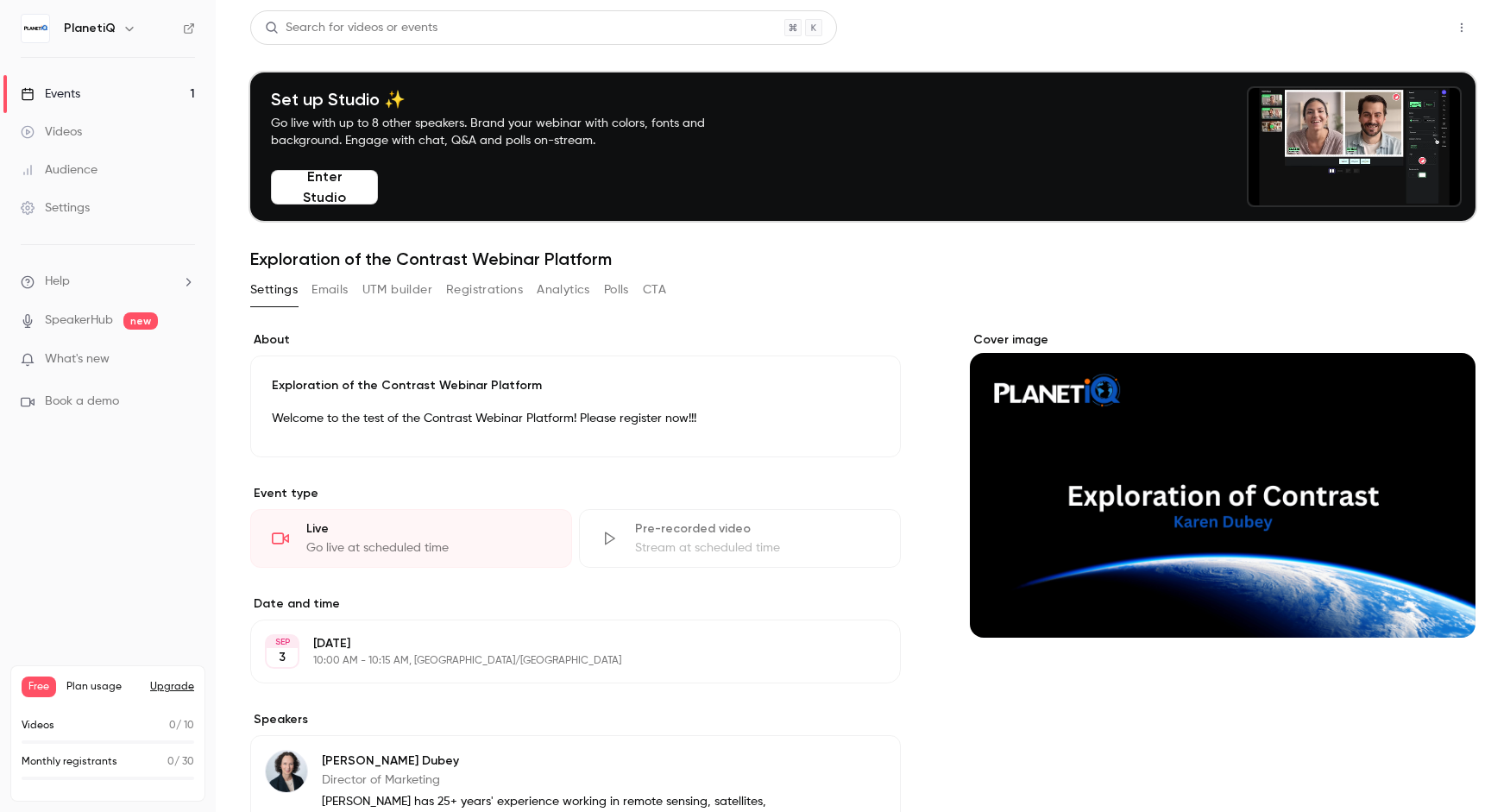
click at [1199, 43] on button "Share" at bounding box center [1400, 28] width 68 height 34
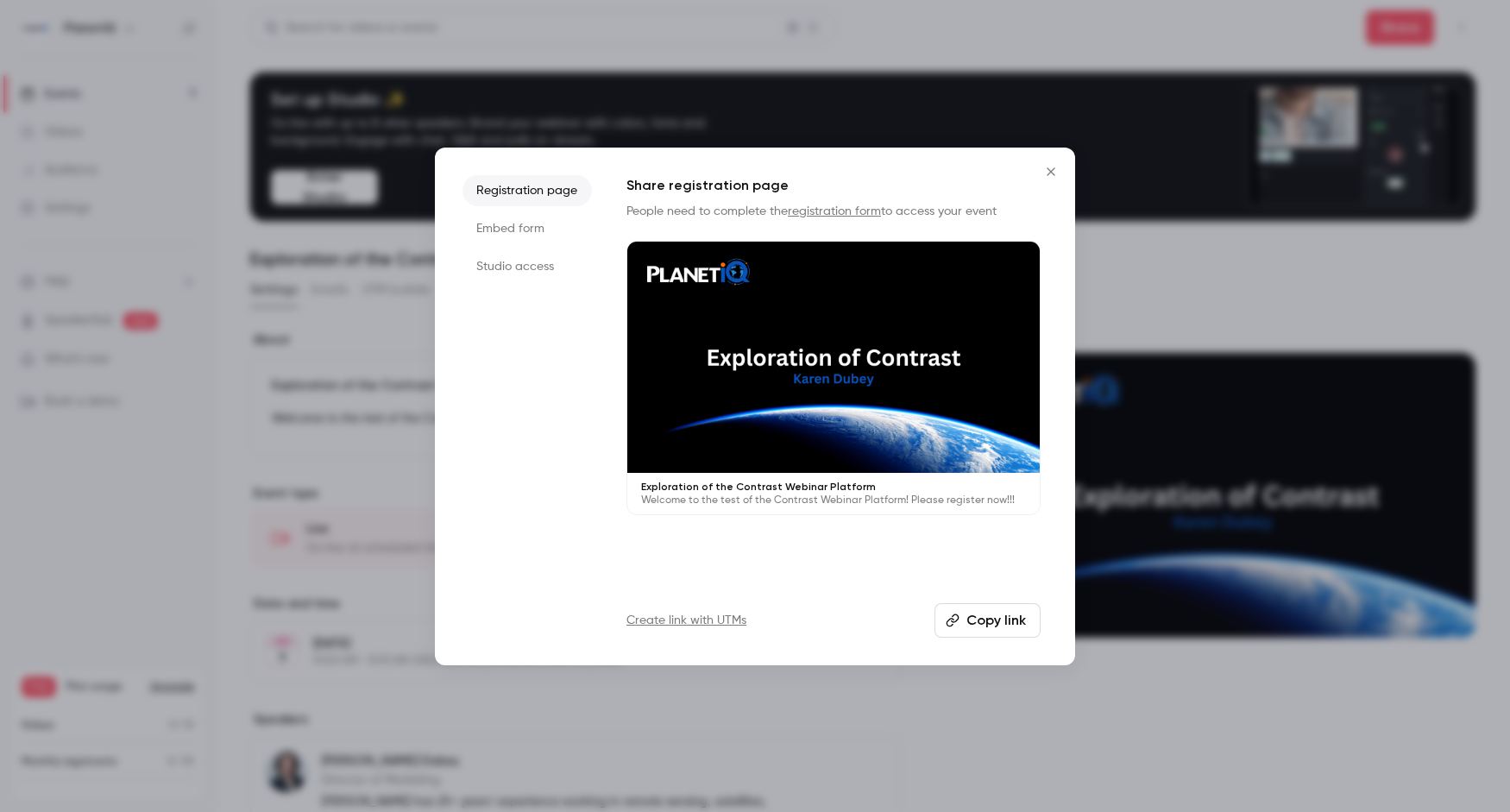
click at [510, 233] on li "Embed form" at bounding box center [526, 229] width 129 height 32
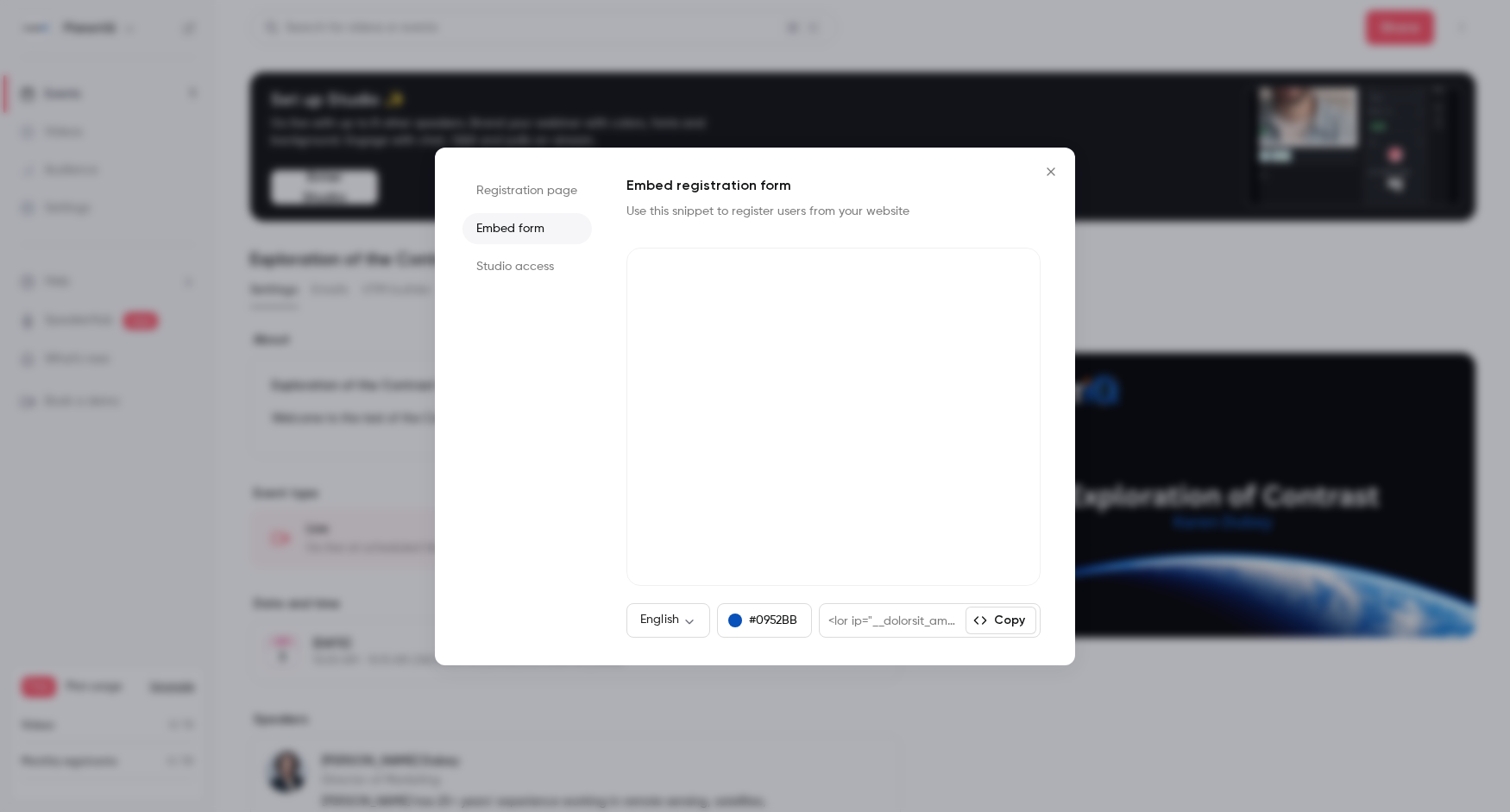
click at [510, 264] on li "Studio access" at bounding box center [526, 267] width 129 height 32
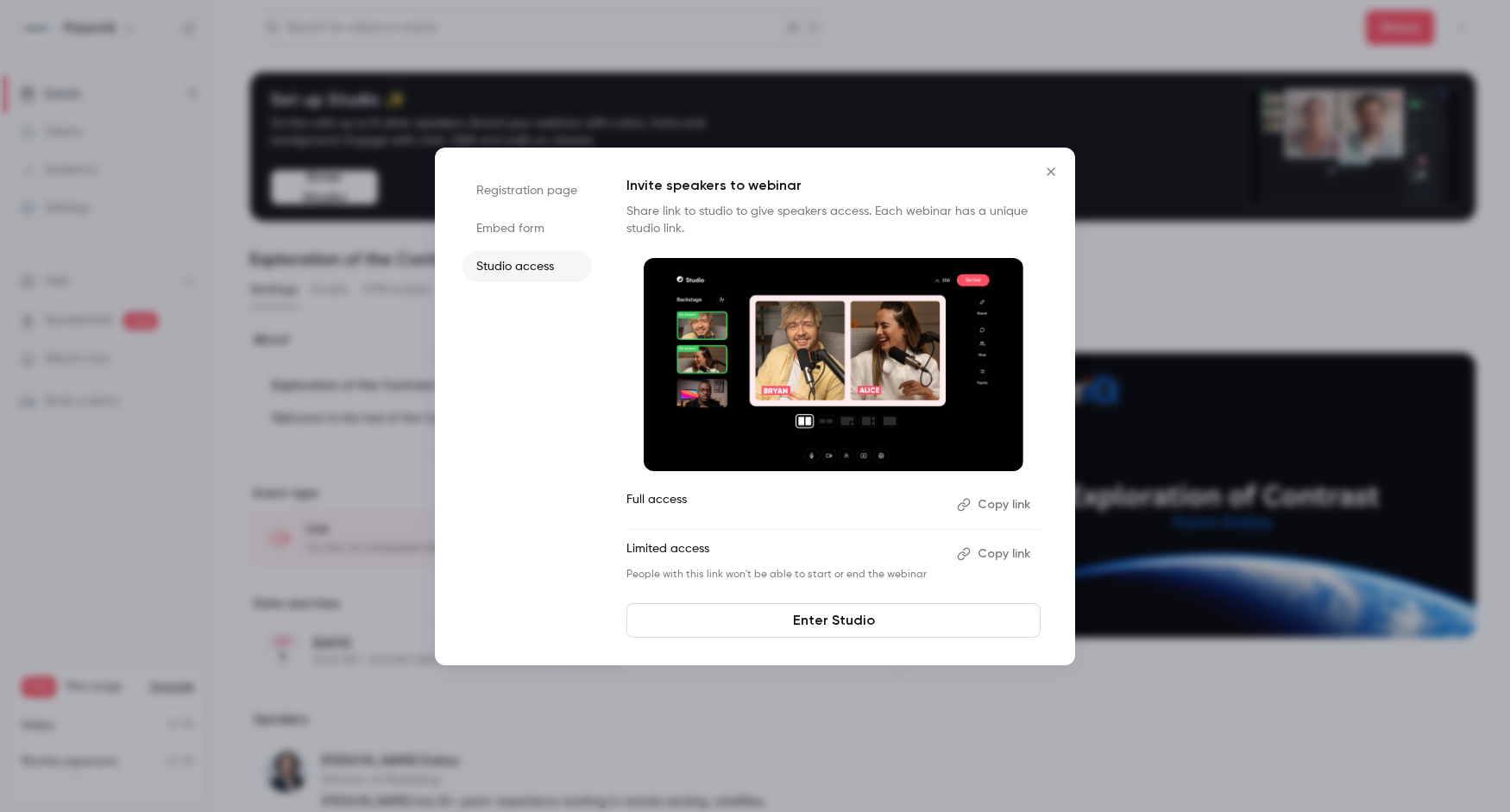
click at [516, 186] on li "Registration page" at bounding box center [526, 191] width 129 height 32
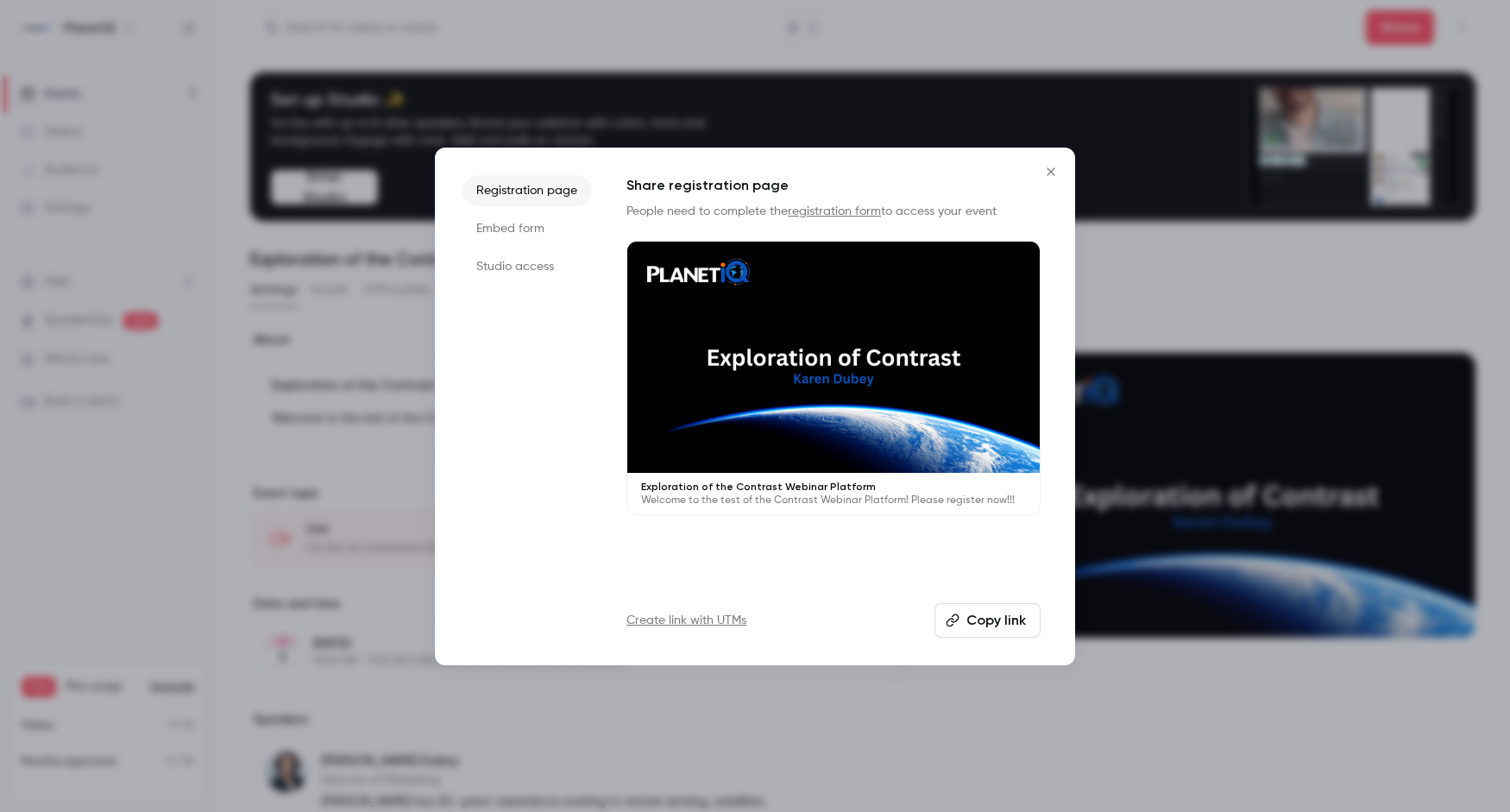
click at [1047, 168] on icon "Close" at bounding box center [1051, 171] width 21 height 14
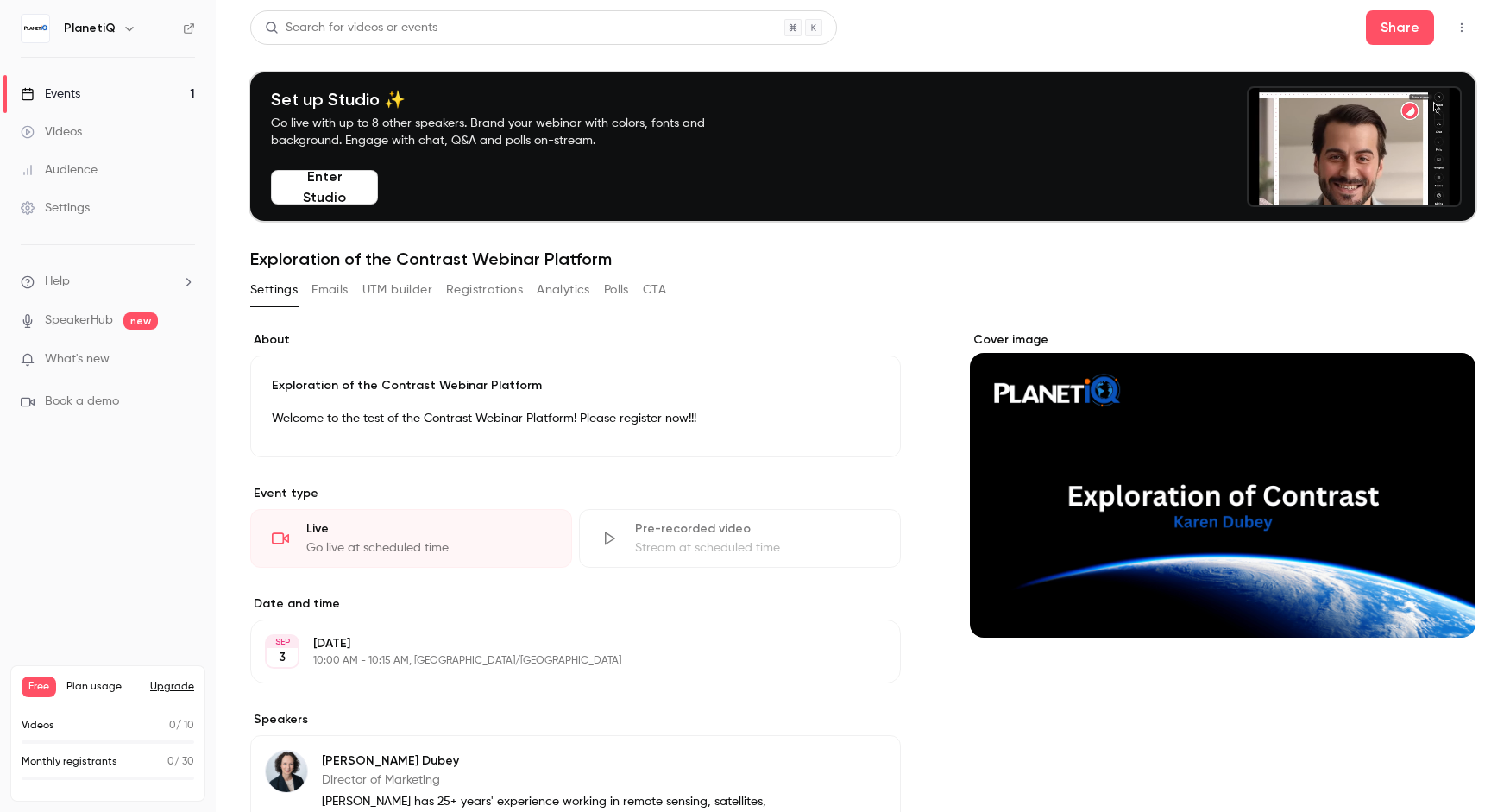
click at [1199, 28] on icon "button" at bounding box center [1462, 28] width 14 height 12
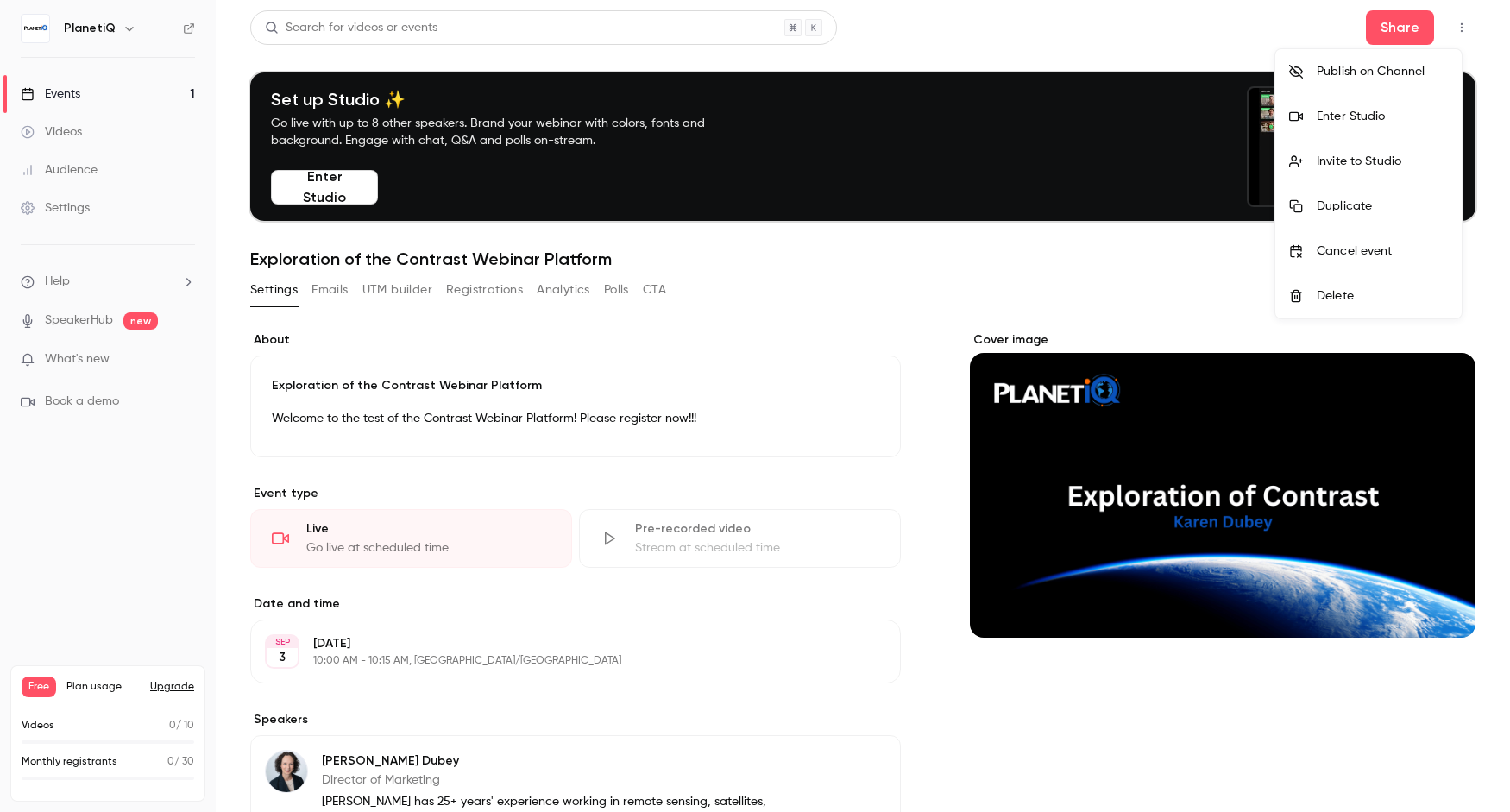
click at [1096, 271] on div at bounding box center [755, 406] width 1510 height 812
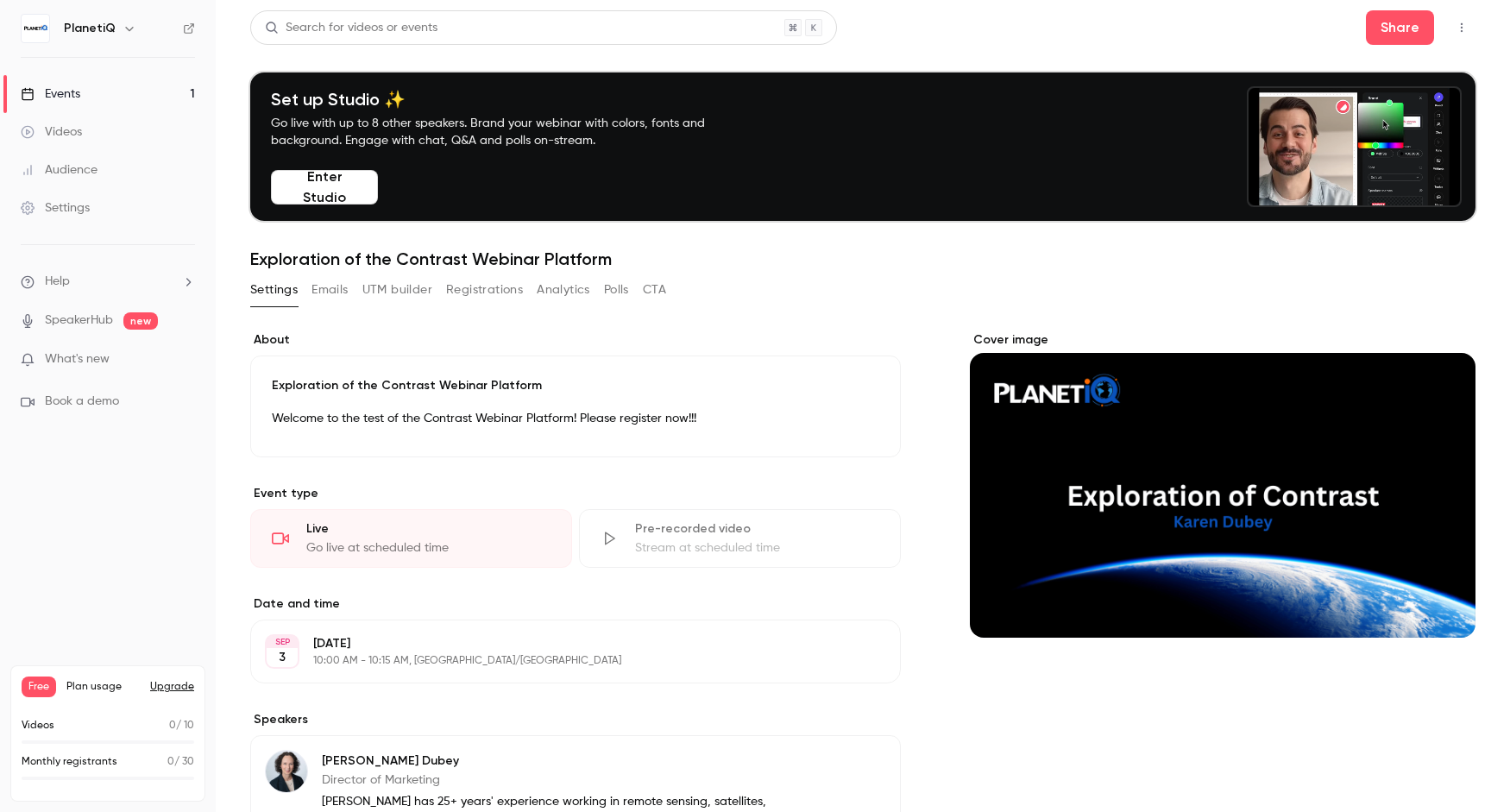
click at [314, 300] on button "Emails" at bounding box center [329, 290] width 36 height 28
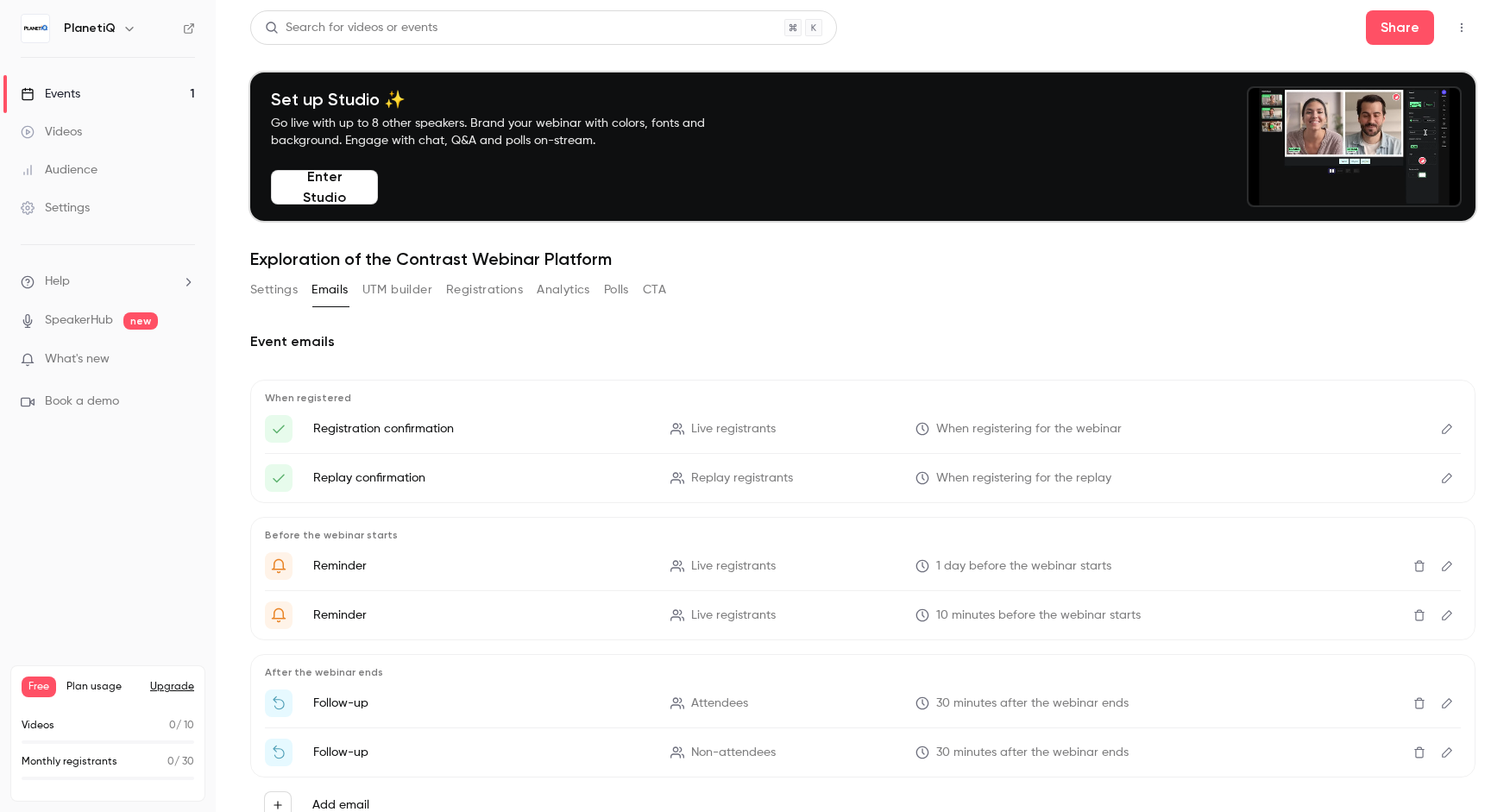
click at [1199, 430] on icon "Edit" at bounding box center [1447, 429] width 14 height 12
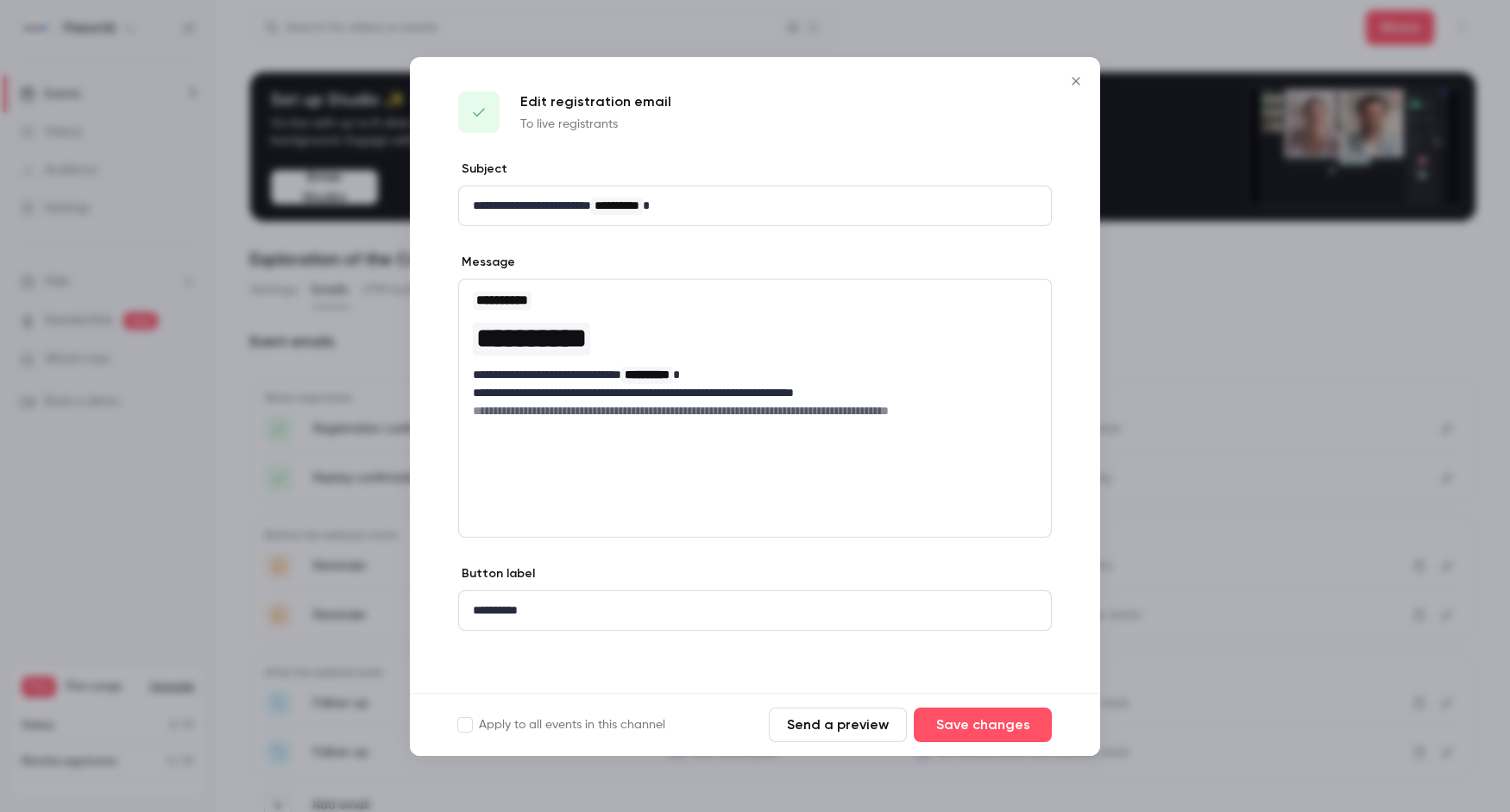
click at [864, 736] on button "Send a preview" at bounding box center [838, 724] width 138 height 34
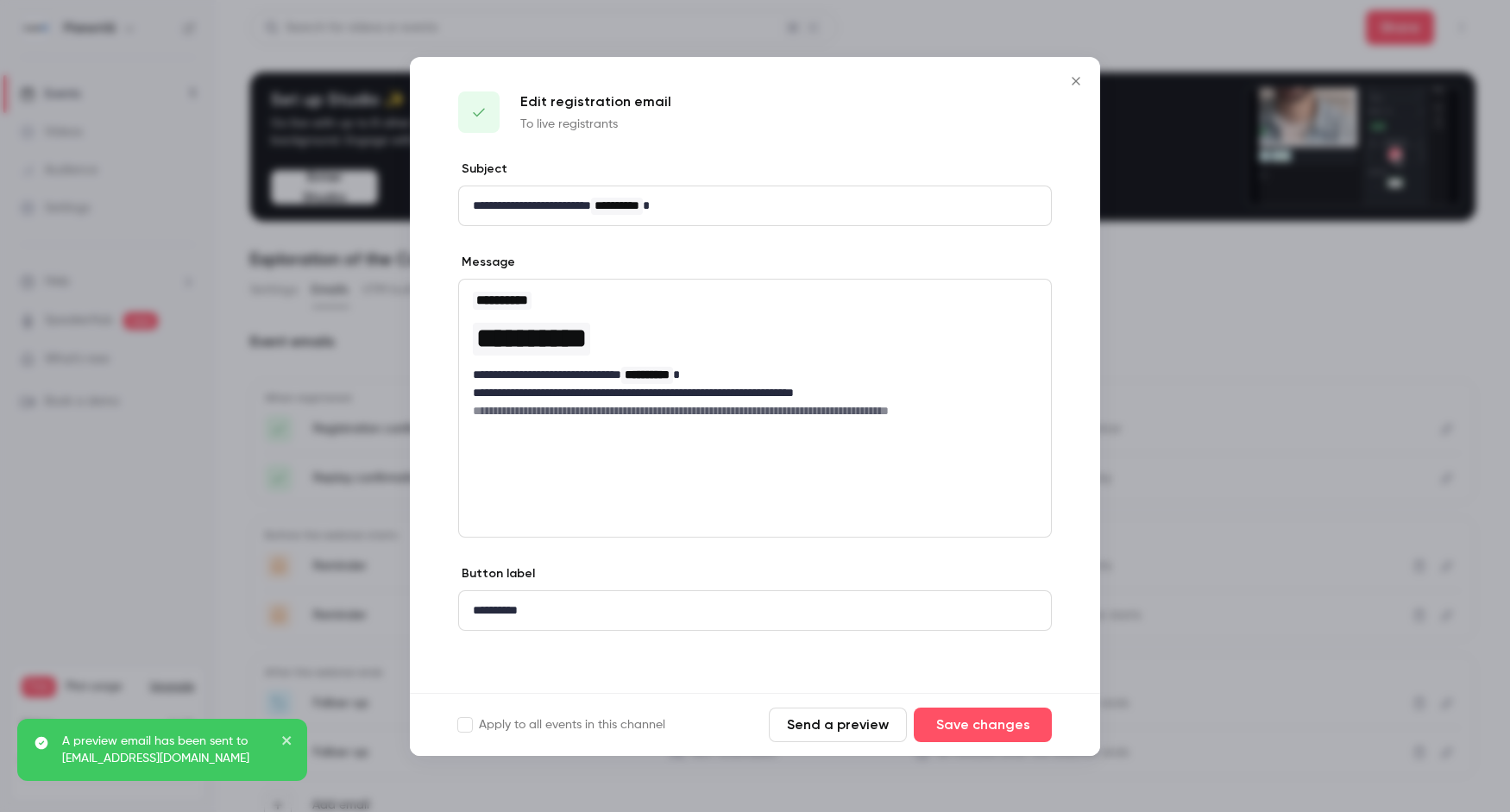
click at [1070, 80] on icon "Close" at bounding box center [1075, 81] width 21 height 14
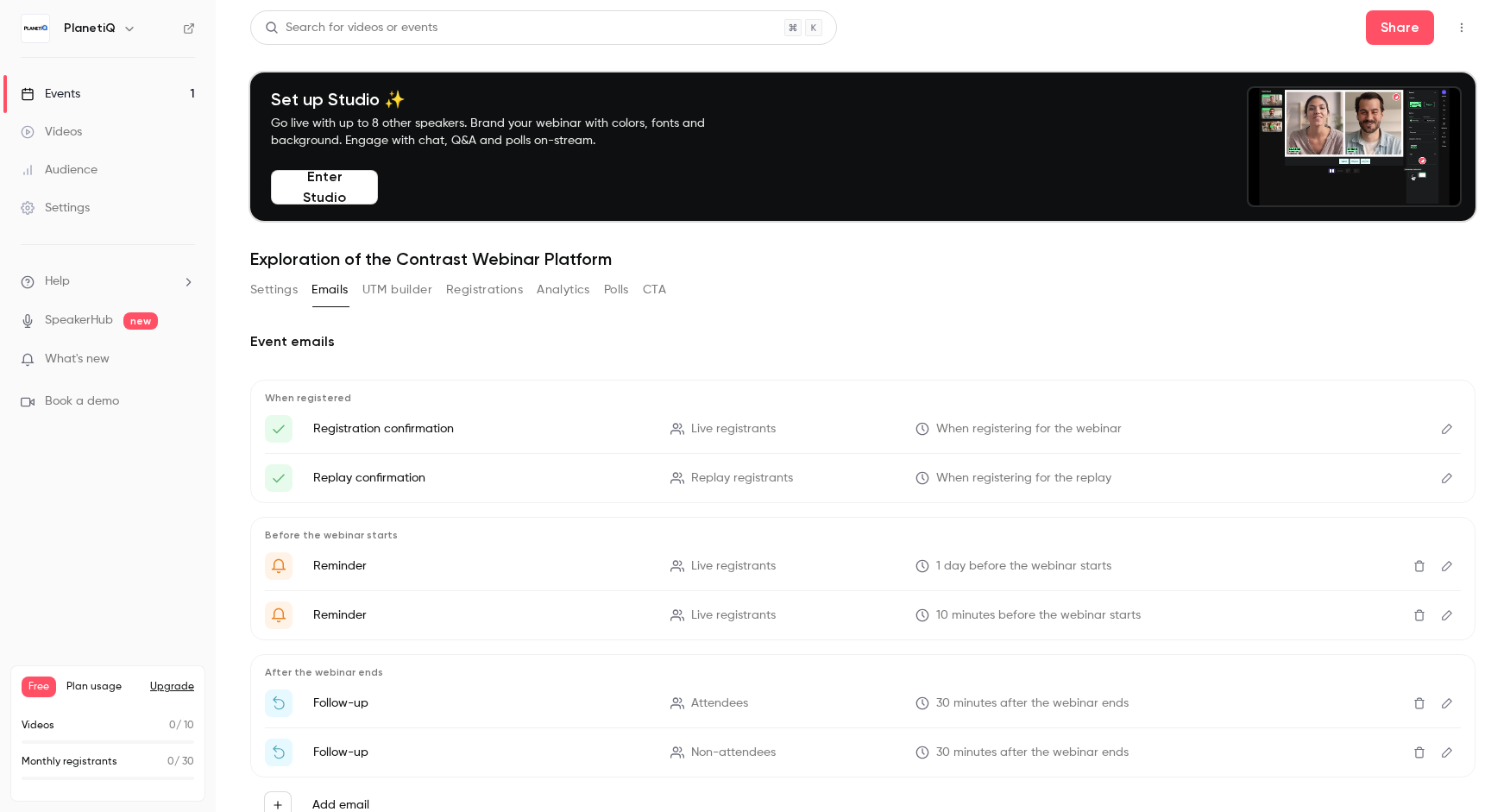
click at [80, 202] on div "Settings" at bounding box center [55, 208] width 69 height 18
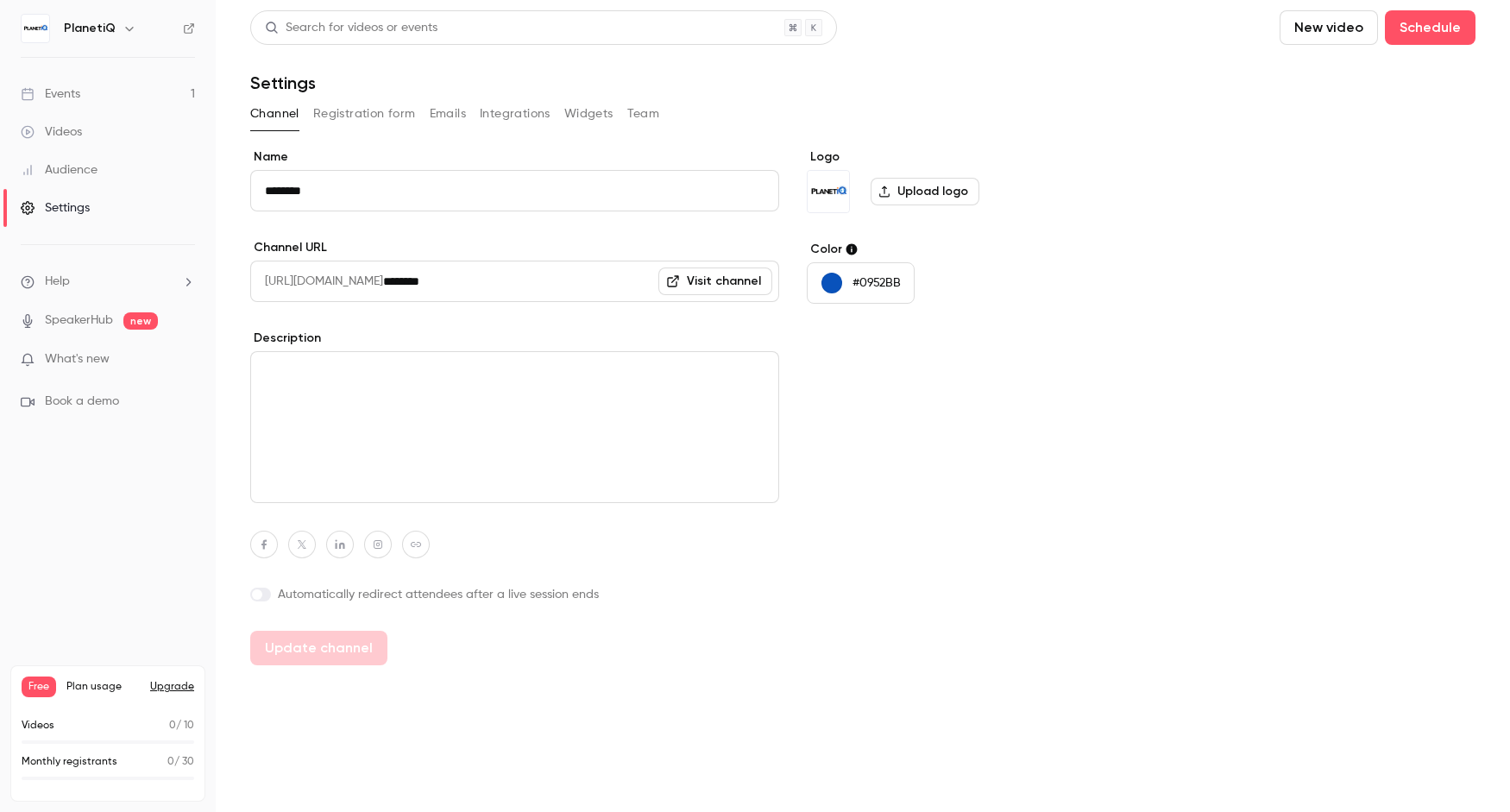
click at [66, 94] on div "Events" at bounding box center [50, 95] width 59 height 18
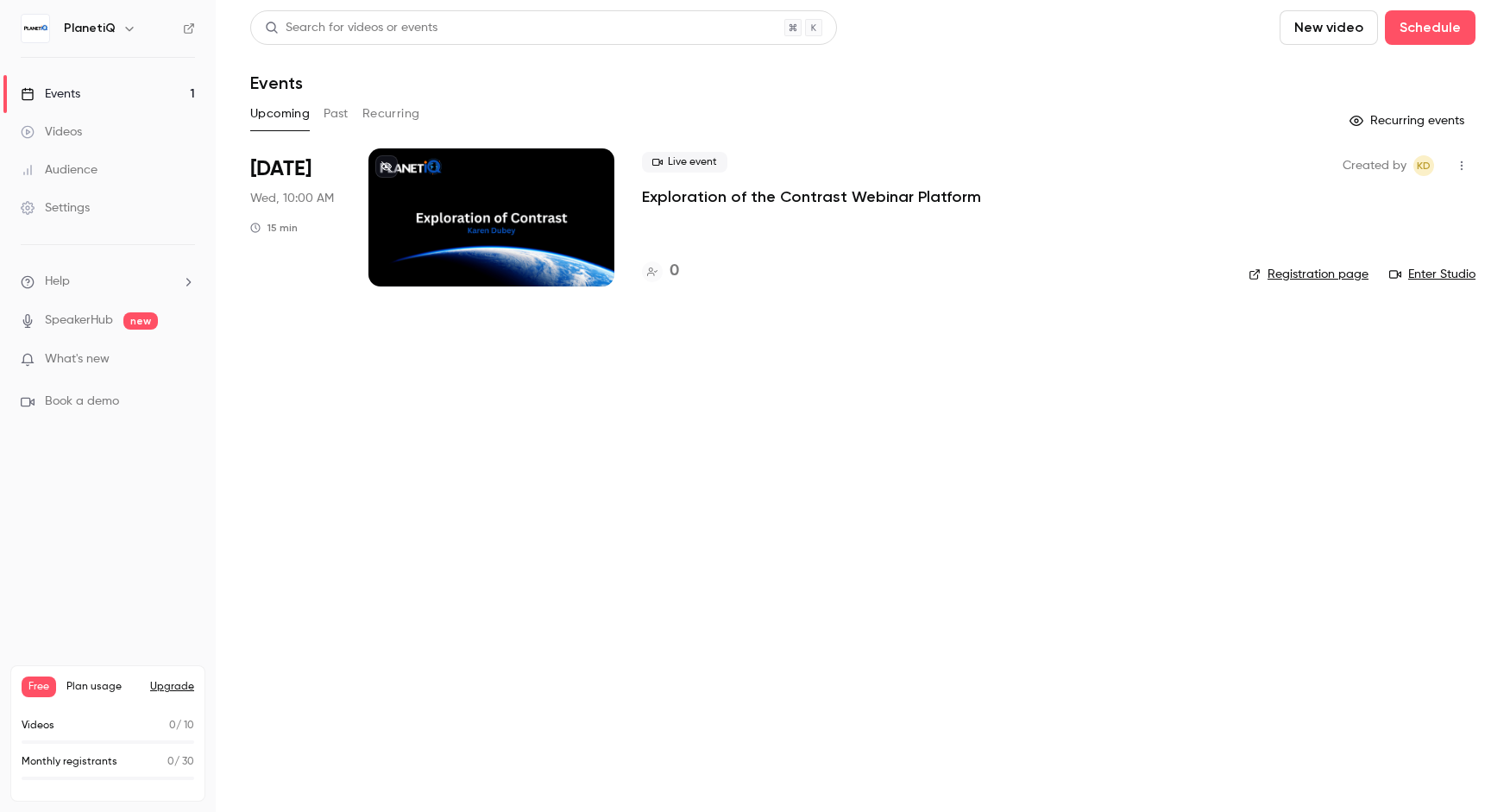
click at [599, 258] on div at bounding box center [492, 218] width 246 height 138
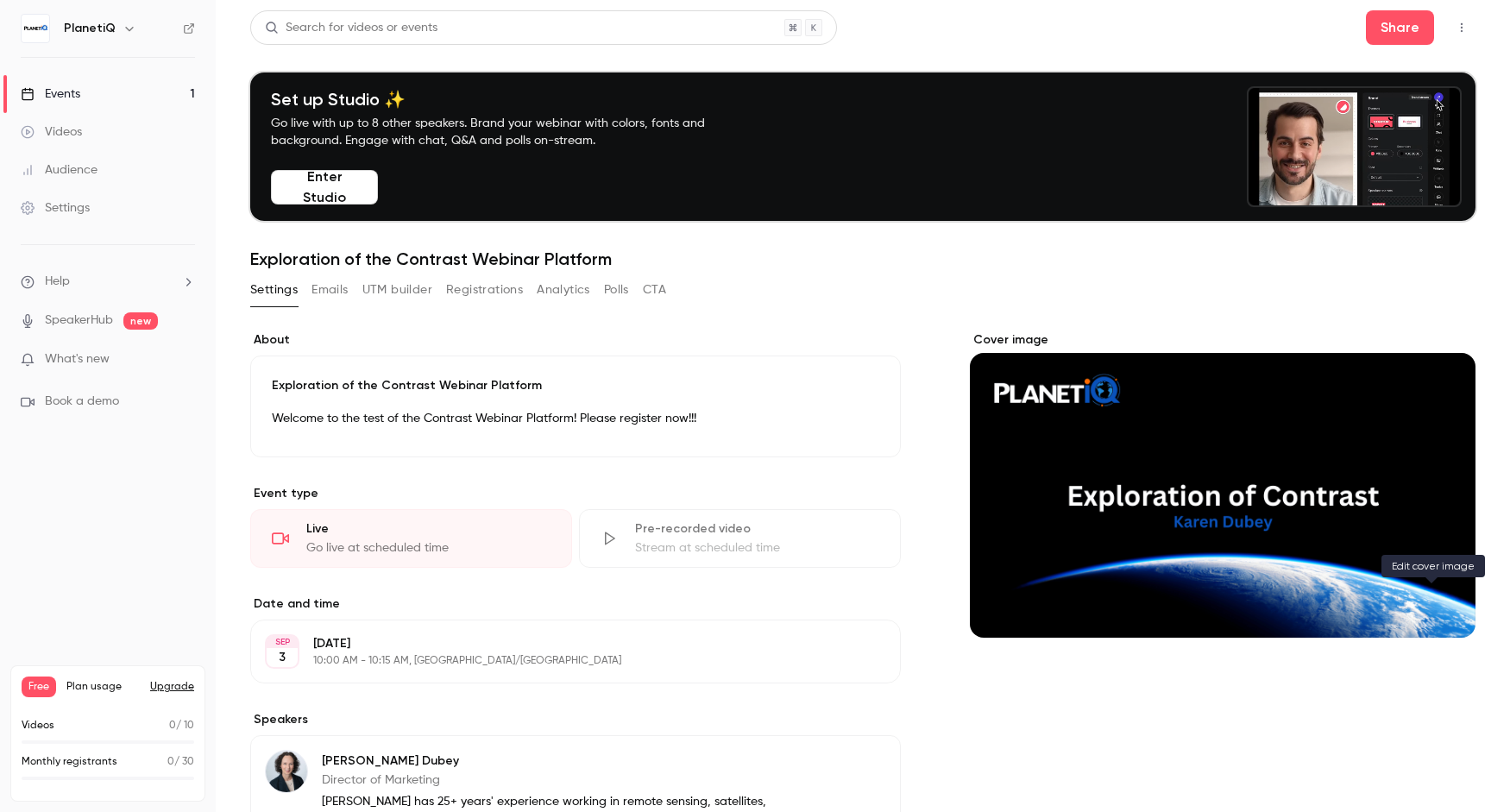
click at [1199, 606] on icon "Cover image" at bounding box center [1444, 606] width 19 height 14
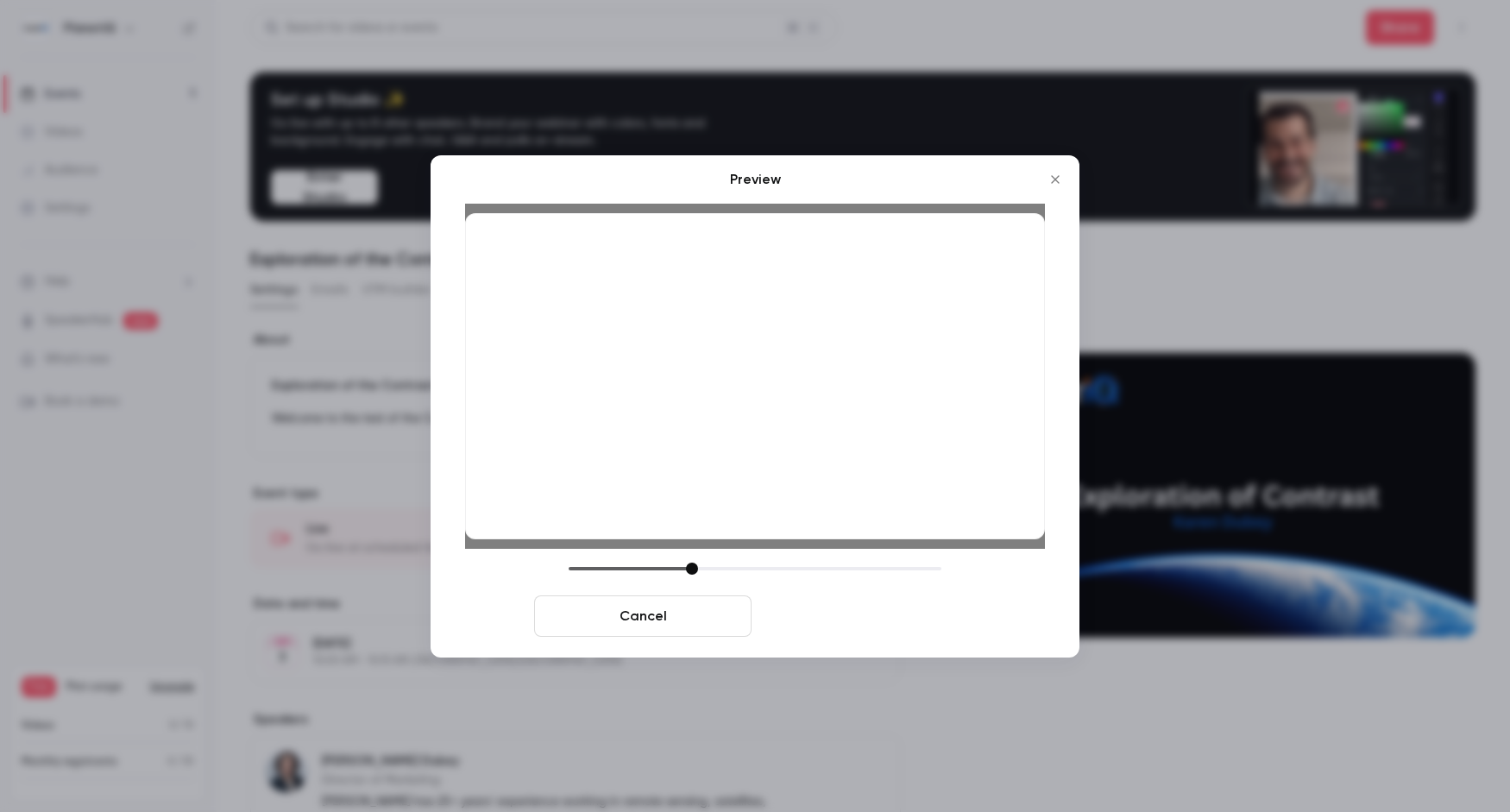
click at [878, 628] on button "Save cover" at bounding box center [867, 616] width 218 height 41
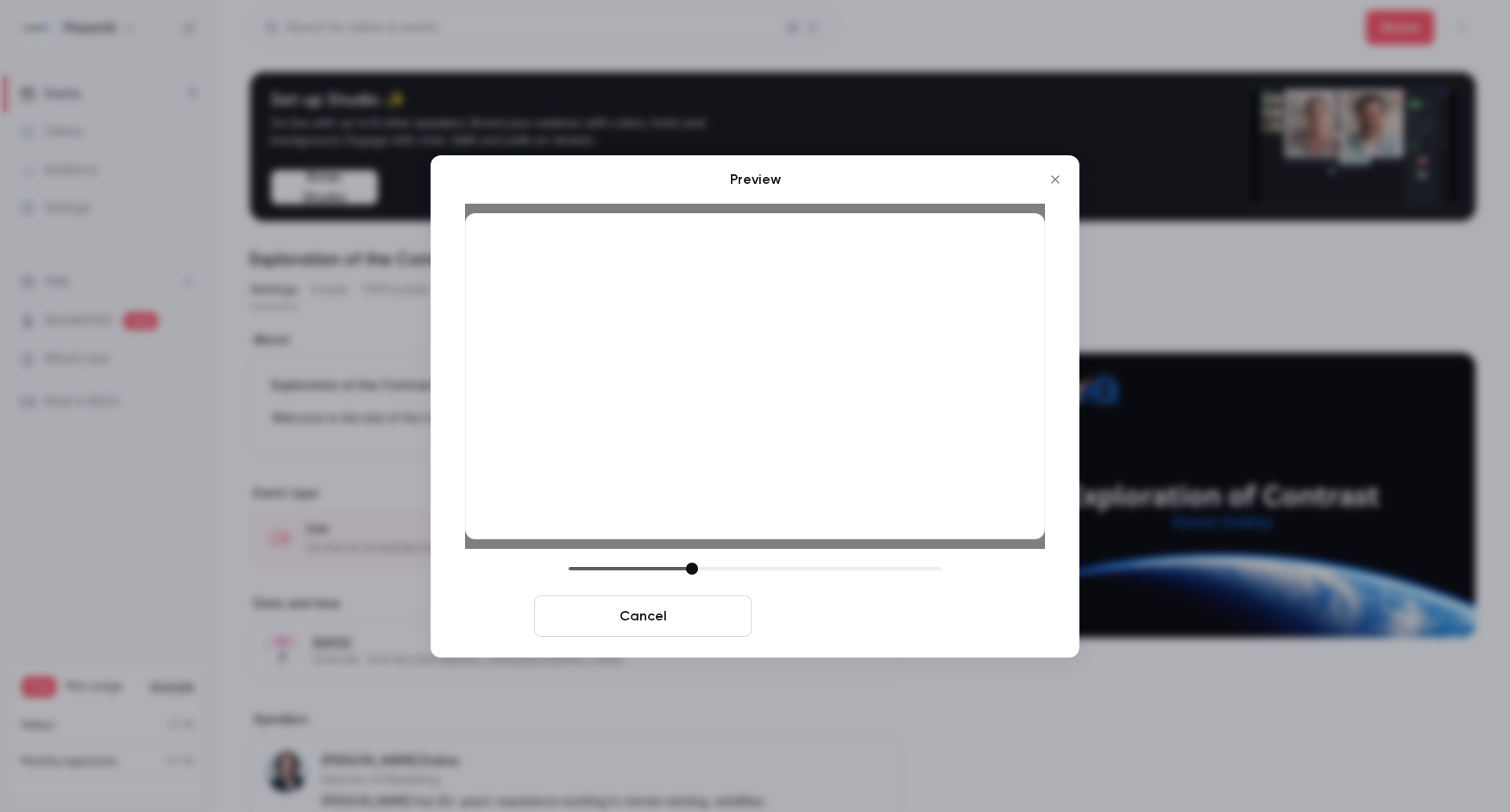
click at [905, 611] on button "Save cover" at bounding box center [867, 616] width 218 height 41
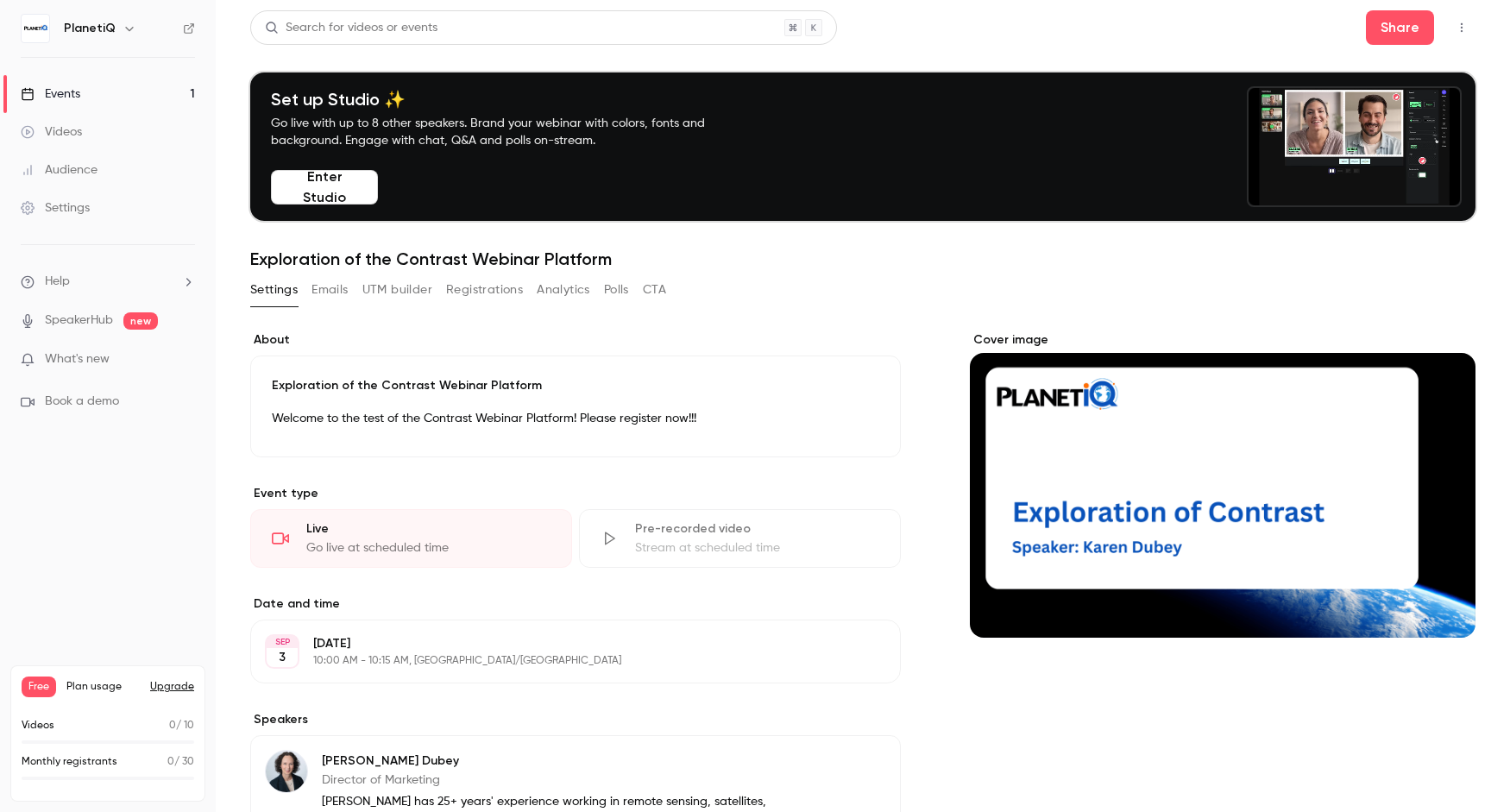
click at [58, 95] on div "Events" at bounding box center [50, 95] width 59 height 18
